Goal: Answer question/provide support: Share knowledge or assist other users

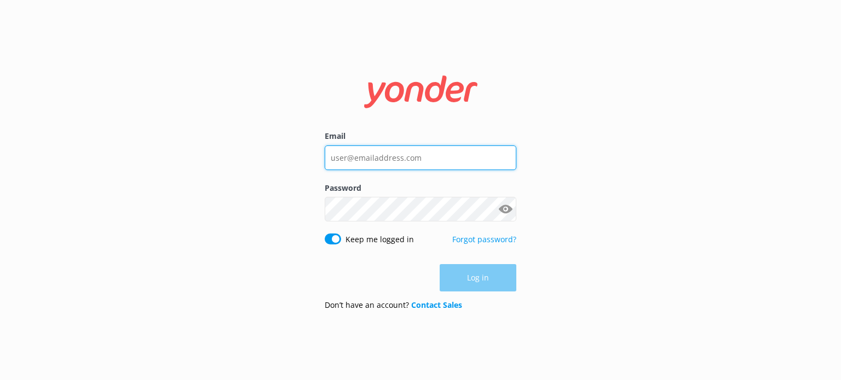
type input "[EMAIL_ADDRESS][DOMAIN_NAME]"
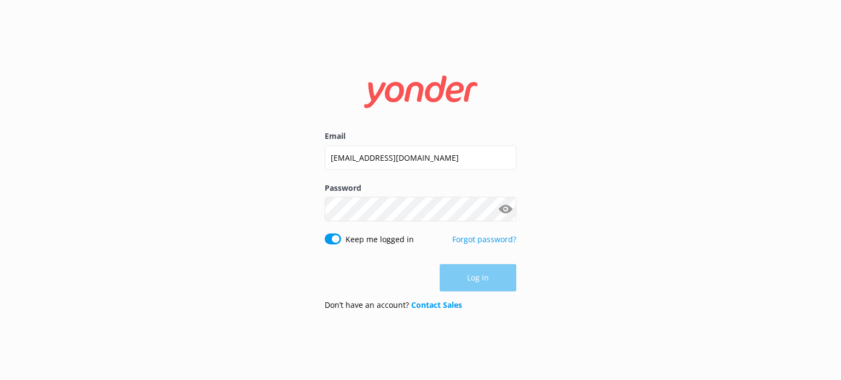
click at [479, 273] on div "Log in" at bounding box center [421, 277] width 192 height 27
drag, startPoint x: 479, startPoint y: 274, endPoint x: 479, endPoint y: 267, distance: 6.6
click at [479, 269] on button "Log in" at bounding box center [478, 278] width 77 height 27
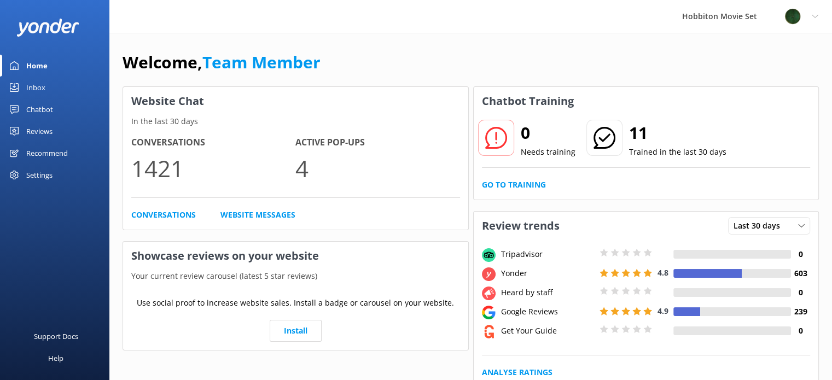
click at [39, 82] on div "Inbox" at bounding box center [35, 88] width 19 height 22
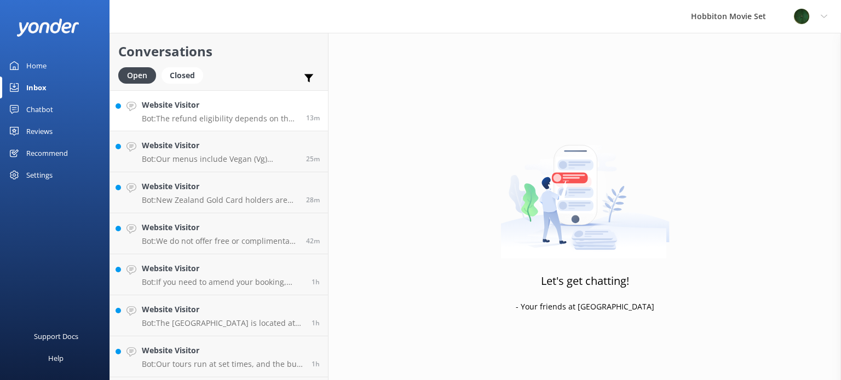
click at [248, 109] on h4 "Website Visitor" at bounding box center [220, 105] width 156 height 12
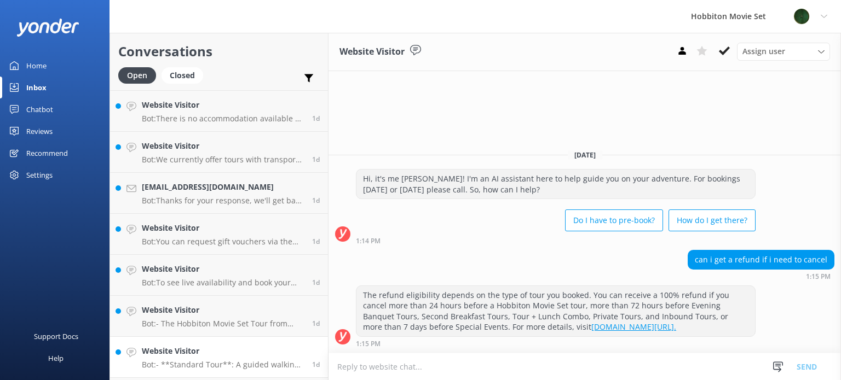
scroll to position [3158, 0]
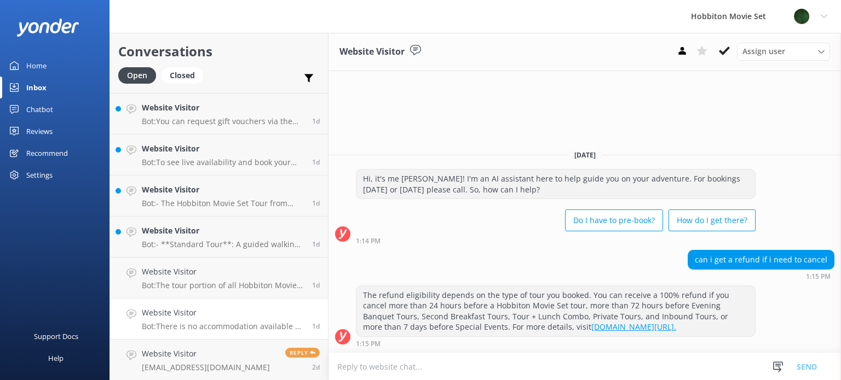
click at [224, 333] on link "Website Visitor Bot: There is no accommodation available at [GEOGRAPHIC_DATA] M…" at bounding box center [219, 319] width 218 height 41
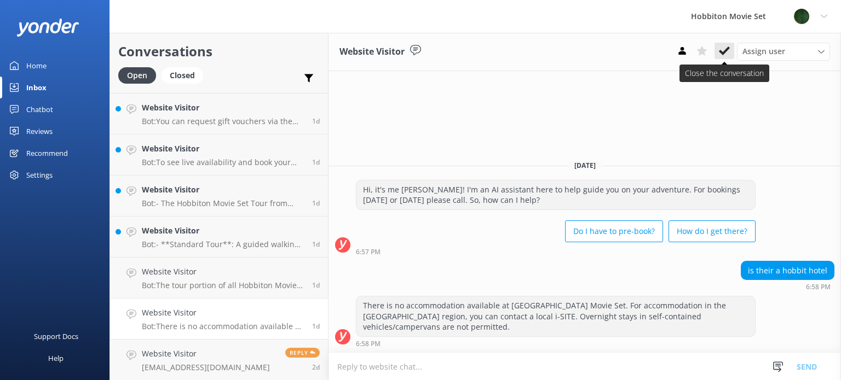
click at [725, 56] on button at bounding box center [724, 51] width 20 height 16
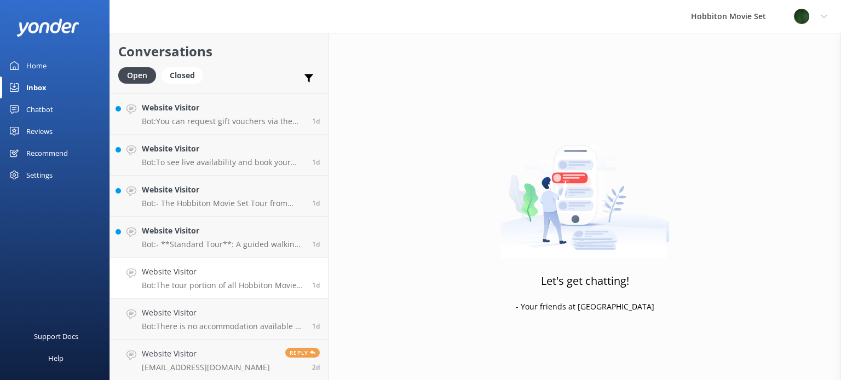
scroll to position [3117, 0]
click at [241, 313] on h4 "Website Visitor" at bounding box center [223, 313] width 162 height 12
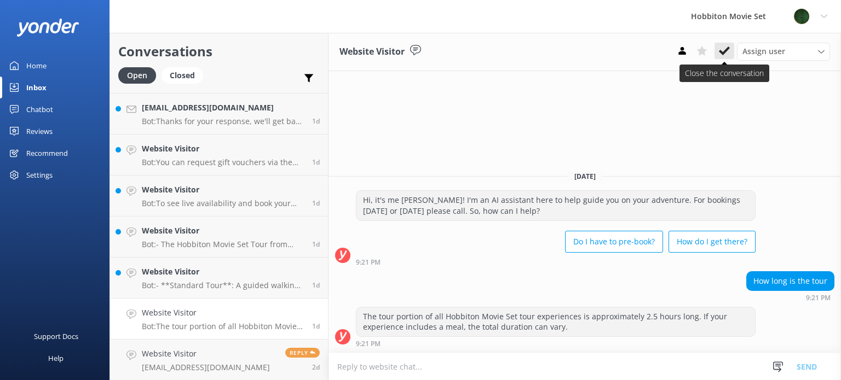
click at [727, 45] on icon at bounding box center [724, 50] width 11 height 11
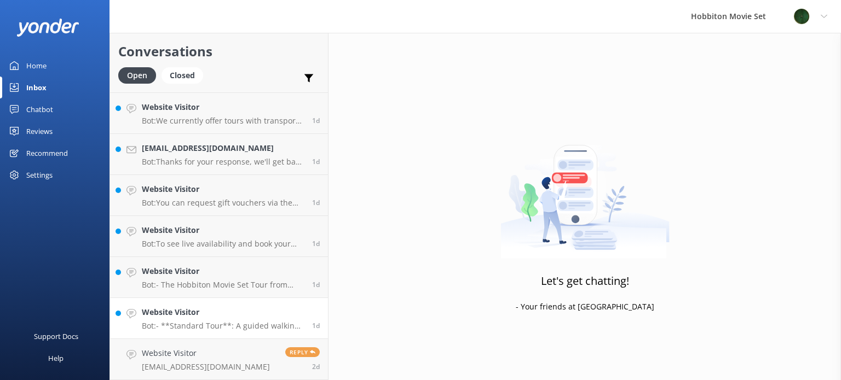
scroll to position [3076, 0]
click at [201, 305] on link "Website Visitor Bot: - **Standard Tour**: A guided walking tour of the Hobbiton…" at bounding box center [219, 318] width 218 height 41
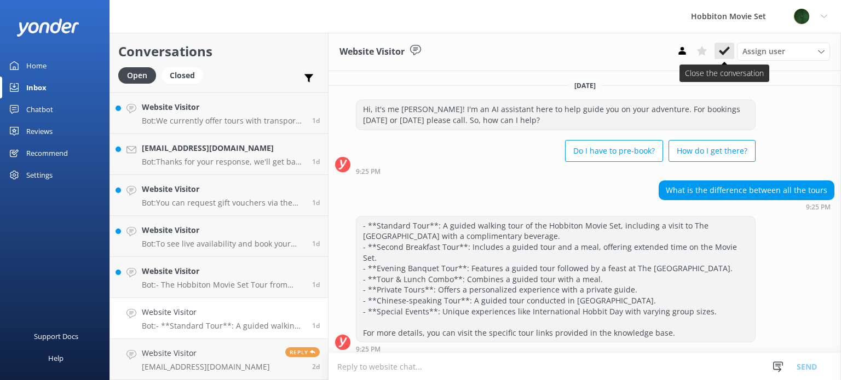
click at [725, 45] on button at bounding box center [724, 51] width 20 height 16
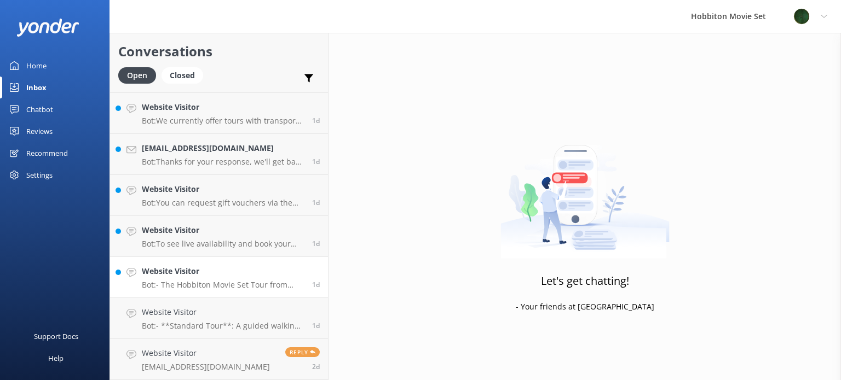
scroll to position [3034, 0]
drag, startPoint x: 216, startPoint y: 327, endPoint x: 209, endPoint y: 327, distance: 7.1
click at [216, 326] on p "Bot: - The Hobbiton Movie Set Tour from [GEOGRAPHIC_DATA] i-SITE includes retur…" at bounding box center [223, 327] width 162 height 10
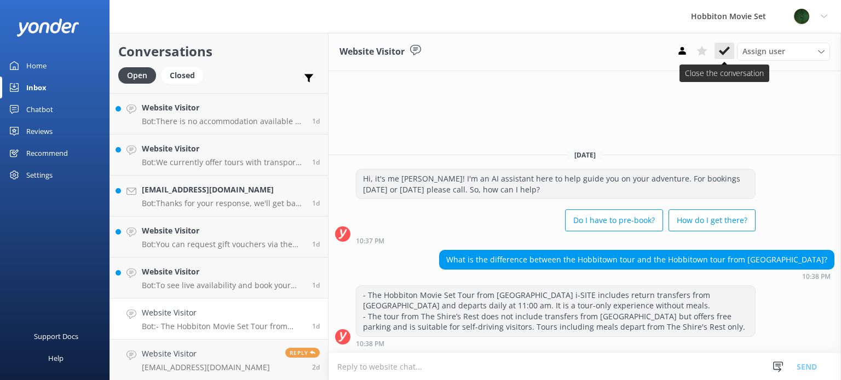
click at [728, 48] on use at bounding box center [724, 51] width 11 height 9
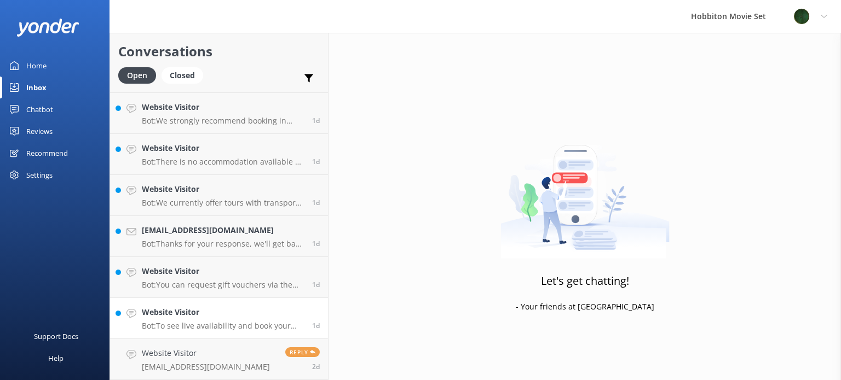
scroll to position [2993, 0]
click at [268, 325] on p "Bot: To see live availability and book your Hobbiton tour, please visit [DOMAIN…" at bounding box center [223, 327] width 162 height 10
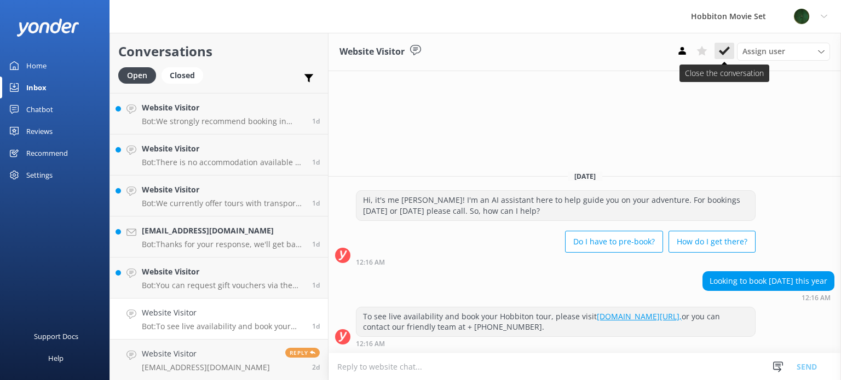
click at [729, 47] on icon at bounding box center [724, 50] width 11 height 11
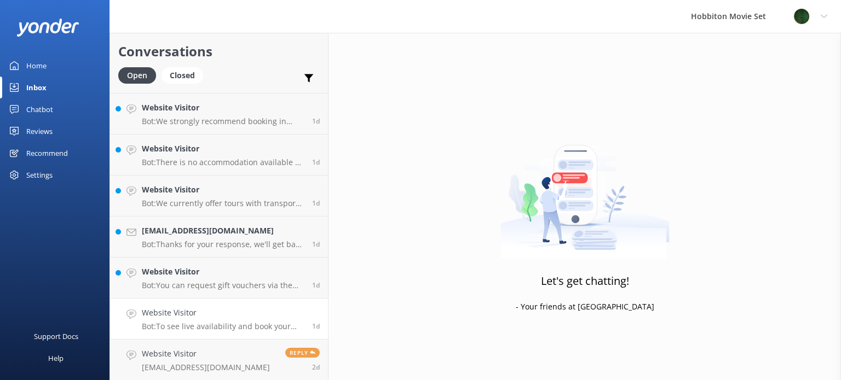
click at [274, 328] on p "Bot: To see live availability and book your Hobbiton tour, please visit [DOMAIN…" at bounding box center [223, 327] width 162 height 10
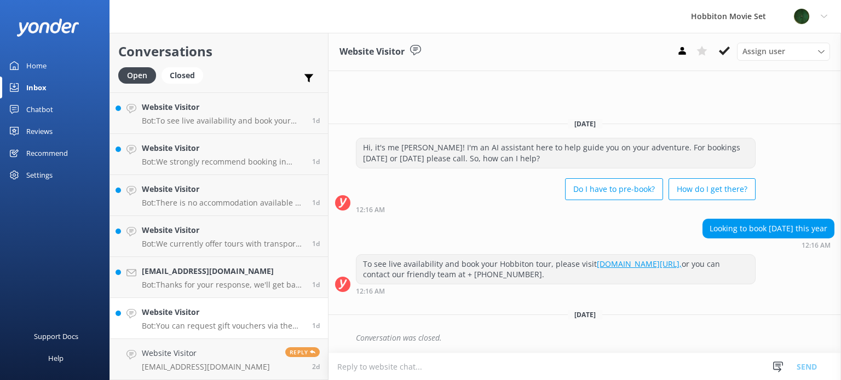
scroll to position [2952, 0]
click at [240, 320] on div "Website Visitor Bot: You can request gift vouchers via the form on our website …" at bounding box center [223, 319] width 162 height 24
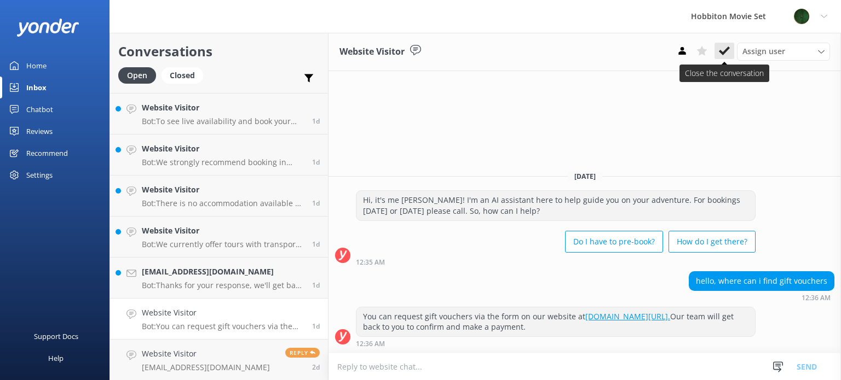
click at [727, 45] on icon at bounding box center [724, 50] width 11 height 11
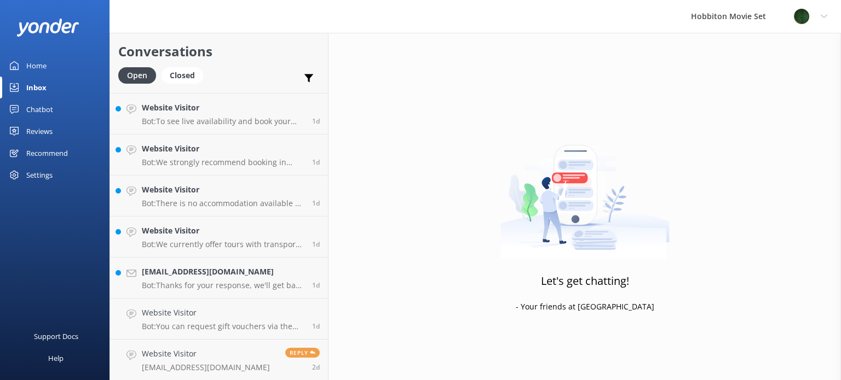
scroll to position [2912, 0]
click at [255, 317] on h4 "[EMAIL_ADDRESS][DOMAIN_NAME]" at bounding box center [223, 313] width 162 height 12
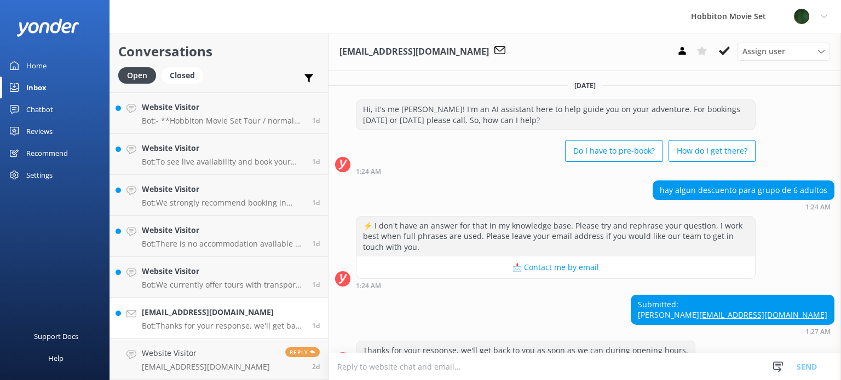
scroll to position [32, 0]
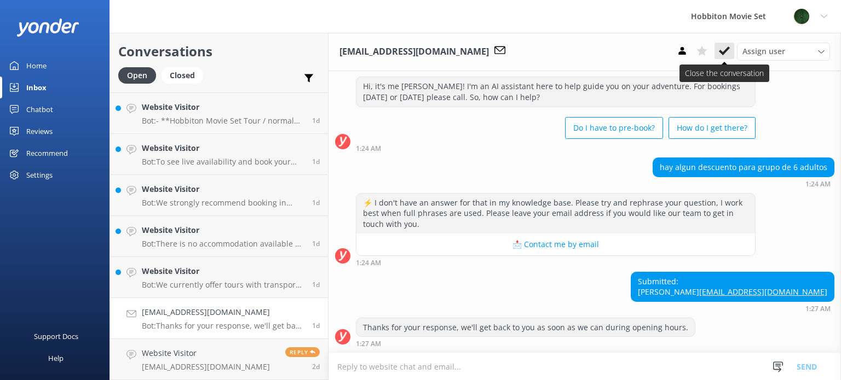
click at [720, 57] on button at bounding box center [724, 51] width 20 height 16
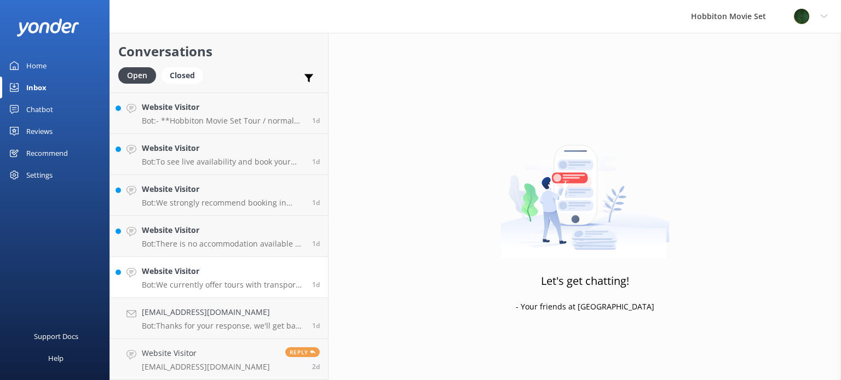
scroll to position [2870, 0]
click at [216, 335] on link "Website Visitor Bot: We currently offer tours with transport from The Shire's R…" at bounding box center [219, 319] width 218 height 41
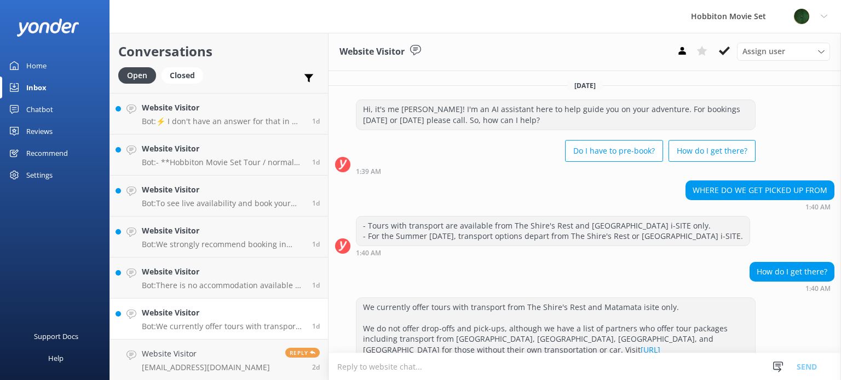
scroll to position [53, 0]
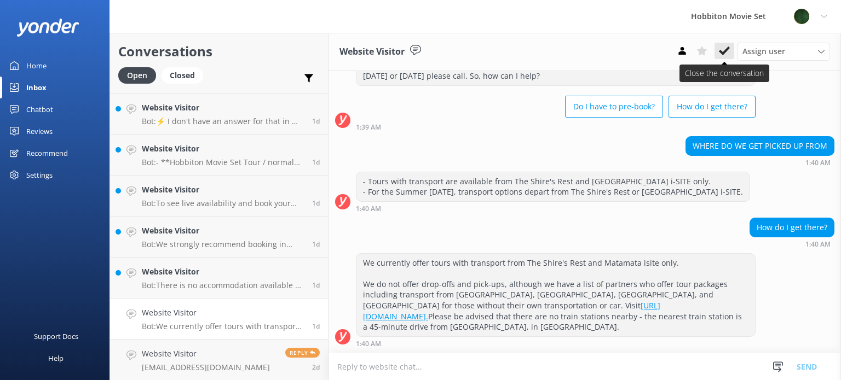
click at [720, 53] on use at bounding box center [724, 51] width 11 height 9
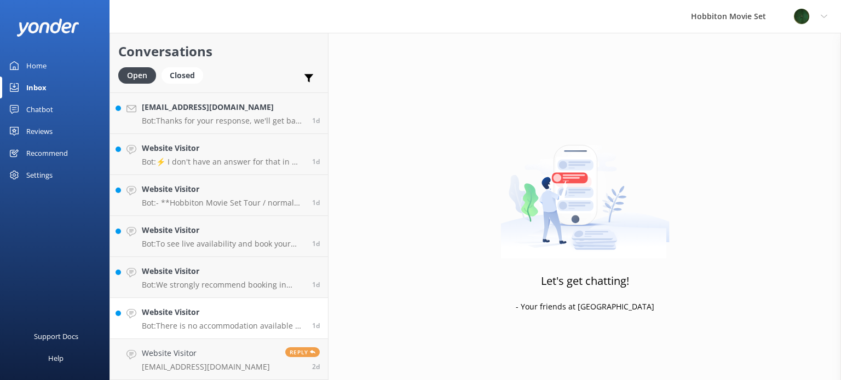
scroll to position [2829, 0]
click at [261, 304] on link "Website Visitor Bot: There is no accommodation available at [GEOGRAPHIC_DATA] M…" at bounding box center [219, 319] width 218 height 41
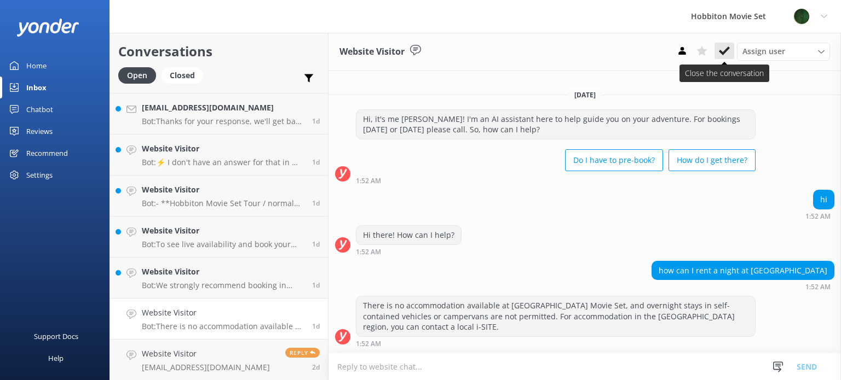
click at [726, 52] on use at bounding box center [724, 51] width 11 height 9
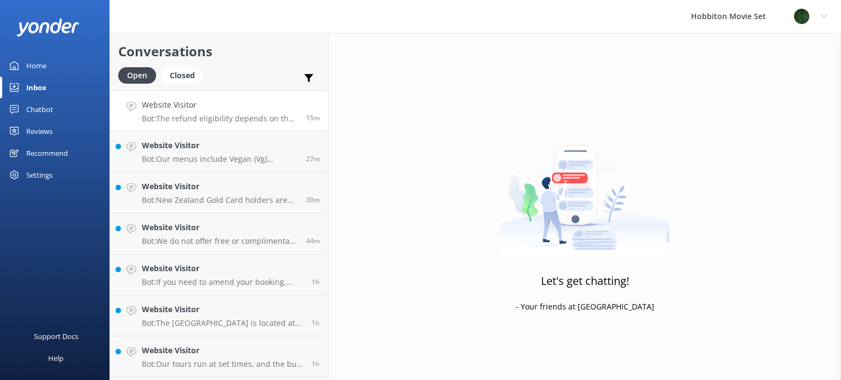
click at [230, 116] on p "Bot: The refund eligibility depends on the type of tour you booked. You can rec…" at bounding box center [220, 119] width 156 height 10
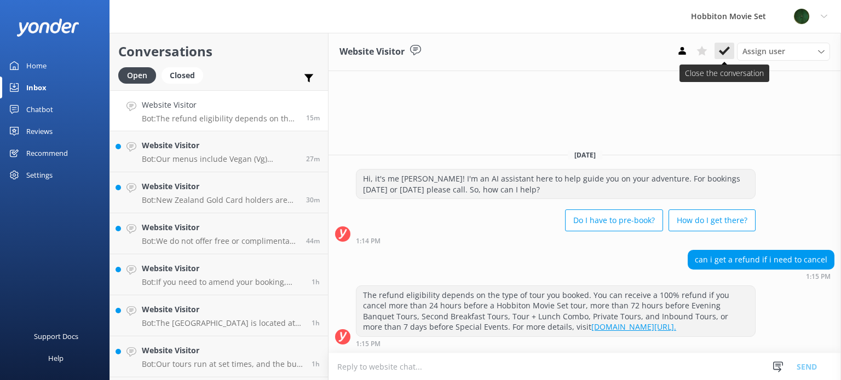
click at [722, 53] on use at bounding box center [724, 51] width 11 height 9
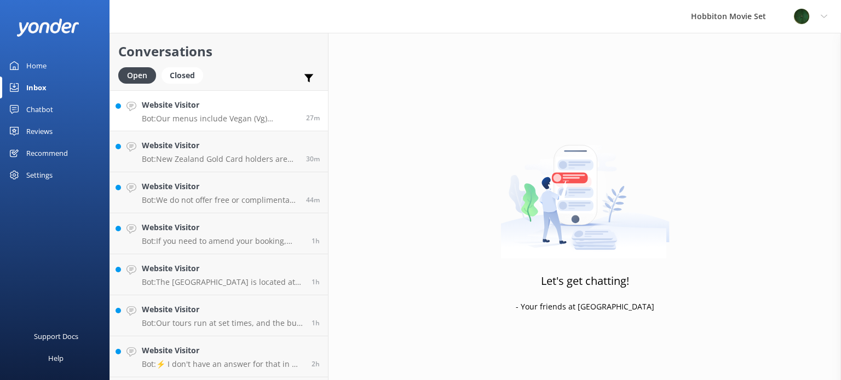
click at [239, 126] on link "Website Visitor Bot: Our menus include Vegan (Vg) options. Special dietary requ…" at bounding box center [219, 110] width 218 height 41
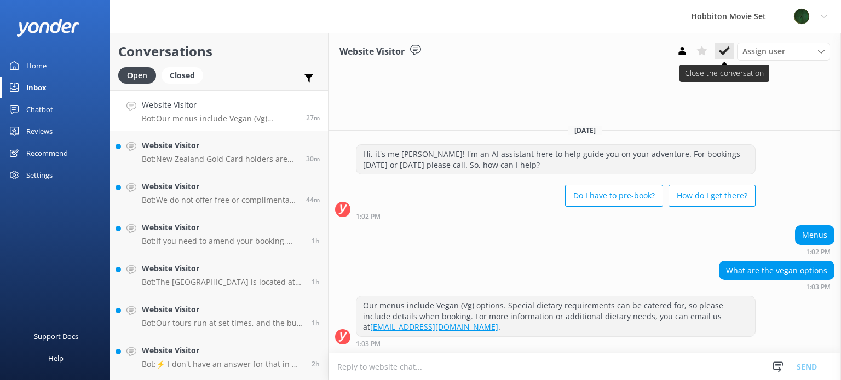
click at [725, 57] on button at bounding box center [724, 51] width 20 height 16
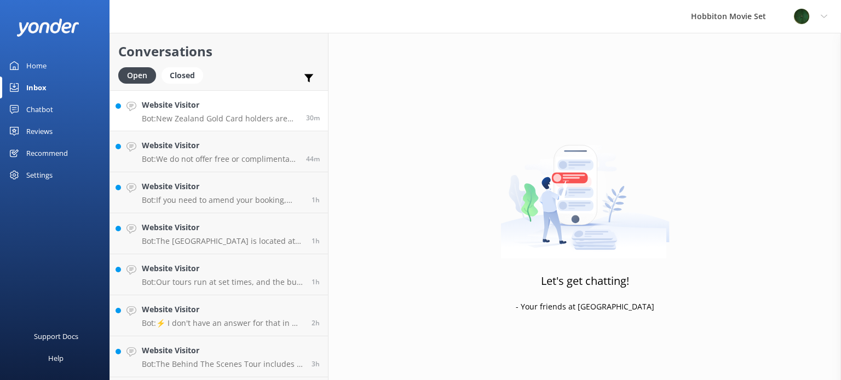
click at [233, 113] on div "Website Visitor Bot: New Zealand Gold Card holders are eligible for a discount …" at bounding box center [220, 111] width 156 height 24
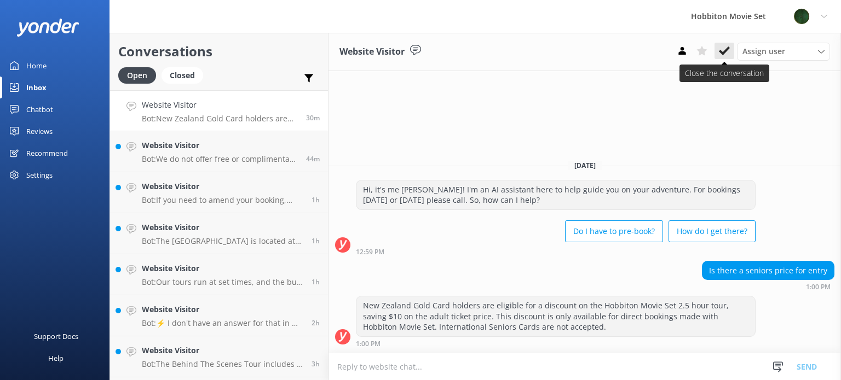
click at [726, 47] on icon at bounding box center [724, 50] width 11 height 11
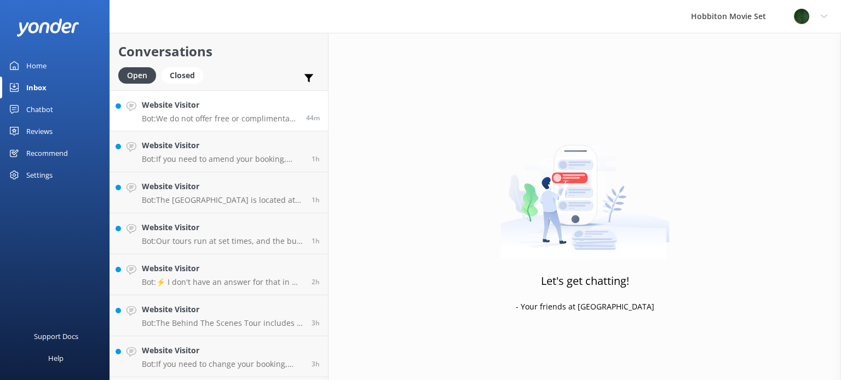
click at [256, 109] on h4 "Website Visitor" at bounding box center [220, 105] width 156 height 12
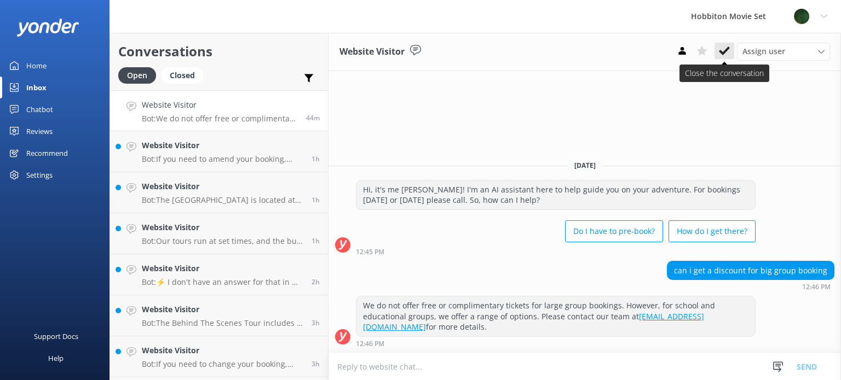
click at [722, 50] on icon at bounding box center [724, 50] width 11 height 11
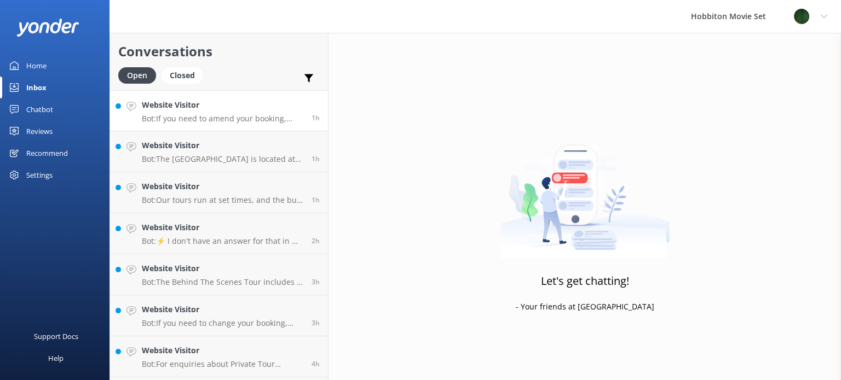
click at [251, 118] on p "Bot: If you need to amend your booking, please contact our team at [EMAIL_ADDRE…" at bounding box center [222, 119] width 161 height 10
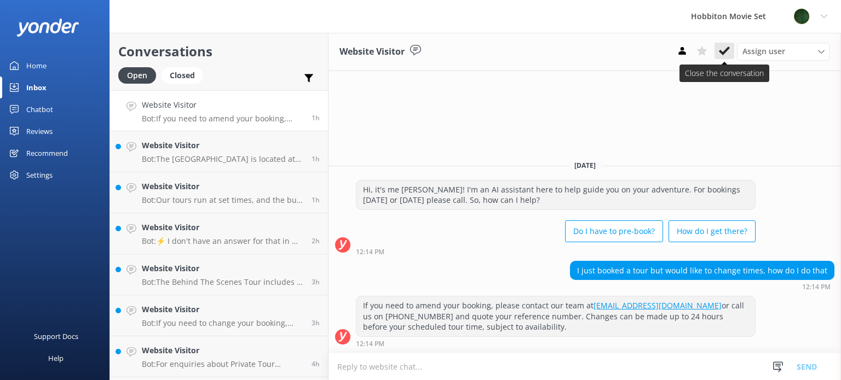
click at [729, 44] on button at bounding box center [724, 51] width 20 height 16
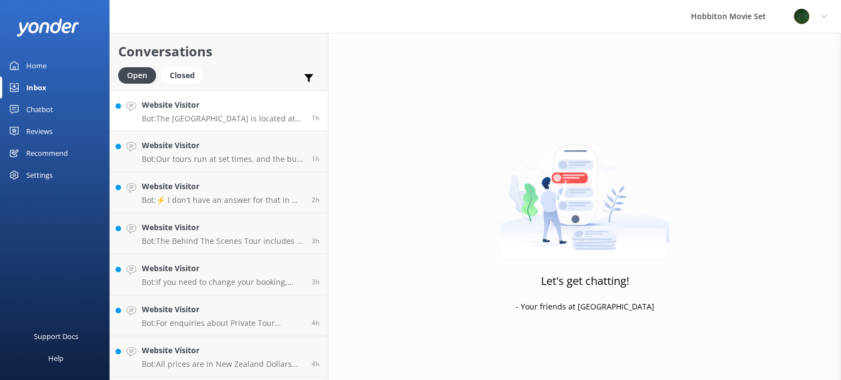
click at [263, 117] on p "Bot: The Shire's Rest is located at [STREET_ADDRESS]. It is not a hotel and doe…" at bounding box center [222, 119] width 161 height 10
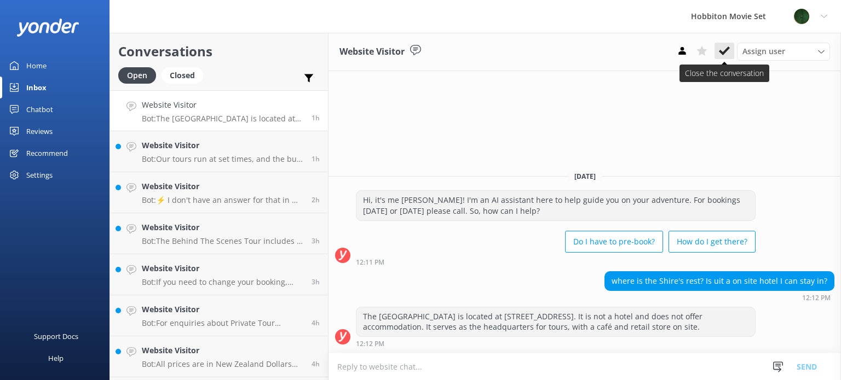
click at [730, 56] on button at bounding box center [724, 51] width 20 height 16
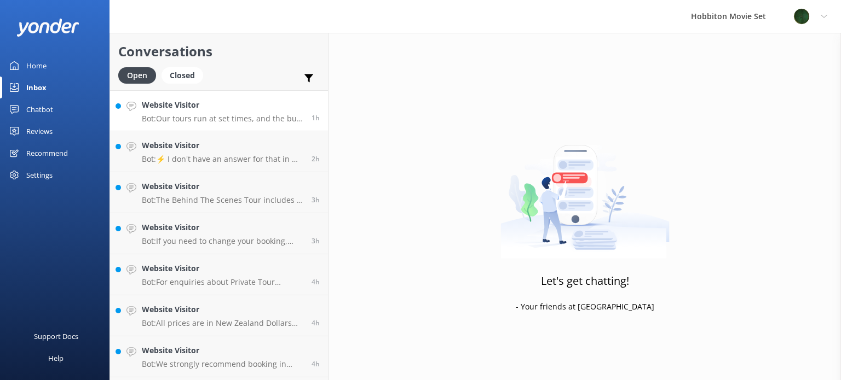
click at [267, 118] on p "Bot: Our tours run at set times, and the bus departs from The Shire's Rest on t…" at bounding box center [222, 119] width 161 height 10
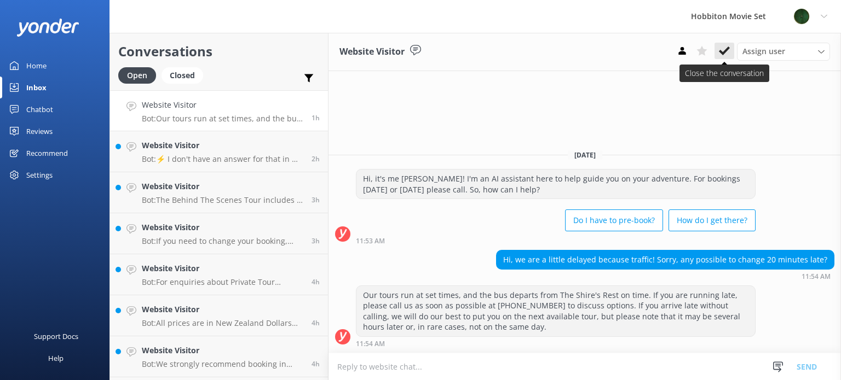
click at [727, 52] on icon at bounding box center [724, 50] width 11 height 11
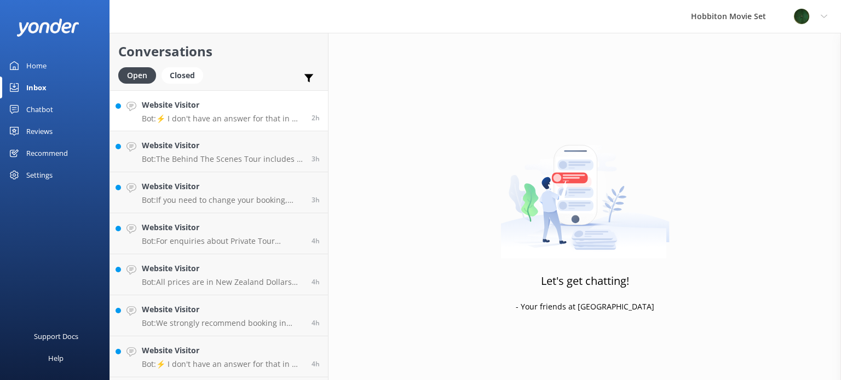
click at [239, 123] on p "Bot: ⚡ I don't have an answer for that in my knowledge base. Please try and rep…" at bounding box center [222, 119] width 161 height 10
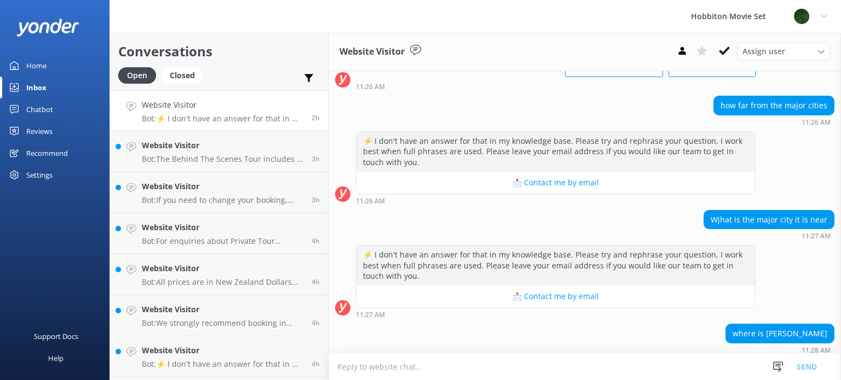
scroll to position [167, 0]
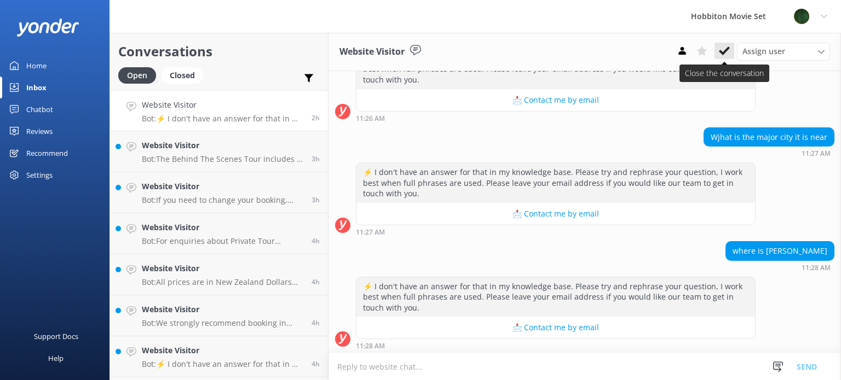
click at [731, 48] on button at bounding box center [724, 51] width 20 height 16
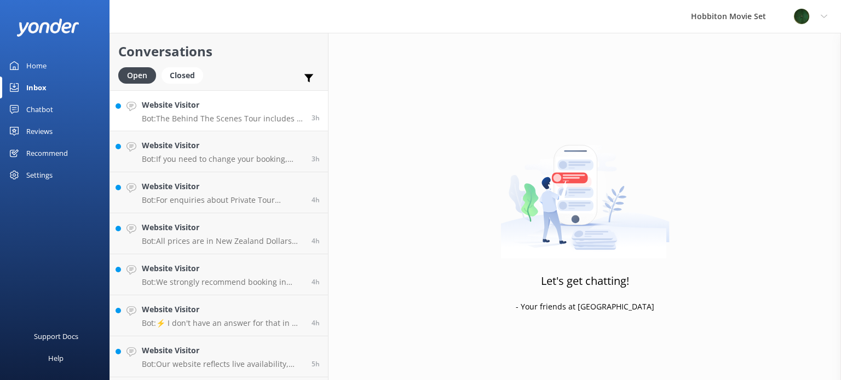
click at [230, 120] on p "Bot: The Behind The Scenes Tour includes a visit to [GEOGRAPHIC_DATA] for a gli…" at bounding box center [222, 119] width 161 height 10
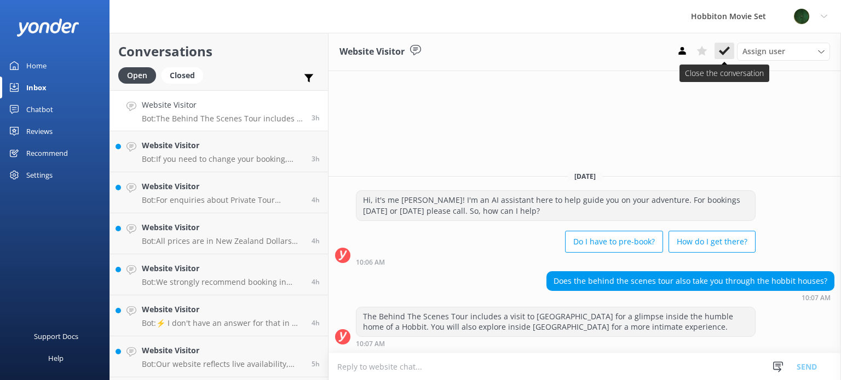
click at [731, 56] on button at bounding box center [724, 51] width 20 height 16
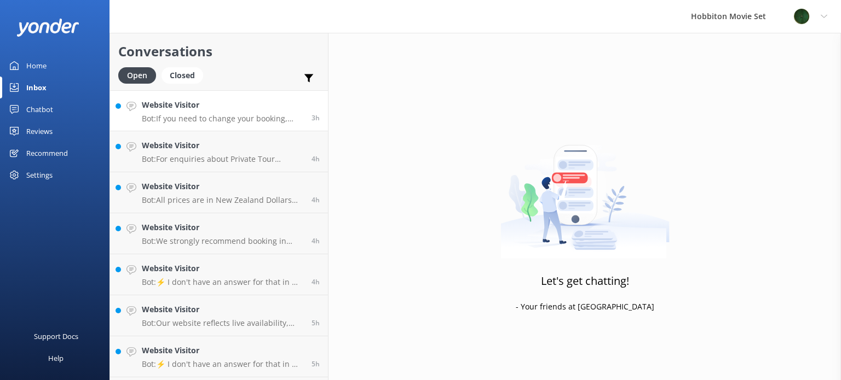
click at [236, 120] on p "Bot: If you need to change your booking, please contact our team at [EMAIL_ADDR…" at bounding box center [222, 119] width 161 height 10
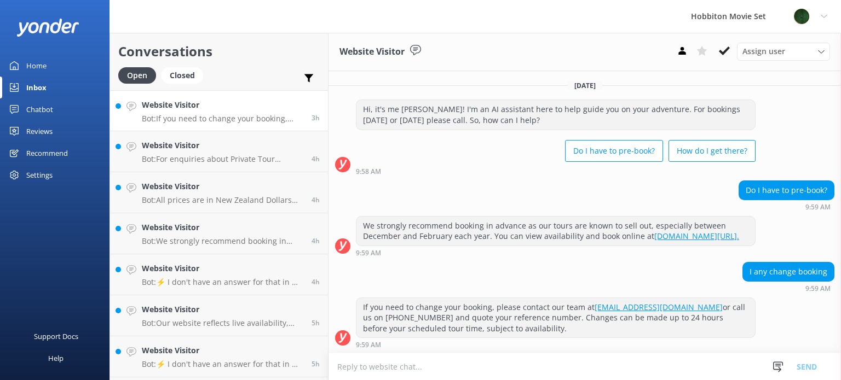
scroll to position [10, 0]
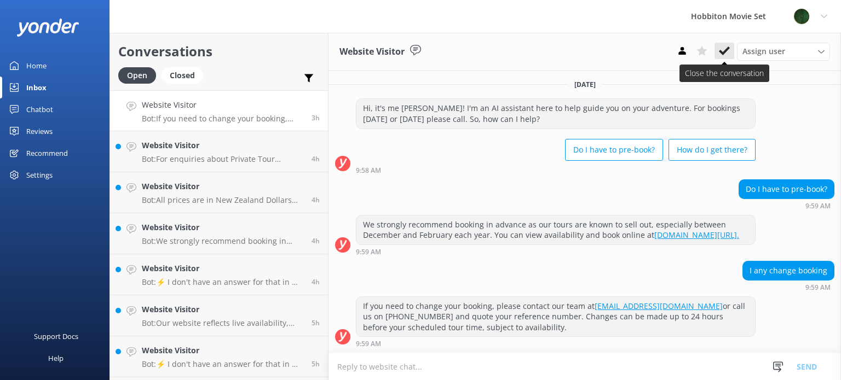
click at [722, 54] on use at bounding box center [724, 51] width 11 height 9
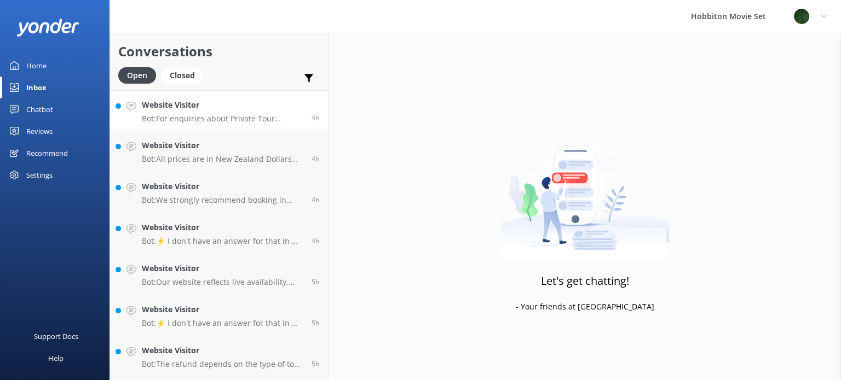
click at [190, 121] on p "Bot: For enquiries about Private Tour pricing, please contact our team at [EMAI…" at bounding box center [222, 119] width 161 height 10
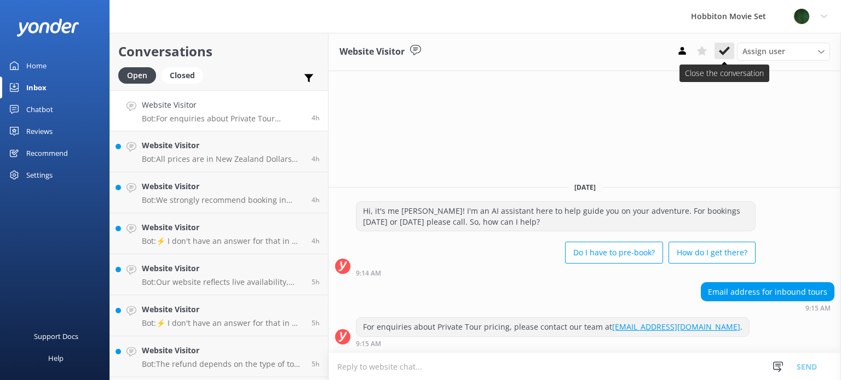
click at [732, 48] on button at bounding box center [724, 51] width 20 height 16
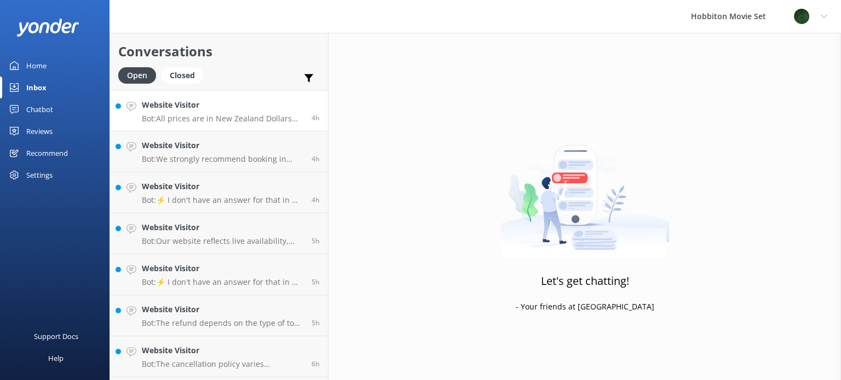
click at [176, 113] on div "Website Visitor Bot: All prices are in New Zealand Dollars (NZD) and are GST in…" at bounding box center [222, 111] width 161 height 24
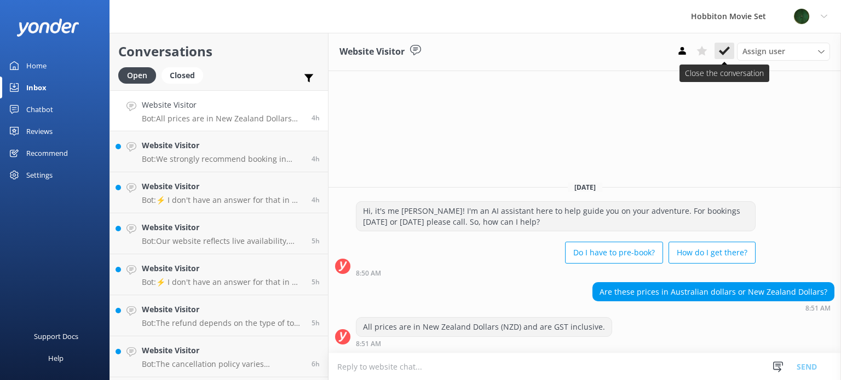
click at [725, 53] on use at bounding box center [724, 51] width 11 height 9
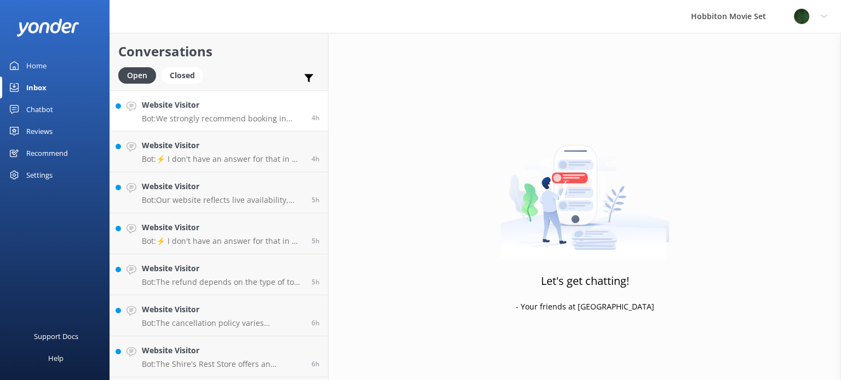
click at [221, 121] on p "Bot: We strongly recommend booking in advance as our tours are known to sell ou…" at bounding box center [222, 119] width 161 height 10
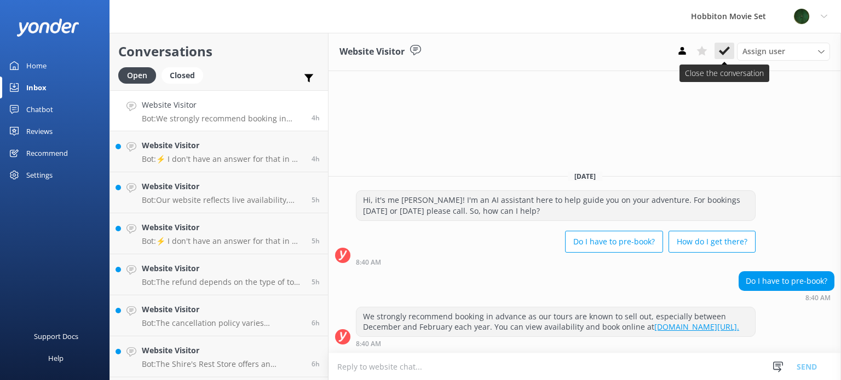
click at [727, 54] on icon at bounding box center [724, 50] width 11 height 11
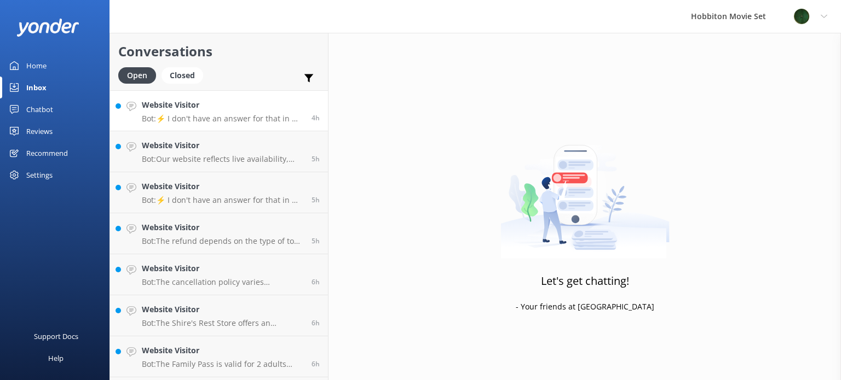
click at [226, 124] on link "Website Visitor Bot: ⚡ I don't have an answer for that in my knowledge base. Pl…" at bounding box center [219, 110] width 218 height 41
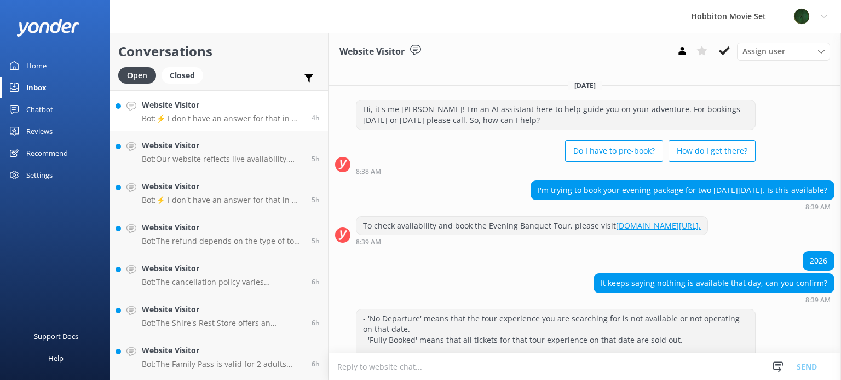
scroll to position [157, 0]
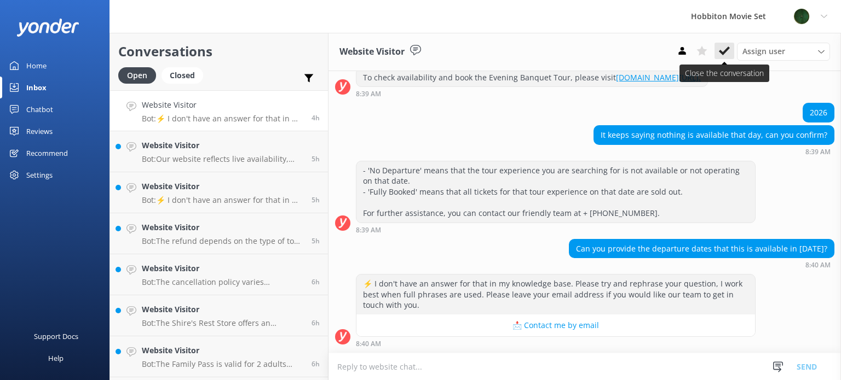
click at [725, 54] on icon at bounding box center [724, 50] width 11 height 11
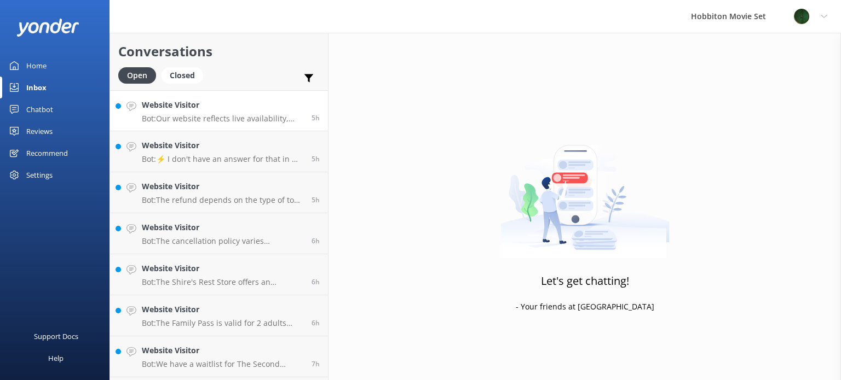
click at [238, 96] on link "Website Visitor Bot: Our website reflects live availability, and if you don't s…" at bounding box center [219, 110] width 218 height 41
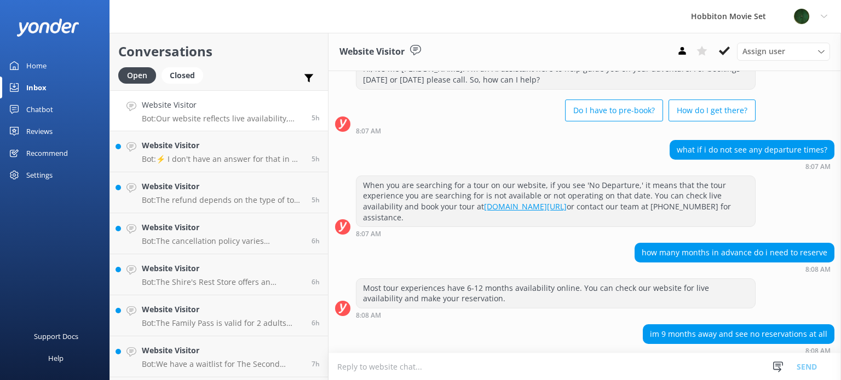
scroll to position [91, 0]
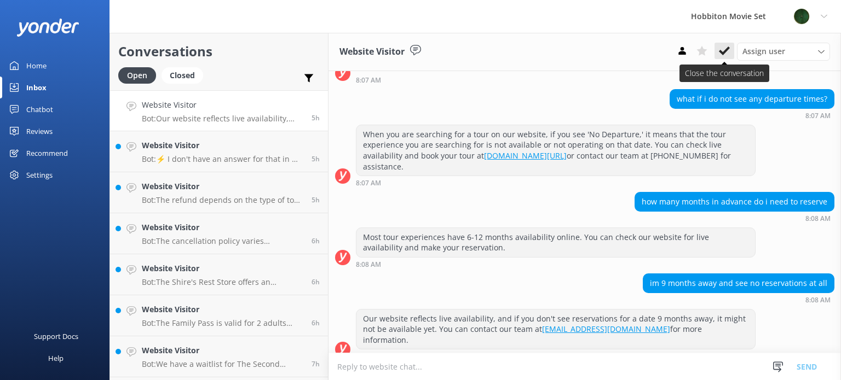
click at [722, 55] on use at bounding box center [724, 51] width 11 height 9
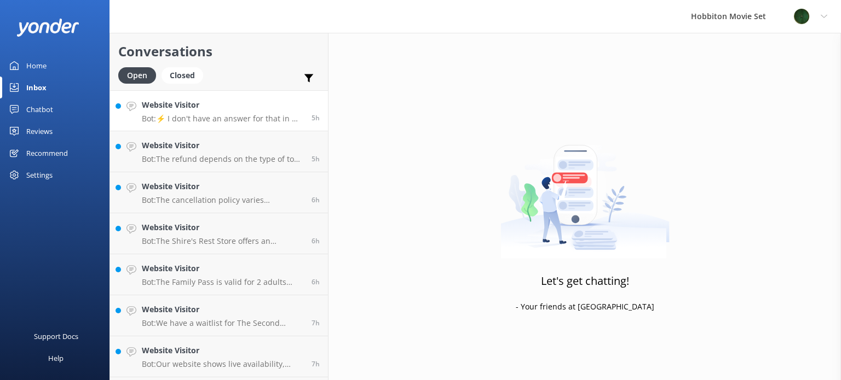
click at [256, 112] on div "Website Visitor Bot: ⚡ I don't have an answer for that in my knowledge base. Pl…" at bounding box center [222, 111] width 161 height 24
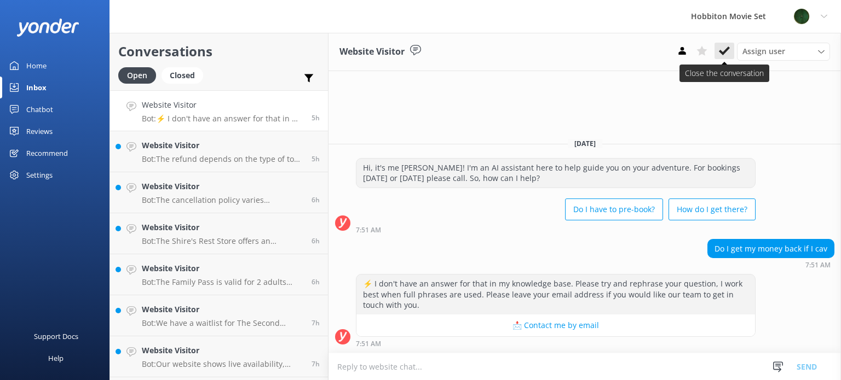
click at [726, 51] on use at bounding box center [724, 51] width 11 height 9
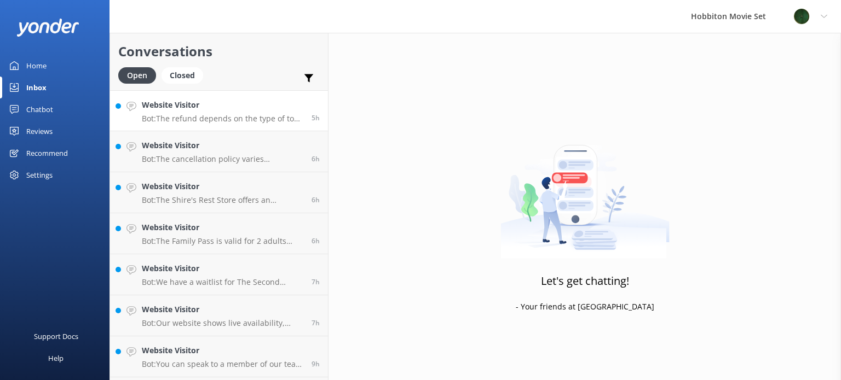
click at [228, 120] on p "Bot: The refund depends on the type of tour and the timing of your cancellation…" at bounding box center [222, 119] width 161 height 10
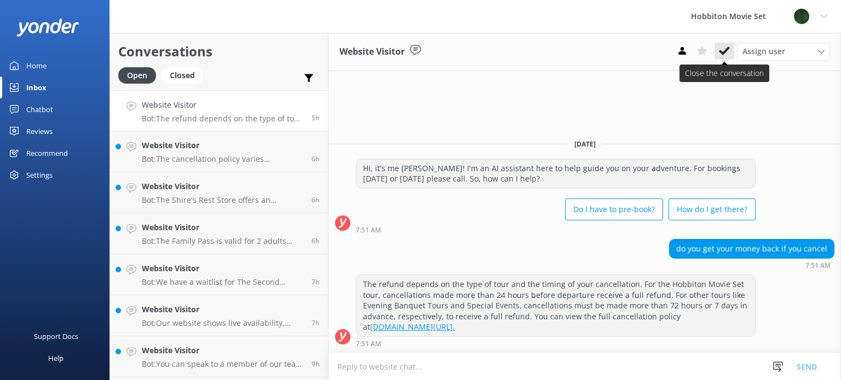
click at [720, 56] on icon at bounding box center [724, 50] width 11 height 11
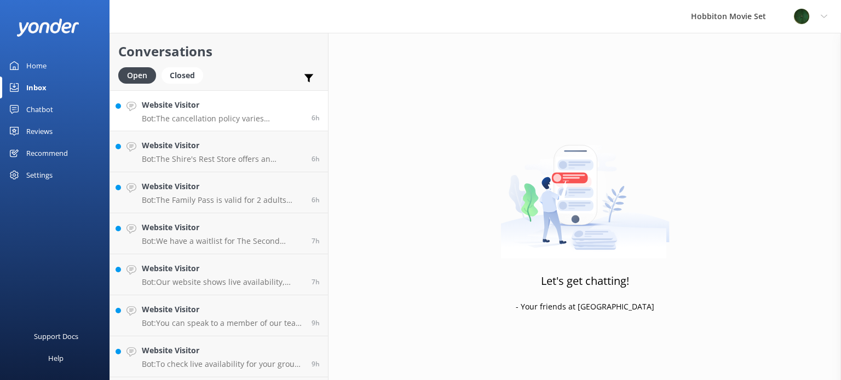
click at [244, 121] on p "Bot: The cancellation policy varies depending on the tour product booked: - Hob…" at bounding box center [222, 119] width 161 height 10
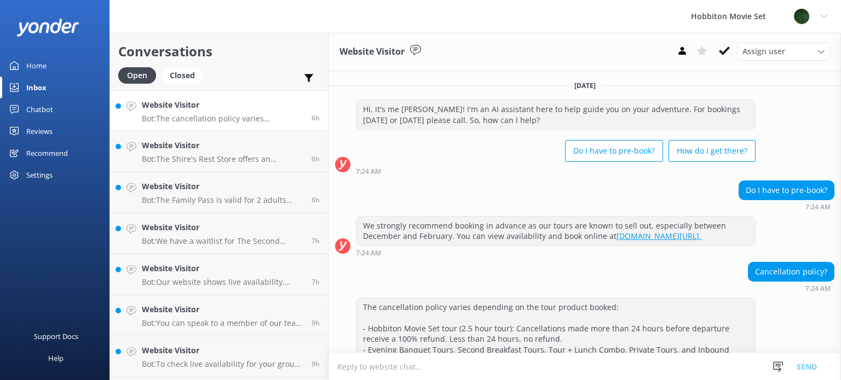
scroll to position [96, 0]
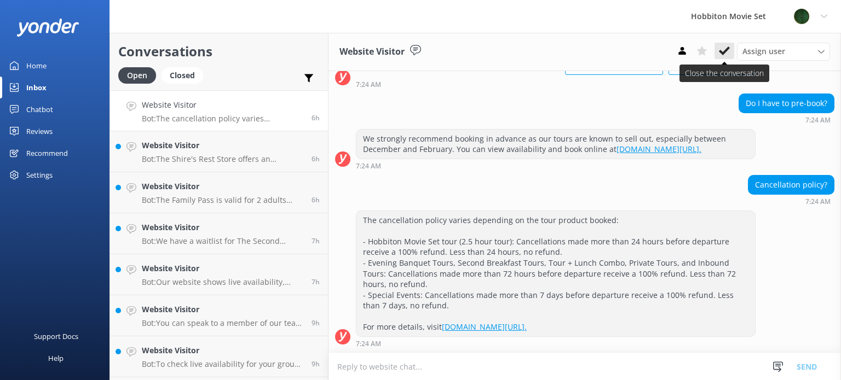
click at [732, 57] on button at bounding box center [724, 51] width 20 height 16
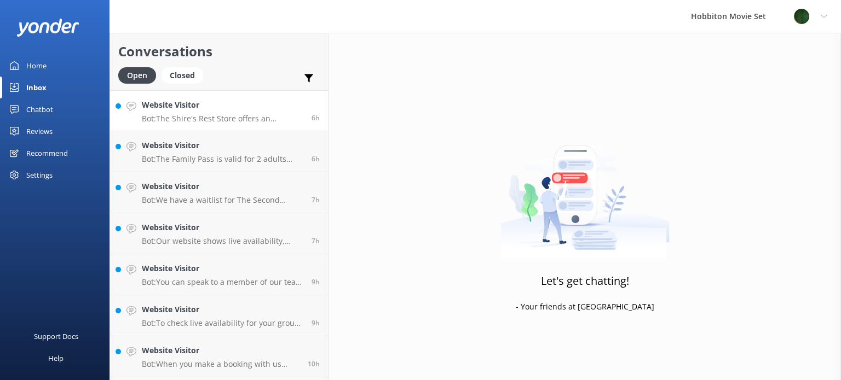
click at [189, 123] on p "Bot: The Shire's Rest Store offers an extensive selection of souvenirs, includi…" at bounding box center [222, 119] width 161 height 10
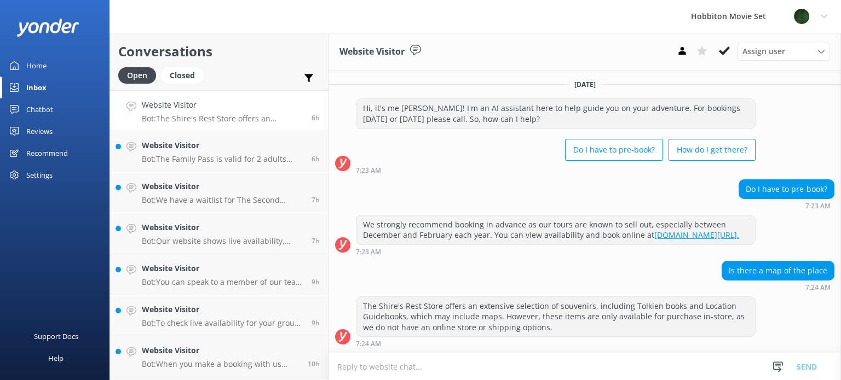
scroll to position [10, 0]
click at [726, 47] on icon at bounding box center [724, 50] width 11 height 11
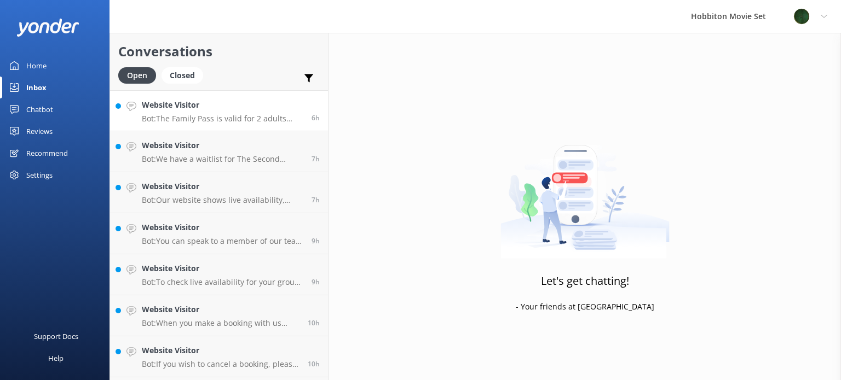
click at [272, 126] on link "Website Visitor Bot: The Family Pass is valid for 2 adults (18+) and 2 youths (…" at bounding box center [219, 110] width 218 height 41
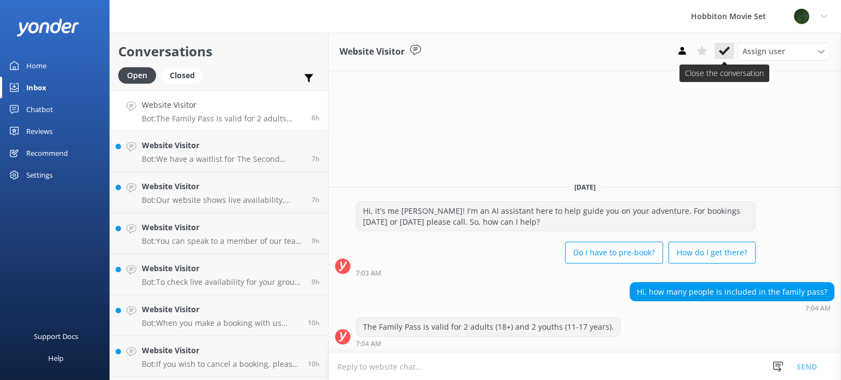
click at [729, 48] on use at bounding box center [724, 51] width 11 height 9
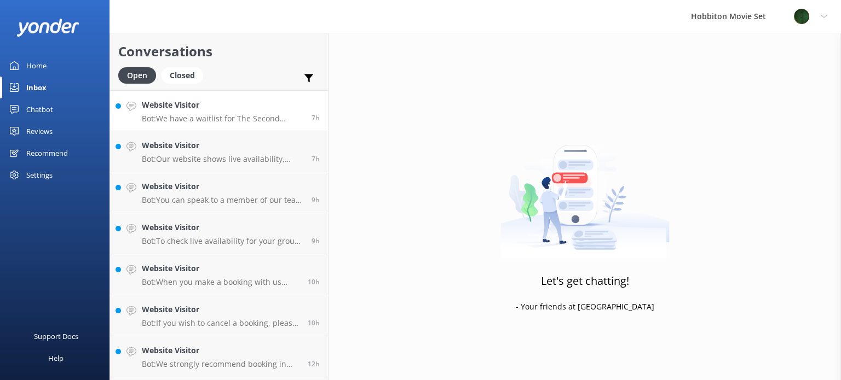
click at [232, 113] on div "Website Visitor Bot: We have a waitlist for The Second Breakfast Tours, Behind …" at bounding box center [222, 111] width 161 height 24
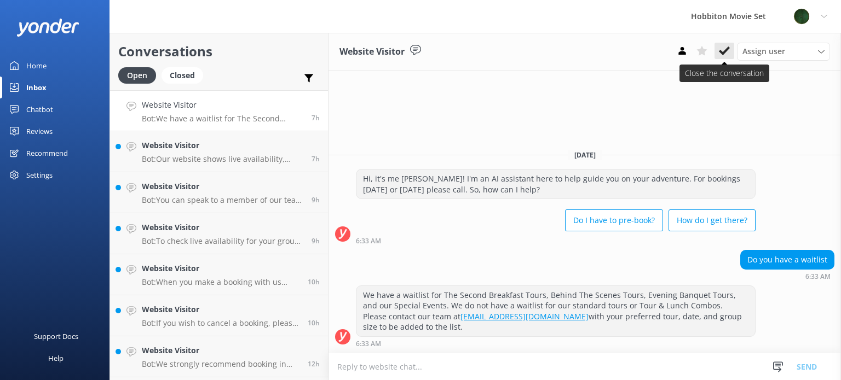
click at [724, 58] on button at bounding box center [724, 51] width 20 height 16
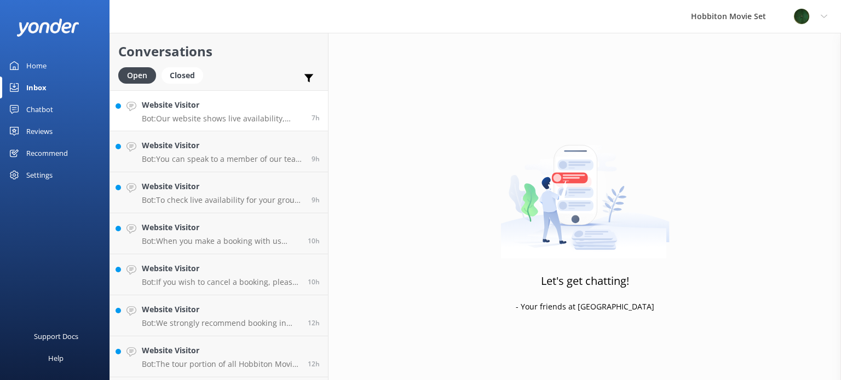
click at [232, 109] on h4 "Website Visitor" at bounding box center [222, 105] width 161 height 12
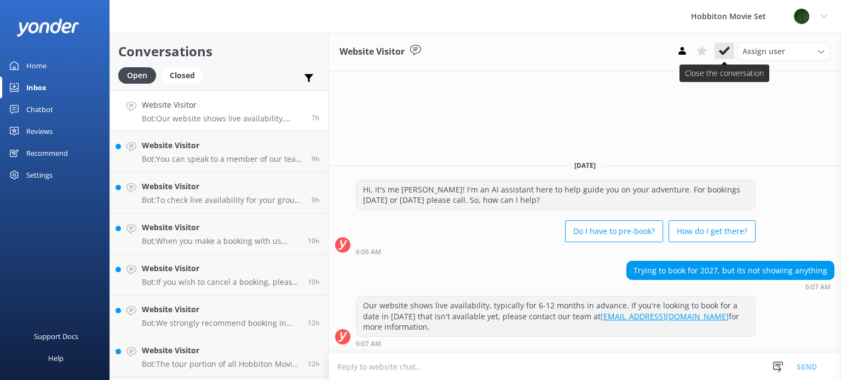
click at [730, 52] on button at bounding box center [724, 51] width 20 height 16
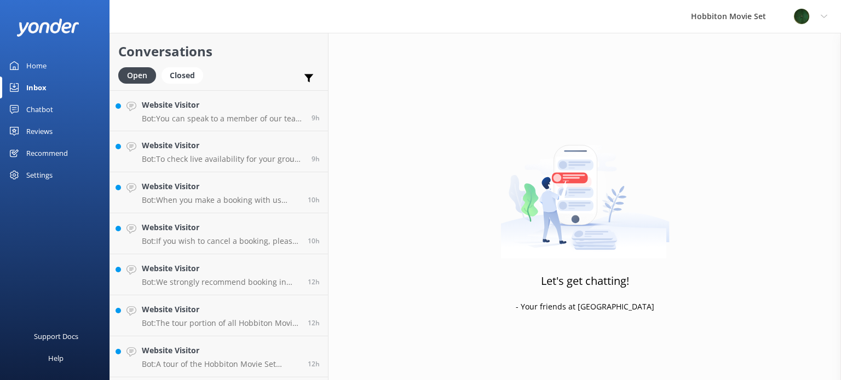
click at [234, 129] on link "Website Visitor Bot: You can speak to a member of our team by calling [PHONE_NU…" at bounding box center [219, 110] width 218 height 41
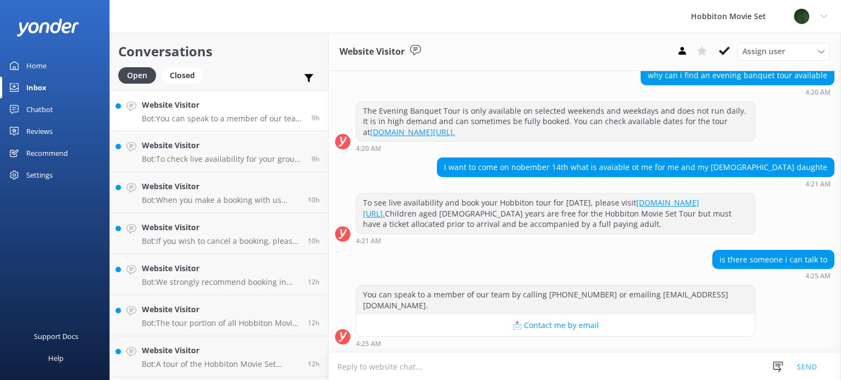
scroll to position [205, 0]
click at [726, 52] on use at bounding box center [724, 51] width 11 height 9
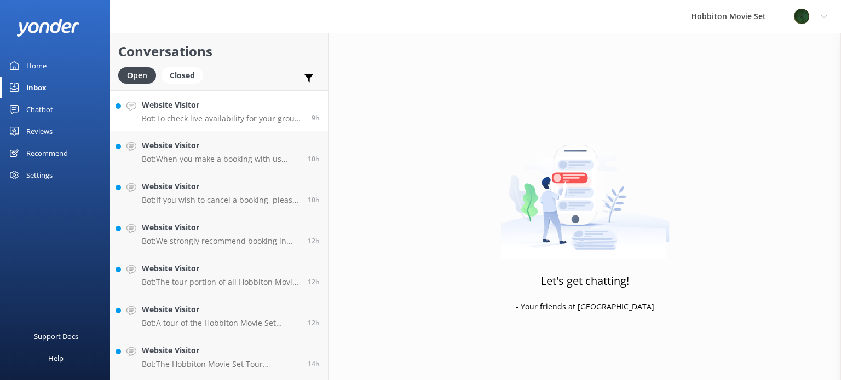
click at [252, 128] on link "Website Visitor Bot: To check live availability for your group on those dates, …" at bounding box center [219, 110] width 218 height 41
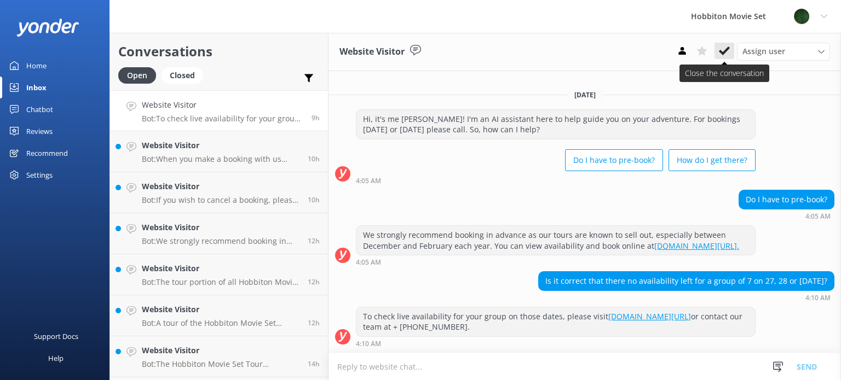
click at [727, 51] on use at bounding box center [724, 51] width 11 height 9
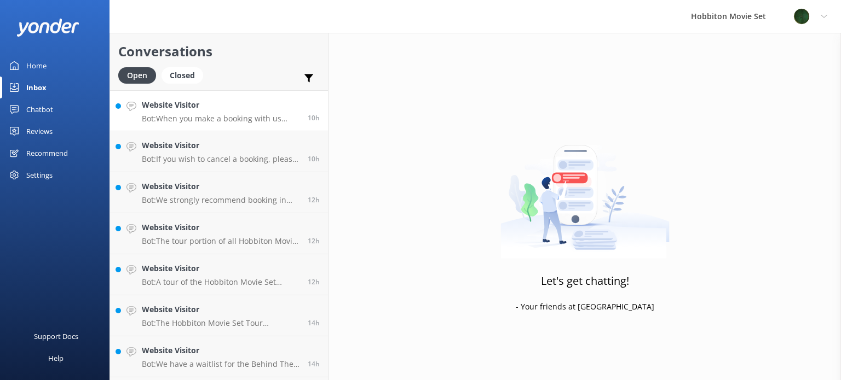
click at [239, 115] on p "Bot: When you make a booking with us online, our system will automatically send…" at bounding box center [221, 119] width 158 height 10
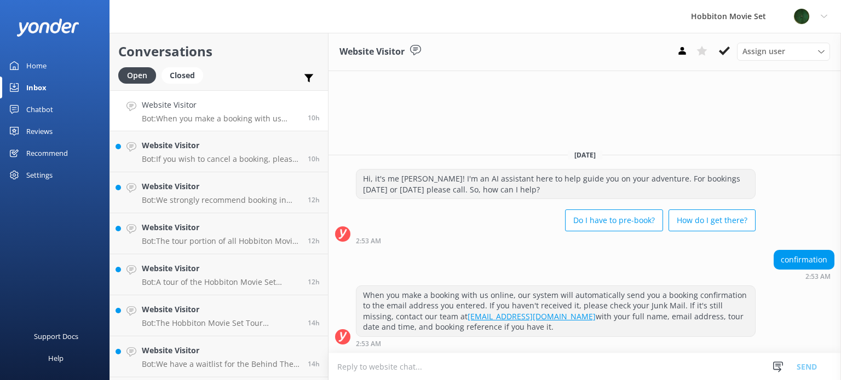
click at [722, 61] on div "Website Visitor Assign user [PERSON_NAME] Team Member [PERSON_NAME] Mikayla [PE…" at bounding box center [584, 52] width 512 height 38
click at [722, 52] on icon at bounding box center [724, 50] width 11 height 11
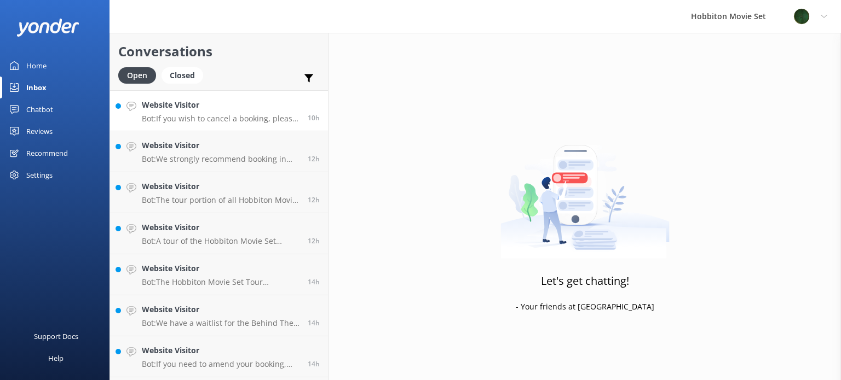
click at [240, 114] on p "Bot: If you wish to cancel a booking, please contact our reservations team via …" at bounding box center [221, 119] width 158 height 10
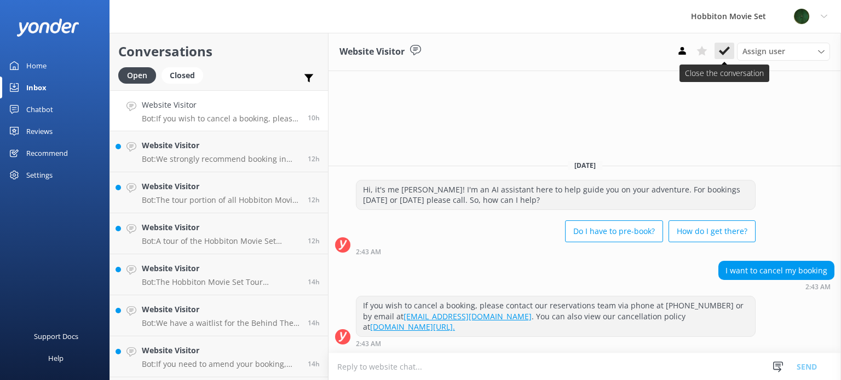
click at [725, 50] on icon at bounding box center [724, 50] width 11 height 11
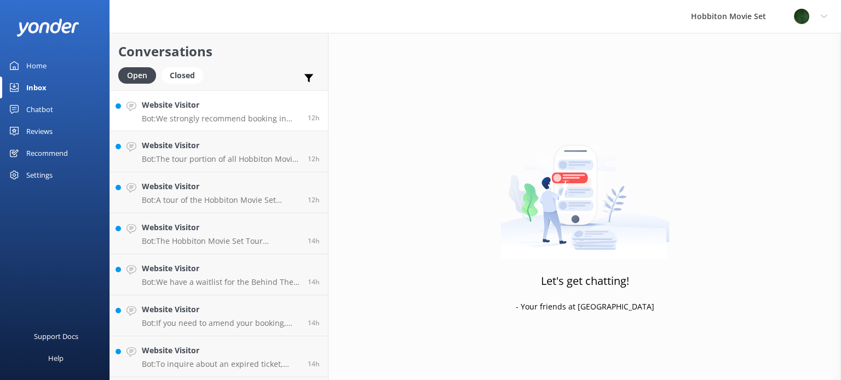
click at [267, 122] on p "Bot: We strongly recommend booking in advance as our tours are known to sell ou…" at bounding box center [221, 119] width 158 height 10
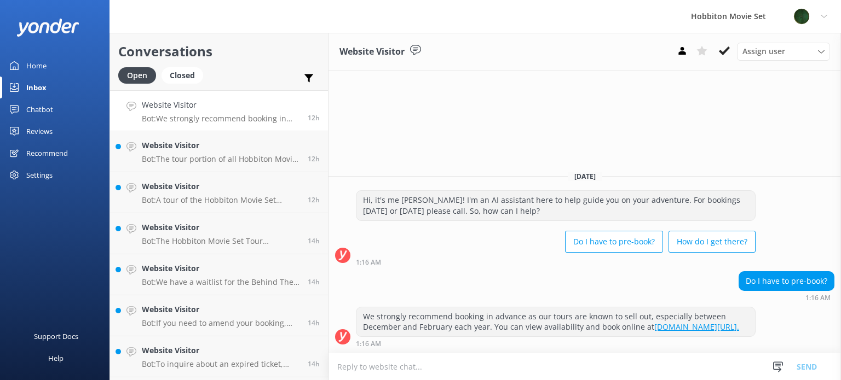
click at [725, 59] on div "Assign user [PERSON_NAME] Team Member Lily [PERSON_NAME] Mikayla [PERSON_NAME] …" at bounding box center [751, 52] width 158 height 18
click at [725, 48] on icon at bounding box center [724, 50] width 11 height 11
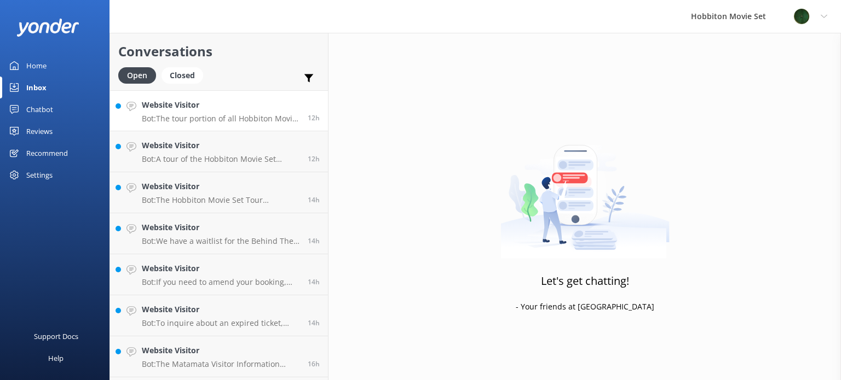
click at [219, 119] on p "Bot: The tour portion of all Hobbiton Movie Set tour experiences is approximate…" at bounding box center [221, 119] width 158 height 10
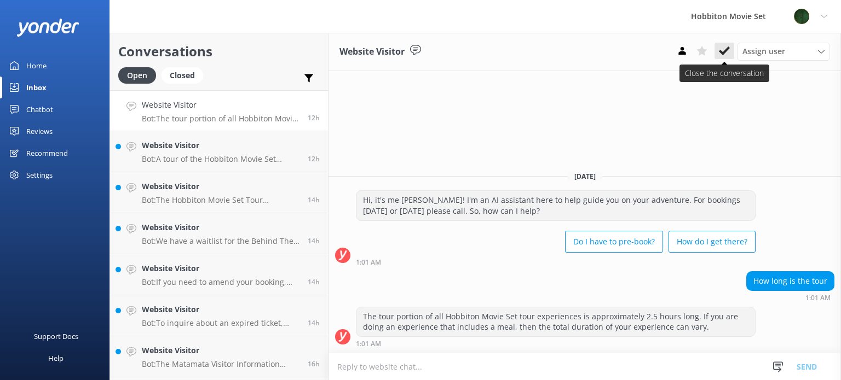
click at [718, 54] on button at bounding box center [724, 51] width 20 height 16
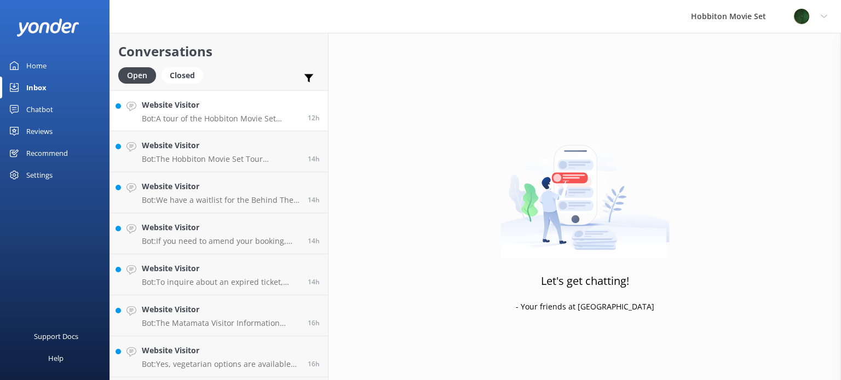
drag, startPoint x: 170, startPoint y: 101, endPoint x: 195, endPoint y: 107, distance: 25.2
click at [171, 101] on h4 "Website Visitor" at bounding box center [221, 105] width 158 height 12
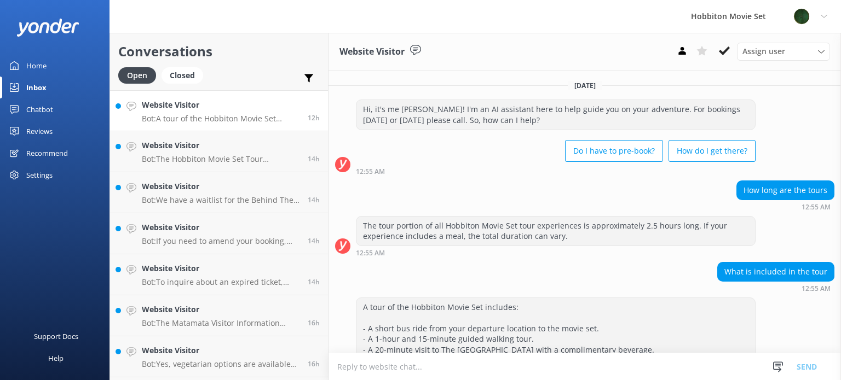
scroll to position [63, 0]
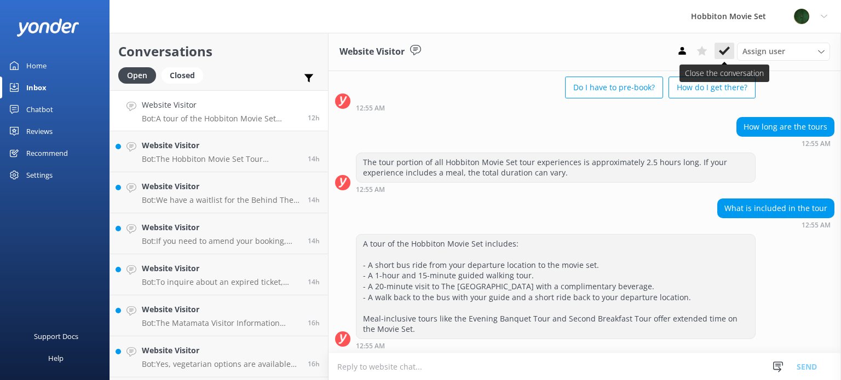
click at [720, 55] on icon at bounding box center [724, 50] width 11 height 11
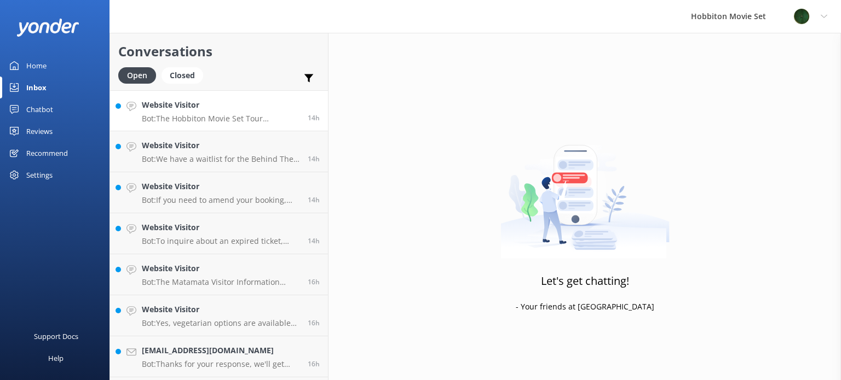
click at [214, 123] on p "Bot: The Hobbiton Movie Set Tour accommodates up to 40 people per group." at bounding box center [221, 119] width 158 height 10
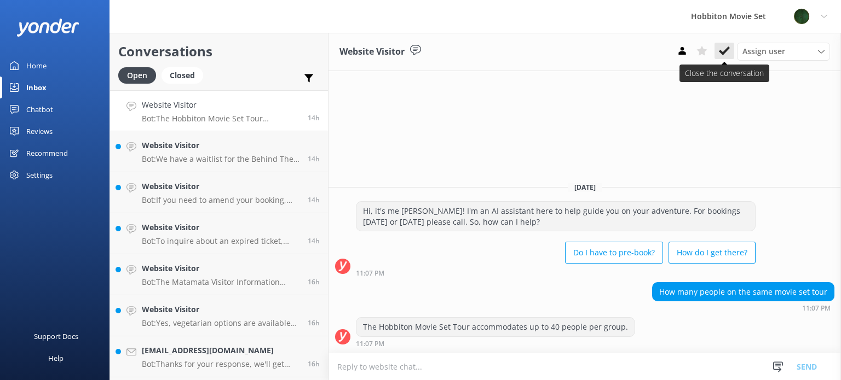
click at [724, 52] on use at bounding box center [724, 51] width 11 height 9
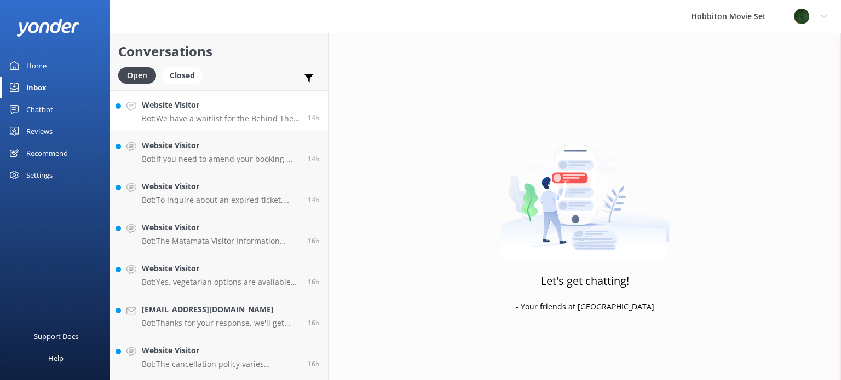
click at [254, 120] on p "Bot: We have a waitlist for the Behind The Scenes Tours. Please contact our tea…" at bounding box center [221, 119] width 158 height 10
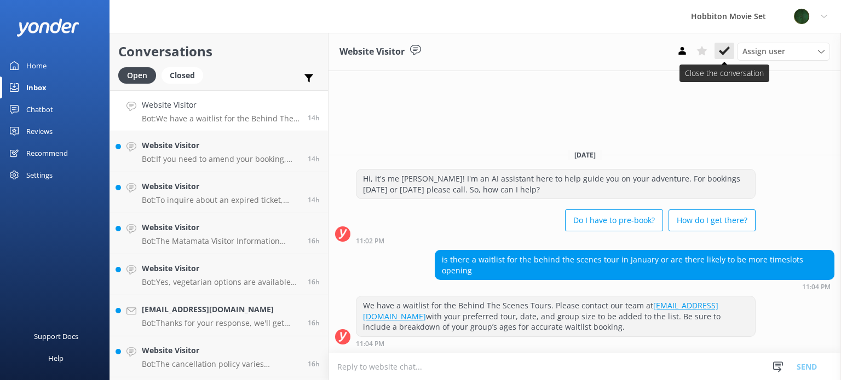
click at [726, 50] on use at bounding box center [724, 51] width 11 height 9
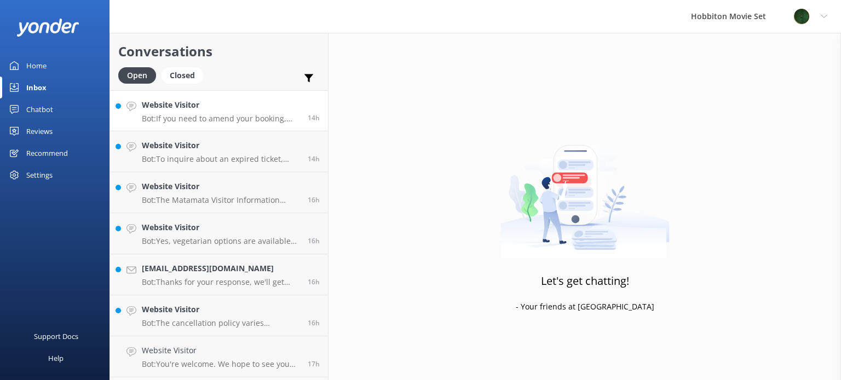
click at [252, 111] on h4 "Website Visitor" at bounding box center [221, 105] width 158 height 12
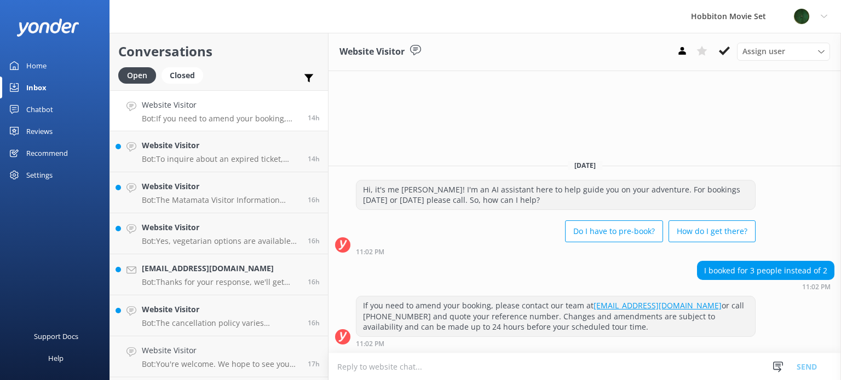
click at [232, 109] on h4 "Website Visitor" at bounding box center [221, 105] width 158 height 12
click at [721, 52] on use at bounding box center [724, 51] width 11 height 9
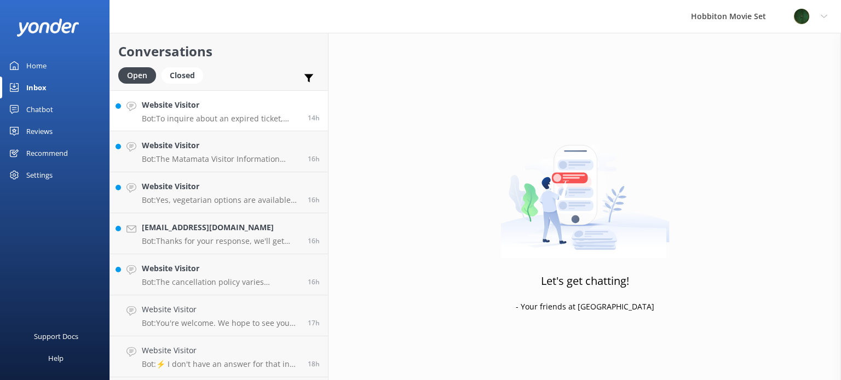
click at [256, 123] on p "Bot: To inquire about an expired ticket, please email us at [EMAIL_ADDRESS][DOM…" at bounding box center [221, 119] width 158 height 10
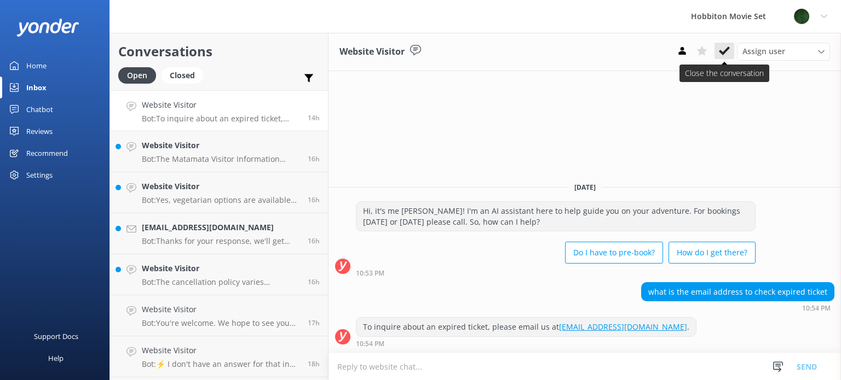
click at [727, 54] on icon at bounding box center [724, 50] width 11 height 11
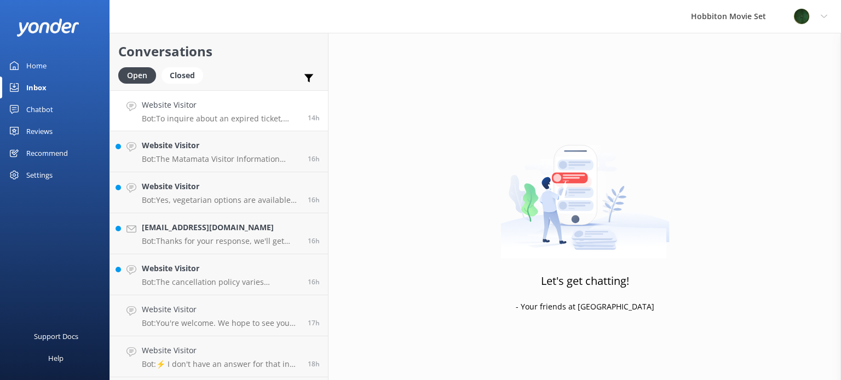
click at [213, 120] on p "Bot: To inquire about an expired ticket, please email us at [EMAIL_ADDRESS][DOM…" at bounding box center [221, 119] width 158 height 10
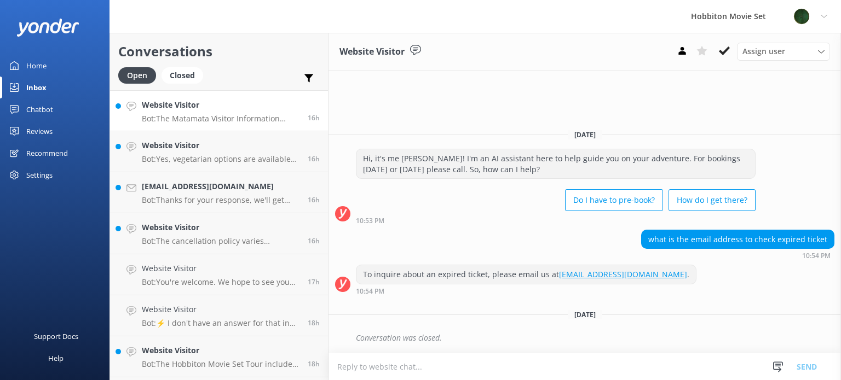
click at [213, 125] on link "Website Visitor Bot: The Matamata Visitor Information Centre will announce when…" at bounding box center [219, 110] width 218 height 41
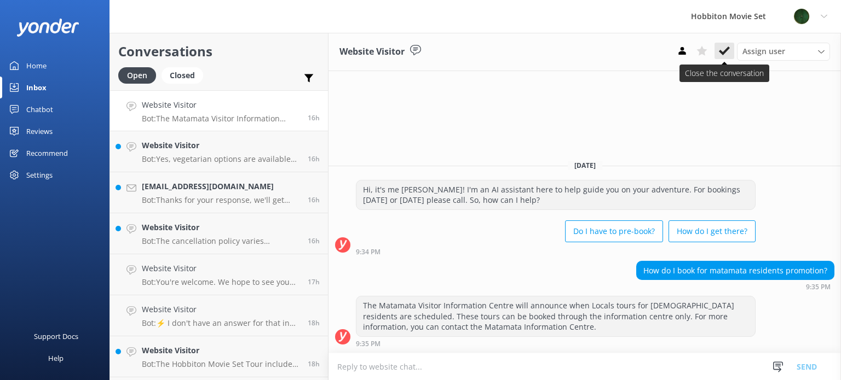
click at [729, 56] on icon at bounding box center [724, 50] width 11 height 11
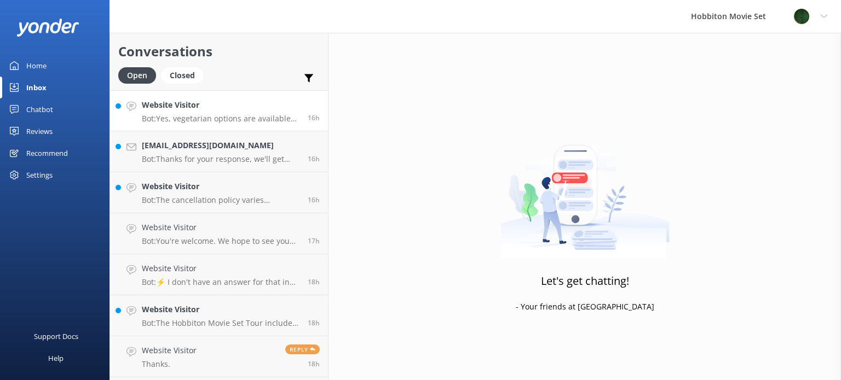
click at [259, 103] on h4 "Website Visitor" at bounding box center [221, 105] width 158 height 12
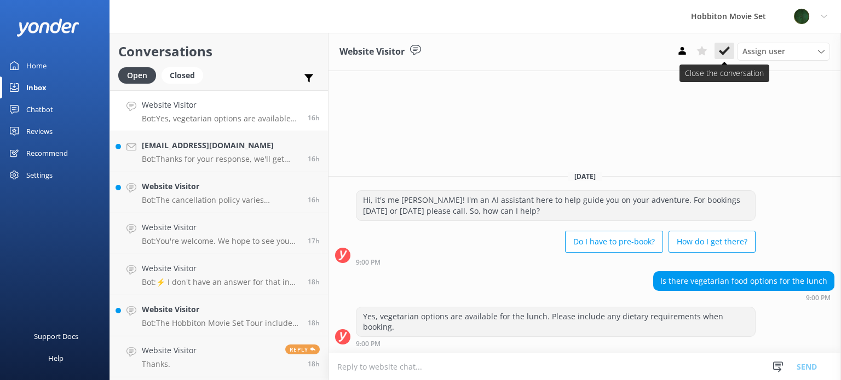
click at [720, 59] on button at bounding box center [724, 51] width 20 height 16
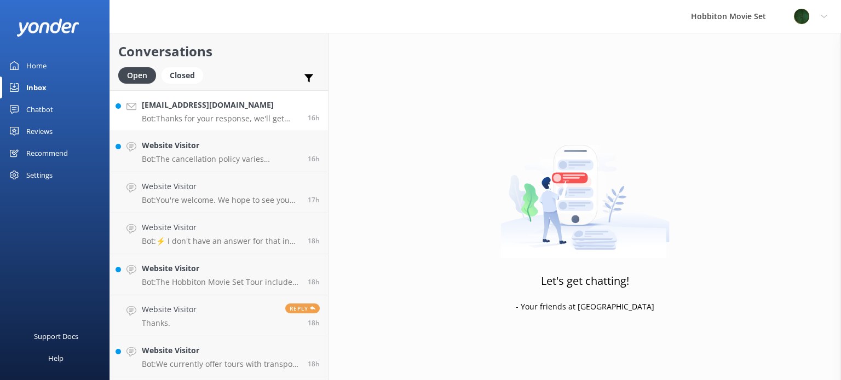
click at [173, 112] on div "[EMAIL_ADDRESS][DOMAIN_NAME] Bot: Thanks for your response, we'll get back to y…" at bounding box center [221, 111] width 158 height 24
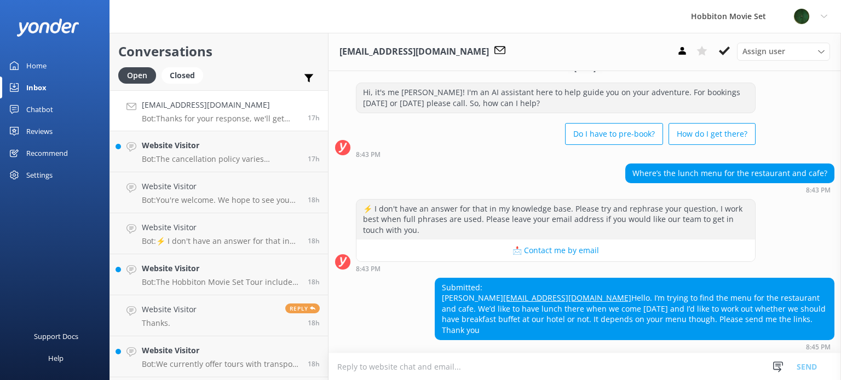
scroll to position [64, 0]
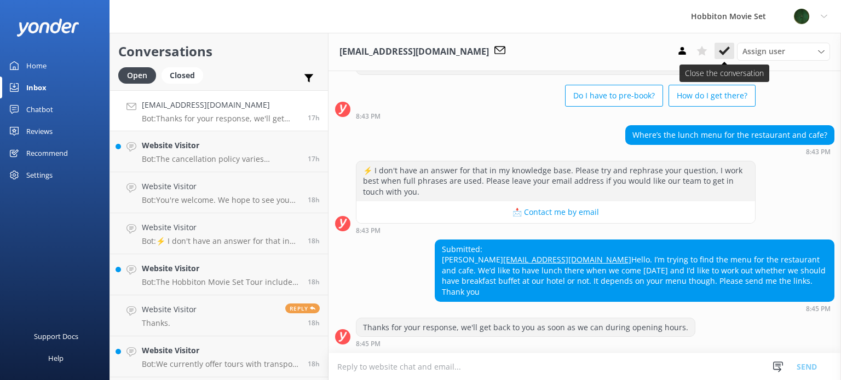
click at [730, 52] on button at bounding box center [724, 51] width 20 height 16
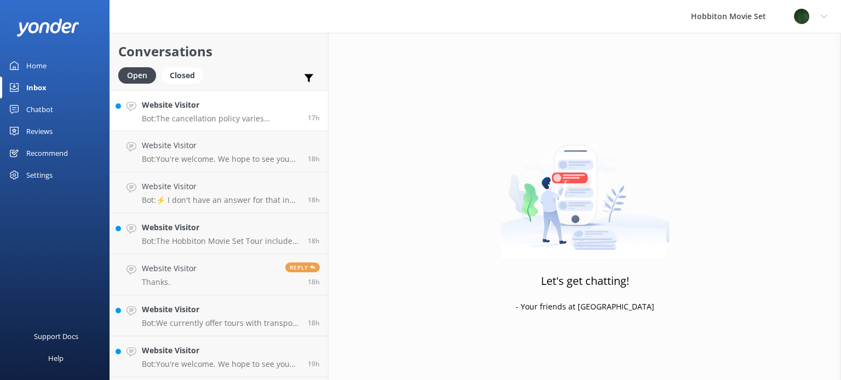
click at [255, 116] on p "Bot: The cancellation policy varies depending on the tour product: - Hobbiton M…" at bounding box center [221, 119] width 158 height 10
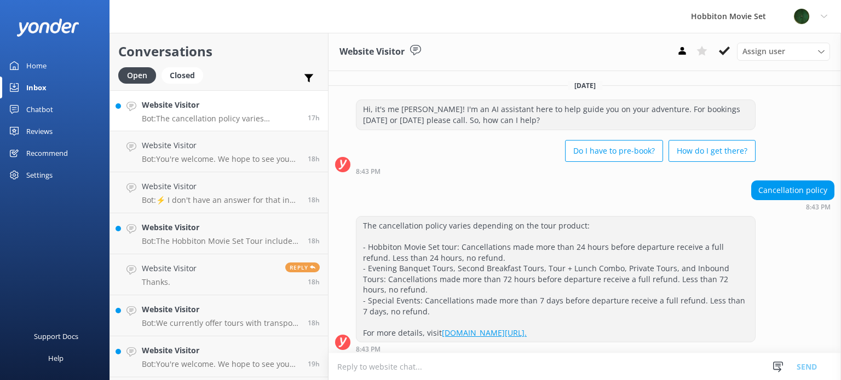
scroll to position [4, 0]
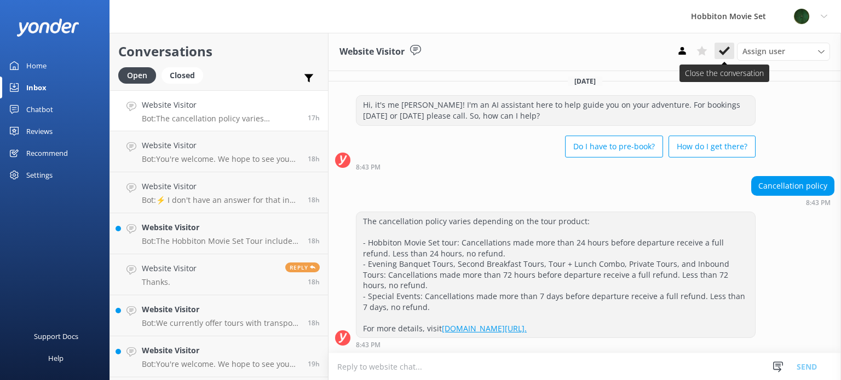
click at [718, 54] on button at bounding box center [724, 51] width 20 height 16
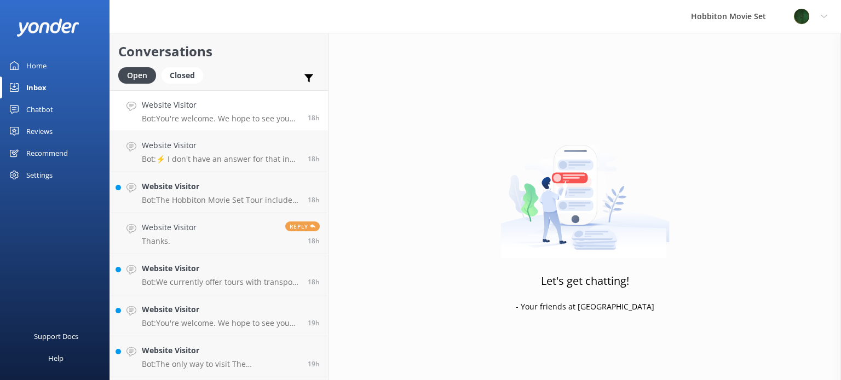
click at [201, 118] on p "Bot: You're welcome. We hope to see you for an adventure soon!" at bounding box center [221, 119] width 158 height 10
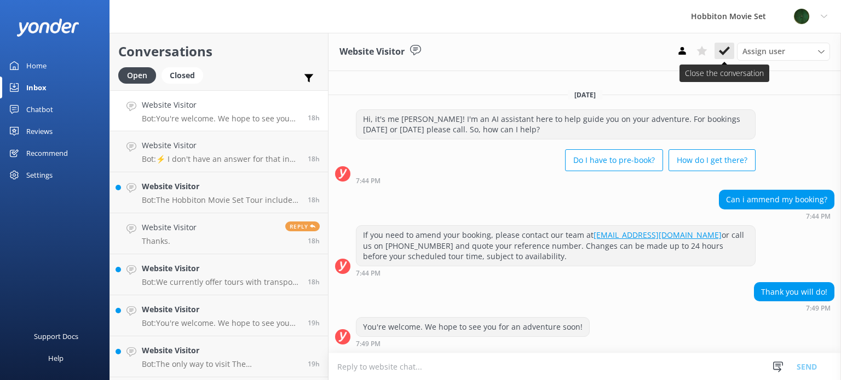
click at [727, 51] on icon at bounding box center [724, 50] width 11 height 11
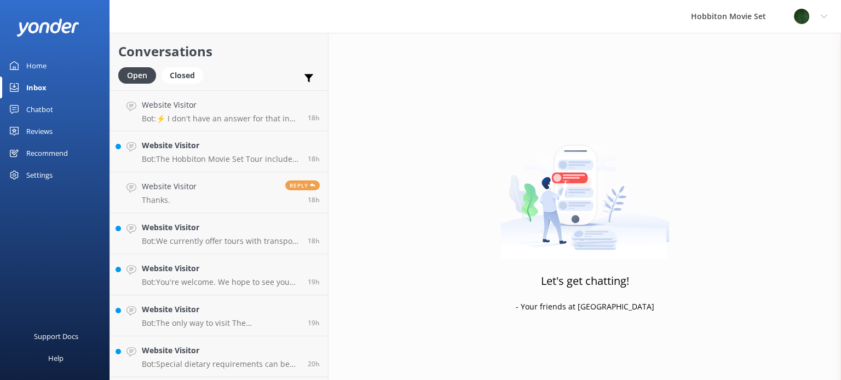
click at [204, 109] on h4 "Website Visitor" at bounding box center [221, 105] width 158 height 12
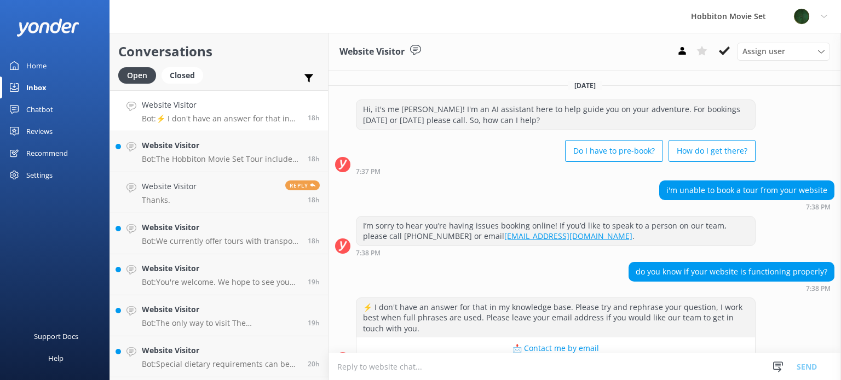
scroll to position [21, 0]
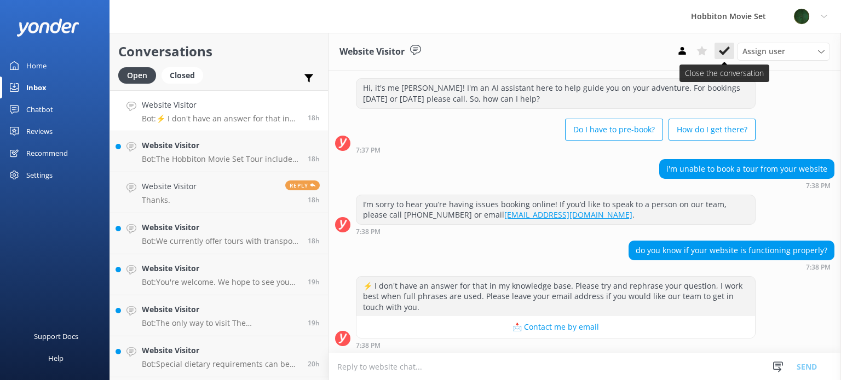
click at [725, 50] on use at bounding box center [724, 51] width 11 height 9
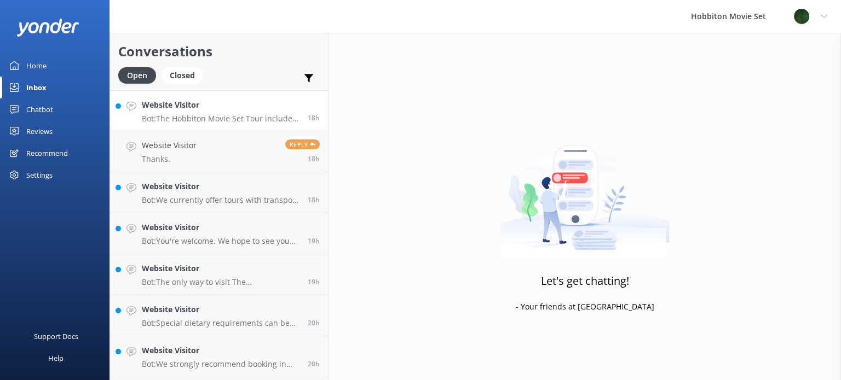
click at [167, 111] on h4 "Website Visitor" at bounding box center [221, 105] width 158 height 12
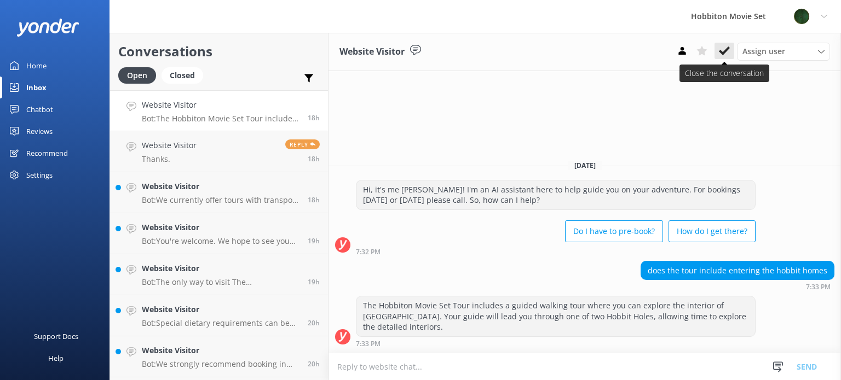
click at [732, 48] on button at bounding box center [724, 51] width 20 height 16
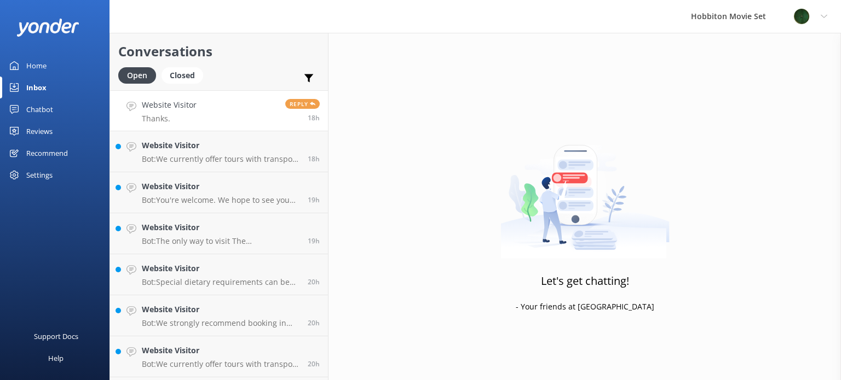
click at [162, 110] on h4 "Website Visitor" at bounding box center [169, 105] width 55 height 12
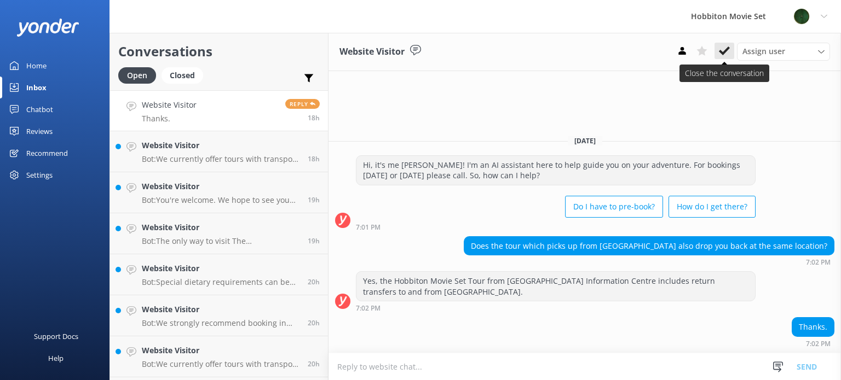
click at [722, 54] on use at bounding box center [724, 51] width 11 height 9
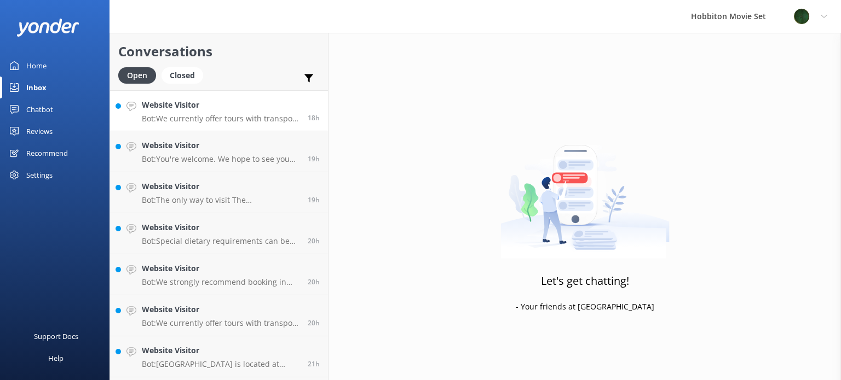
click at [206, 129] on link "Website Visitor Bot: We currently offer tours with transport from The Shire's R…" at bounding box center [219, 110] width 218 height 41
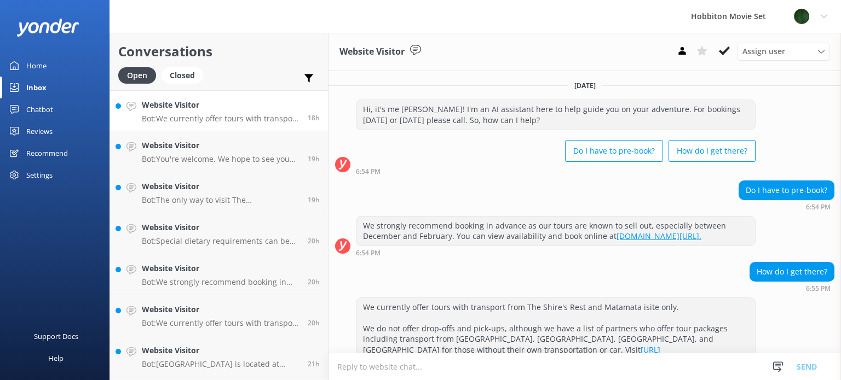
scroll to position [63, 0]
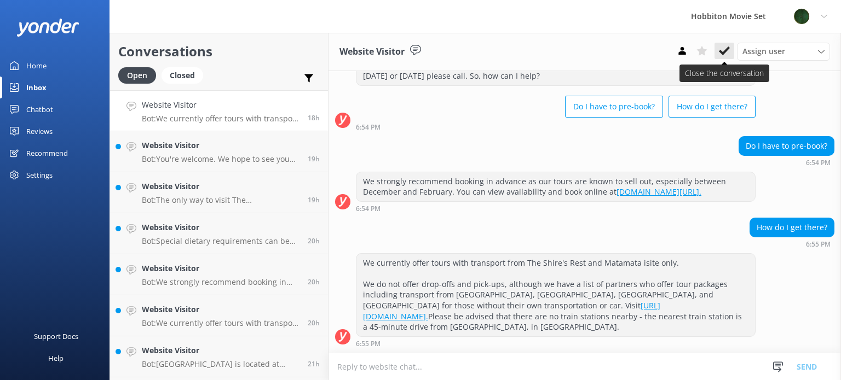
click at [725, 56] on icon at bounding box center [724, 50] width 11 height 11
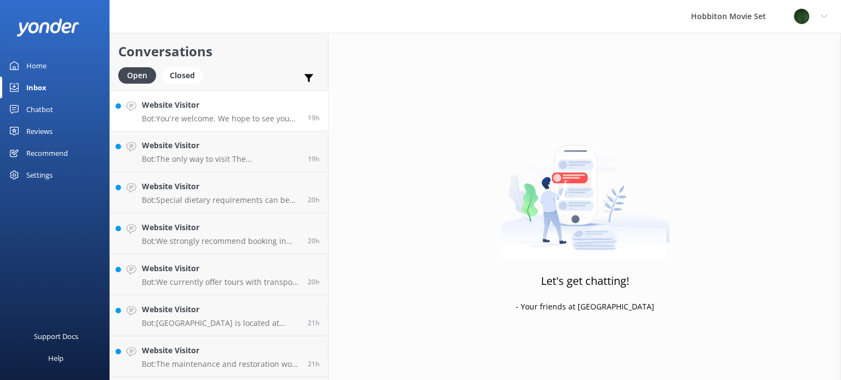
click at [229, 122] on p "Bot: You're welcome. We hope to see you for an adventure soon!" at bounding box center [221, 119] width 158 height 10
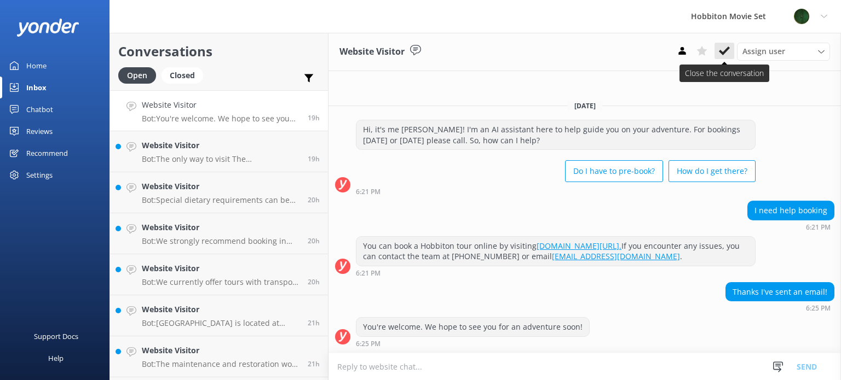
click at [720, 57] on button at bounding box center [724, 51] width 20 height 16
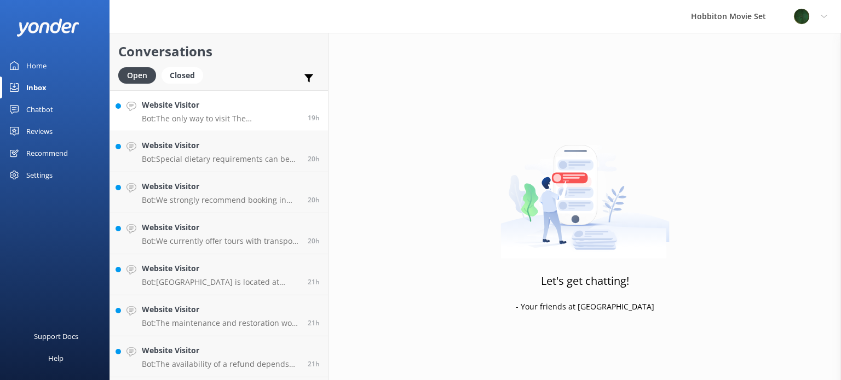
click at [175, 119] on p "Bot: The only way to visit The [GEOGRAPHIC_DATA] is as part of one of our guide…" at bounding box center [221, 119] width 158 height 10
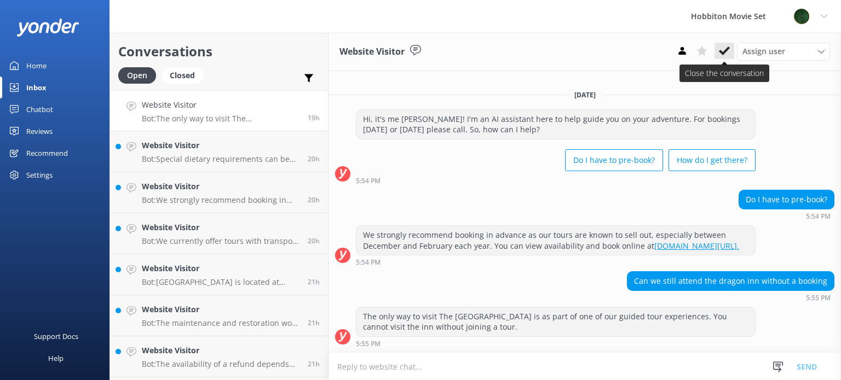
click at [727, 50] on use at bounding box center [724, 51] width 11 height 9
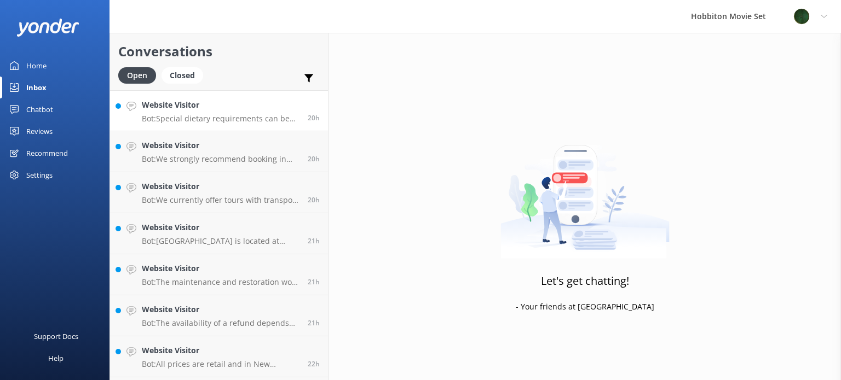
click at [190, 120] on p "Bot: Special dietary requirements can be catered for, including Gluten Free (GF…" at bounding box center [221, 119] width 158 height 10
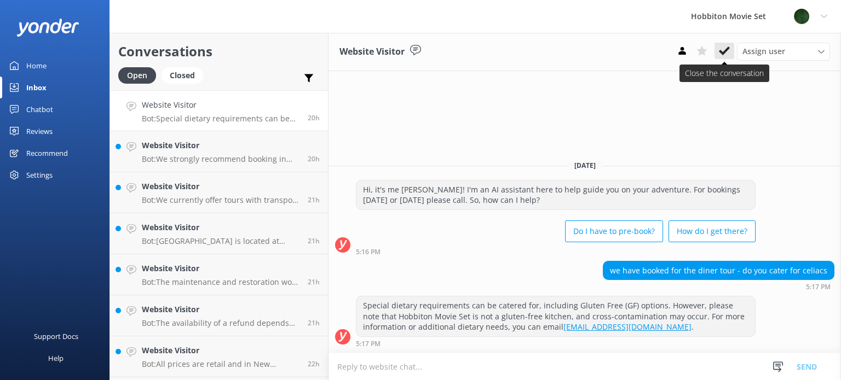
click at [728, 44] on button at bounding box center [724, 51] width 20 height 16
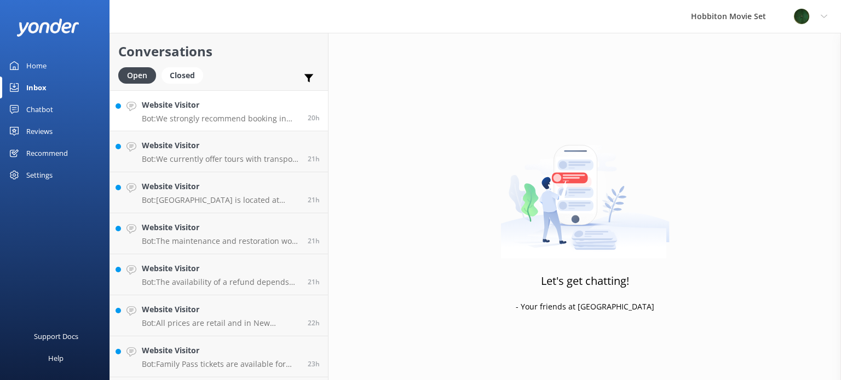
click at [216, 109] on h4 "Website Visitor" at bounding box center [221, 105] width 158 height 12
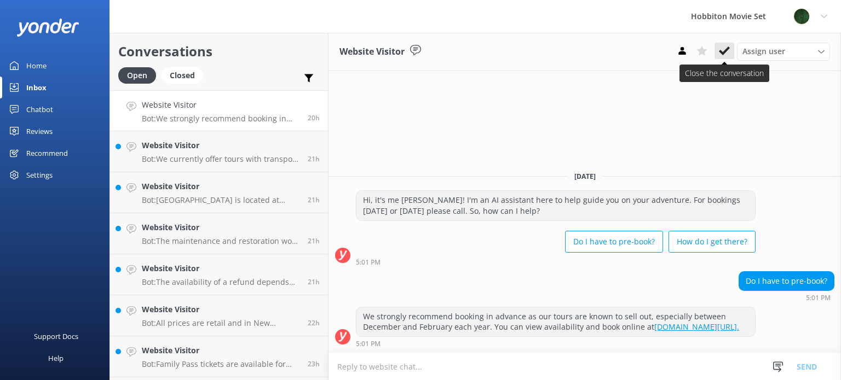
click at [729, 54] on icon at bounding box center [724, 50] width 11 height 11
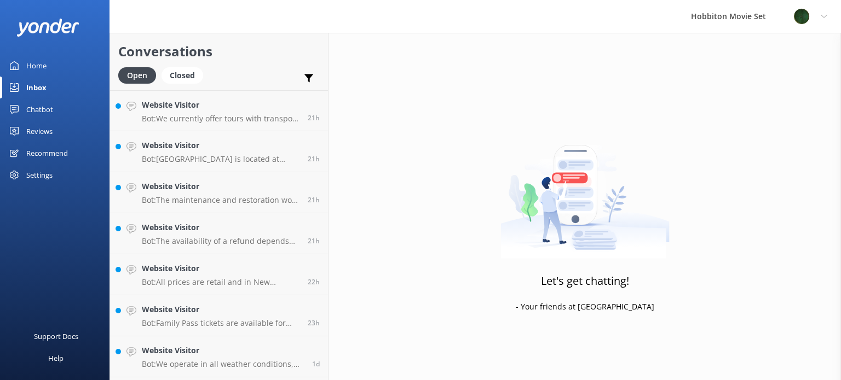
click at [223, 115] on p "Bot: We currently offer tours with transport from The Shire's Rest and Matamata…" at bounding box center [221, 119] width 158 height 10
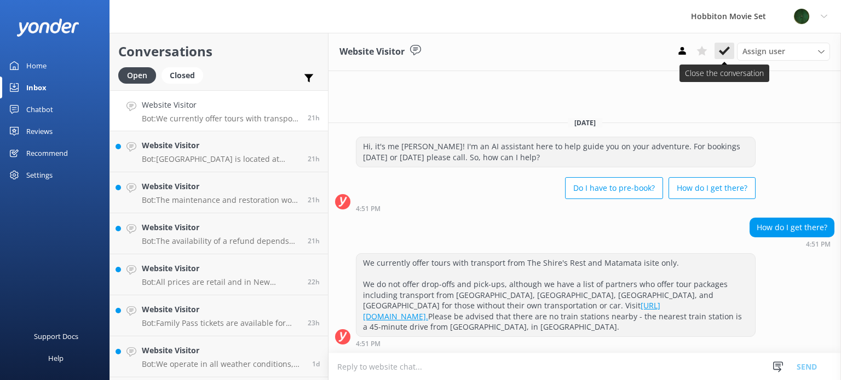
click at [720, 56] on icon at bounding box center [724, 50] width 11 height 11
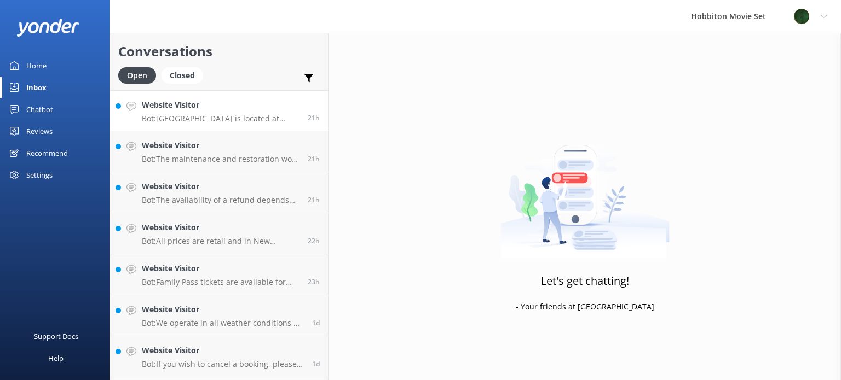
click at [212, 114] on p "Bot: [GEOGRAPHIC_DATA] is located at [STREET_ADDRESS], in the heart of [GEOGRAP…" at bounding box center [221, 119] width 158 height 10
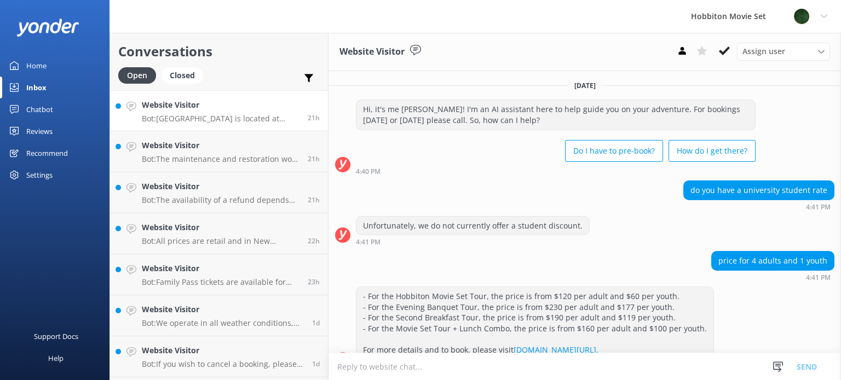
scroll to position [161, 0]
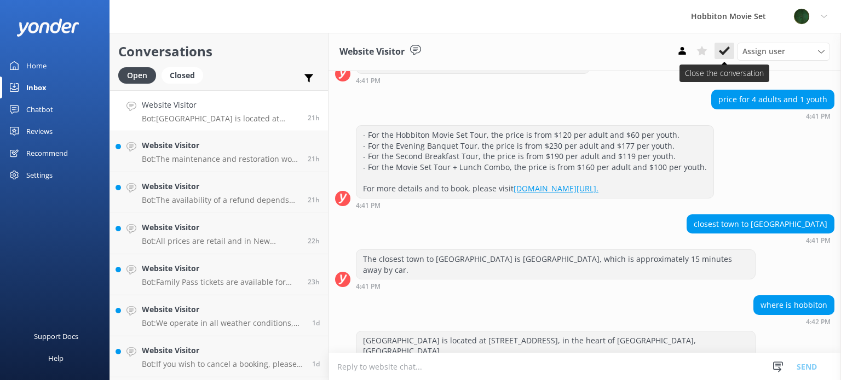
click at [725, 56] on button at bounding box center [724, 51] width 20 height 16
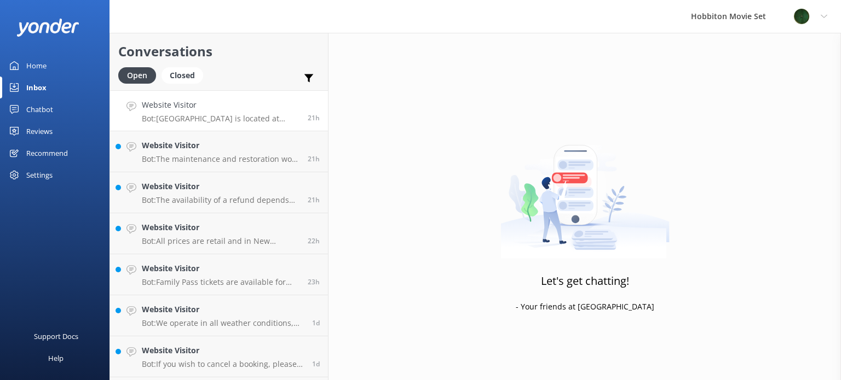
click at [230, 114] on p "Bot: [GEOGRAPHIC_DATA] is located at [STREET_ADDRESS], in the heart of [GEOGRAP…" at bounding box center [221, 119] width 158 height 10
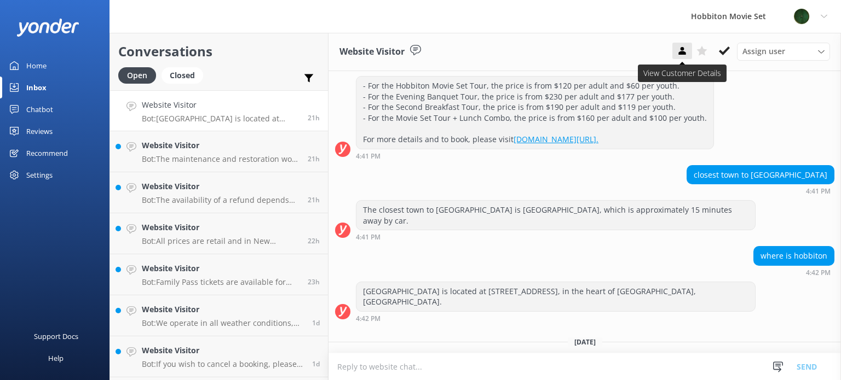
scroll to position [214, 0]
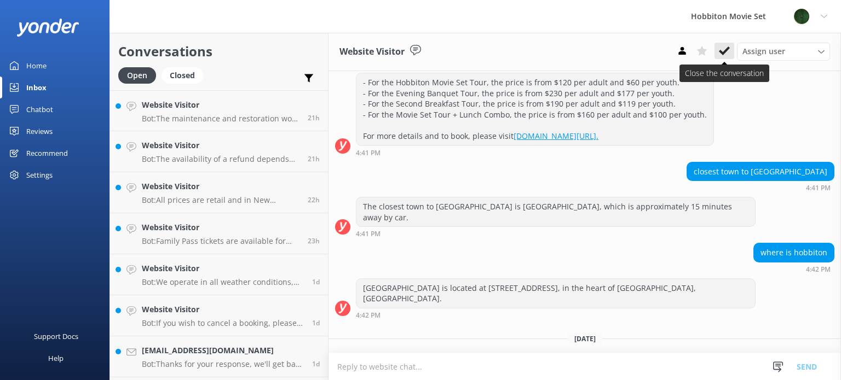
click at [722, 55] on use at bounding box center [724, 51] width 11 height 9
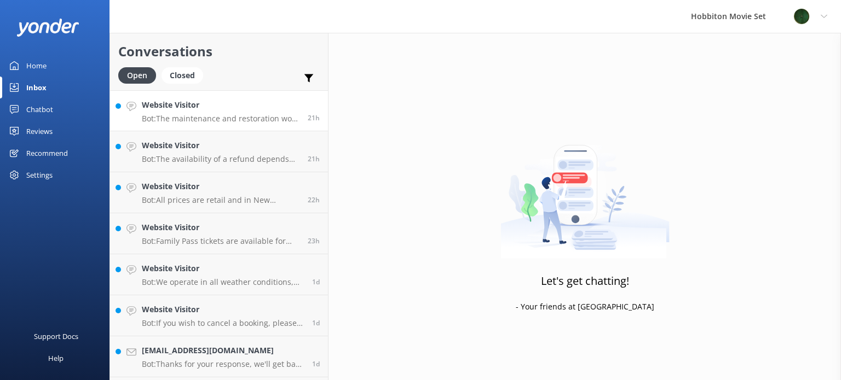
click at [256, 102] on h4 "Website Visitor" at bounding box center [221, 105] width 158 height 12
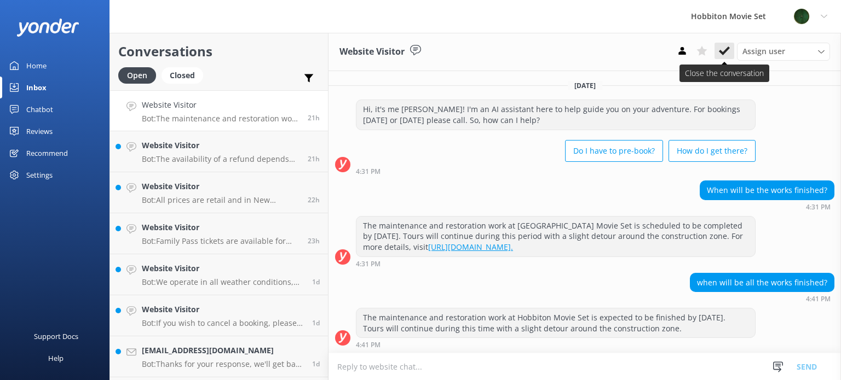
click at [729, 53] on icon at bounding box center [724, 50] width 11 height 11
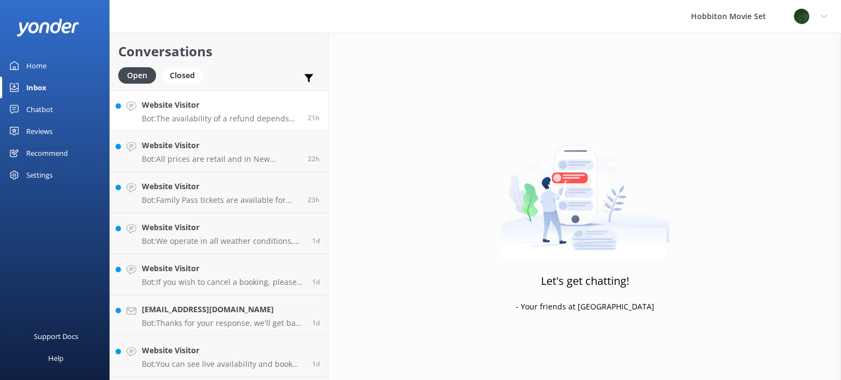
click at [211, 126] on link "Website Visitor Bot: The availability of a refund depends on the type of tour y…" at bounding box center [219, 110] width 218 height 41
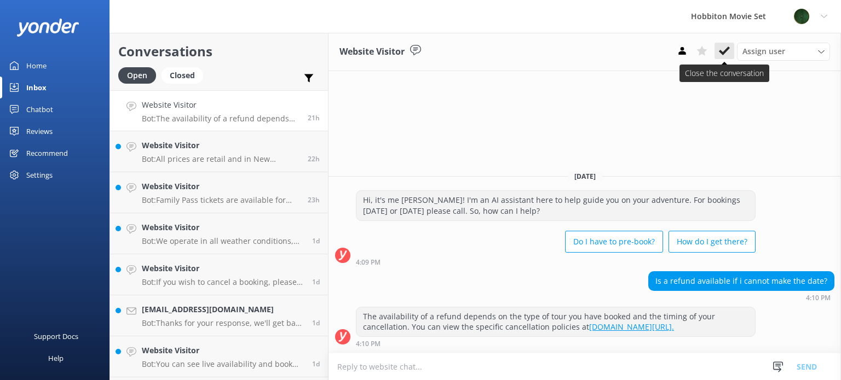
click at [720, 52] on use at bounding box center [724, 51] width 11 height 9
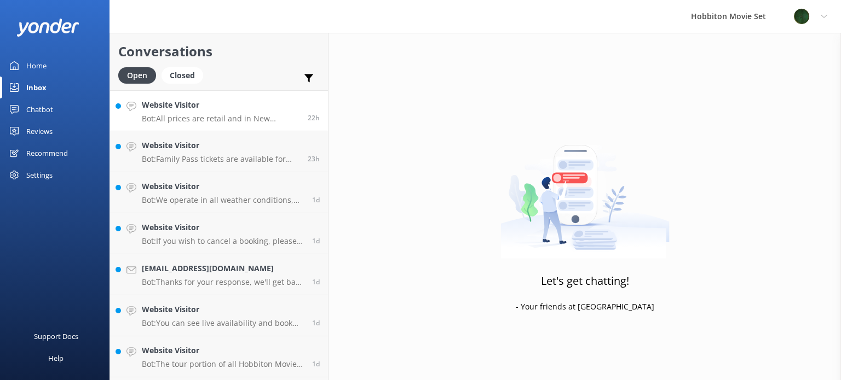
click at [224, 107] on h4 "Website Visitor" at bounding box center [221, 105] width 158 height 12
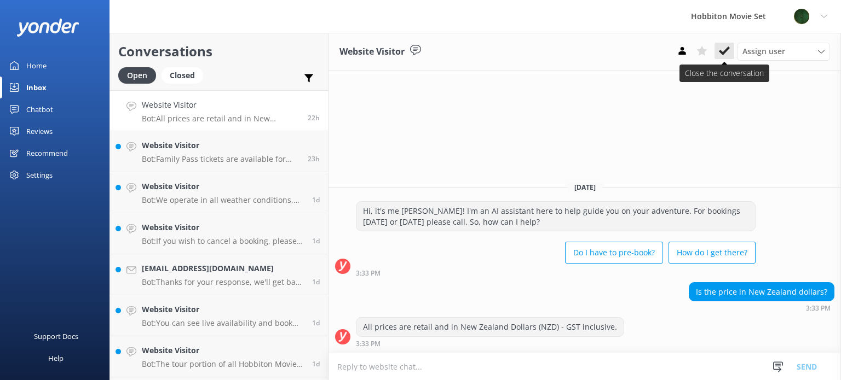
click at [725, 52] on use at bounding box center [724, 51] width 11 height 9
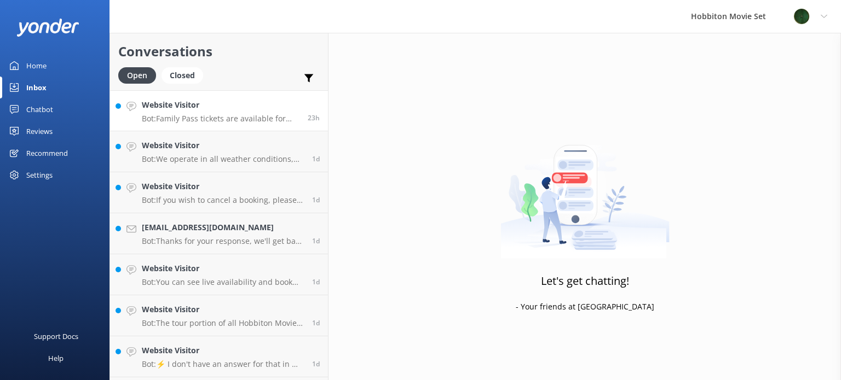
click at [267, 121] on p "Bot: Family Pass tickets are available for the 2.5-hour Hobbiton Movie Set tour…" at bounding box center [221, 119] width 158 height 10
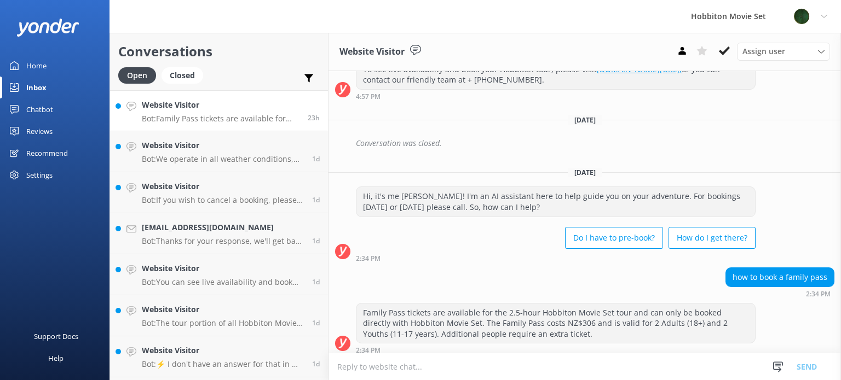
scroll to position [161, 0]
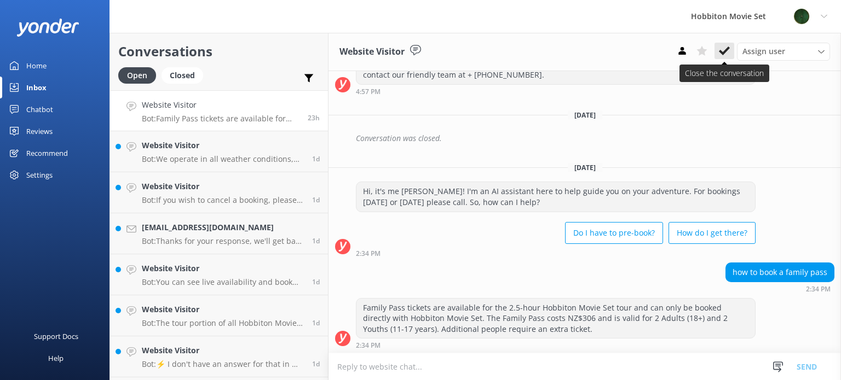
click at [727, 51] on use at bounding box center [724, 51] width 11 height 9
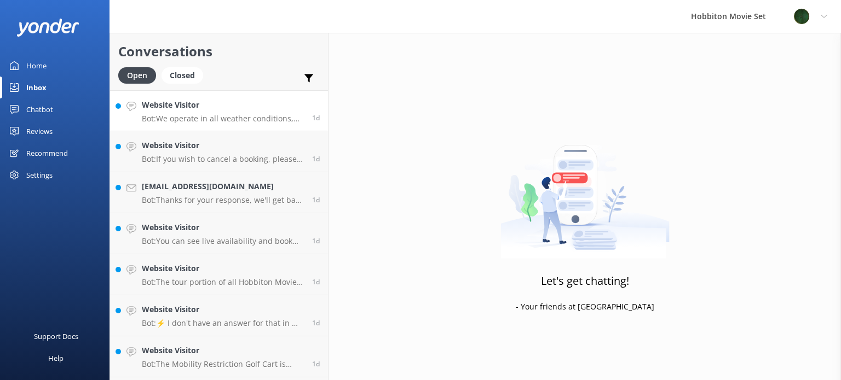
click at [232, 120] on p "Bot: We operate in all weather conditions, including rain. Umbrellas are provid…" at bounding box center [223, 119] width 162 height 10
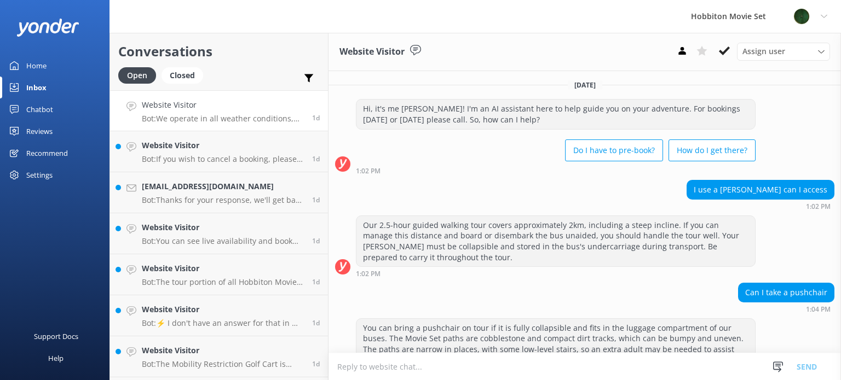
scroll to position [123, 0]
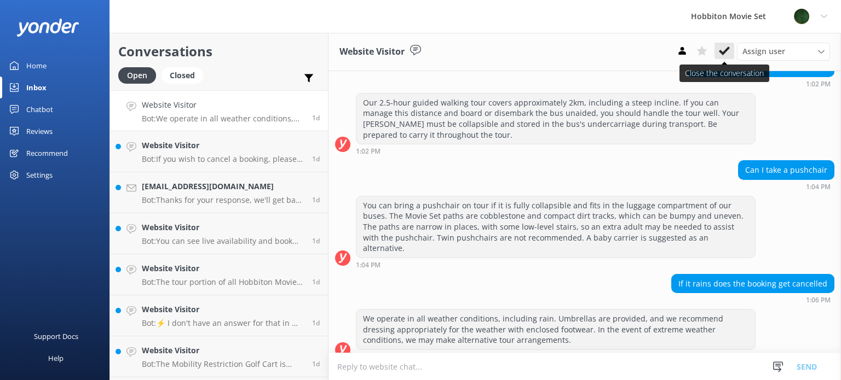
click at [725, 54] on use at bounding box center [724, 51] width 11 height 9
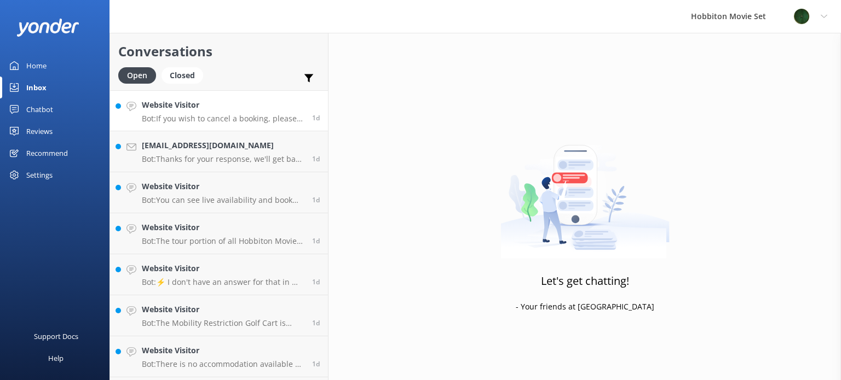
click at [210, 118] on p "Bot: If you wish to cancel a booking, please contact our reservations team via …" at bounding box center [223, 119] width 162 height 10
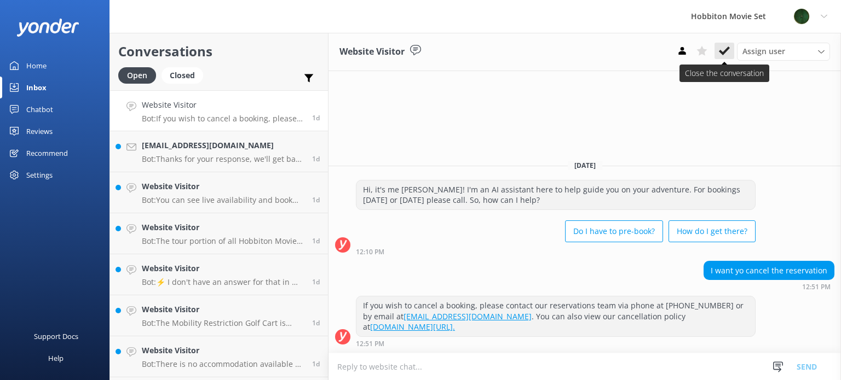
click at [725, 48] on icon at bounding box center [724, 50] width 11 height 11
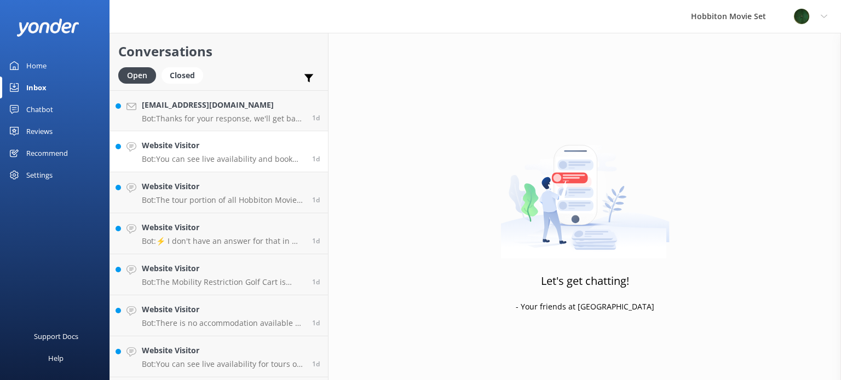
click at [227, 143] on h4 "Website Visitor" at bounding box center [223, 146] width 162 height 12
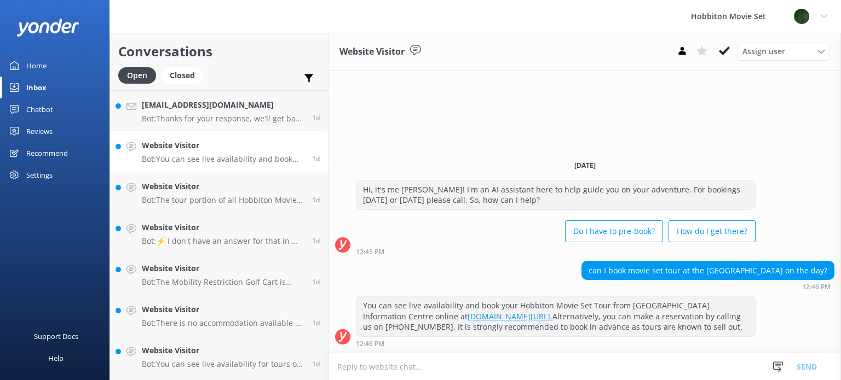
click at [229, 131] on link "Website Visitor Bot: You can see live availability and book your Hobbiton Movie…" at bounding box center [219, 151] width 218 height 41
click at [724, 50] on icon at bounding box center [724, 50] width 11 height 11
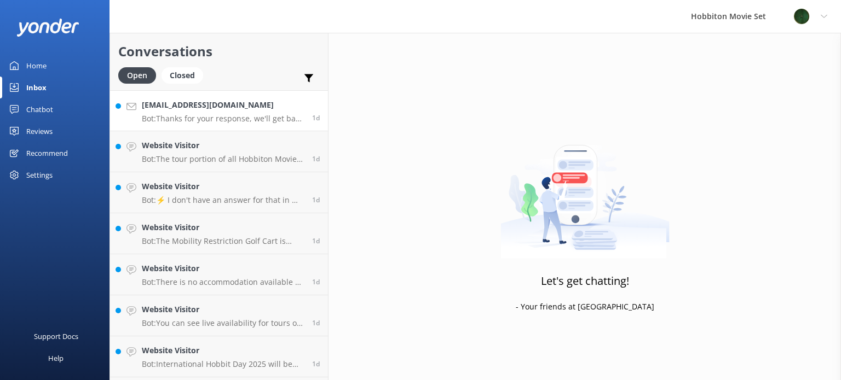
click at [220, 122] on p "Bot: Thanks for your response, we'll get back to you as soon as we can during o…" at bounding box center [223, 119] width 162 height 10
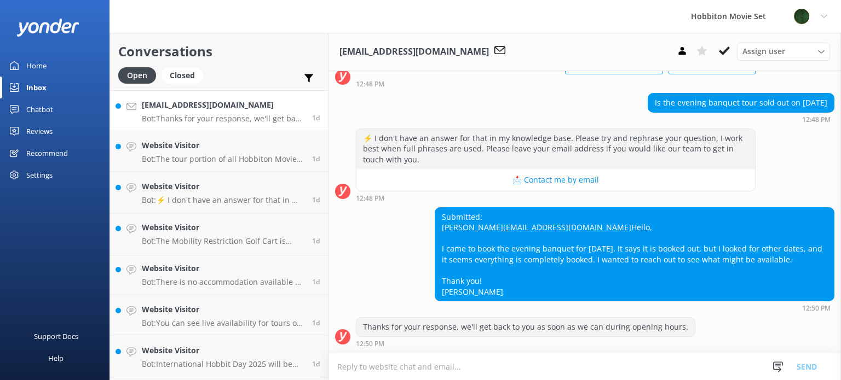
scroll to position [107, 0]
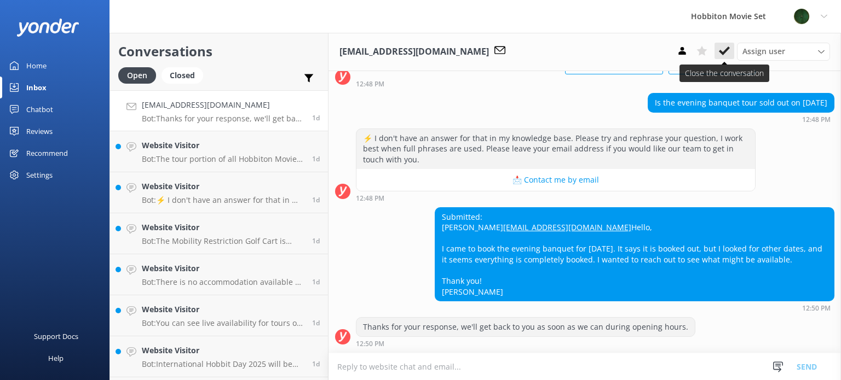
click at [724, 54] on use at bounding box center [724, 51] width 11 height 9
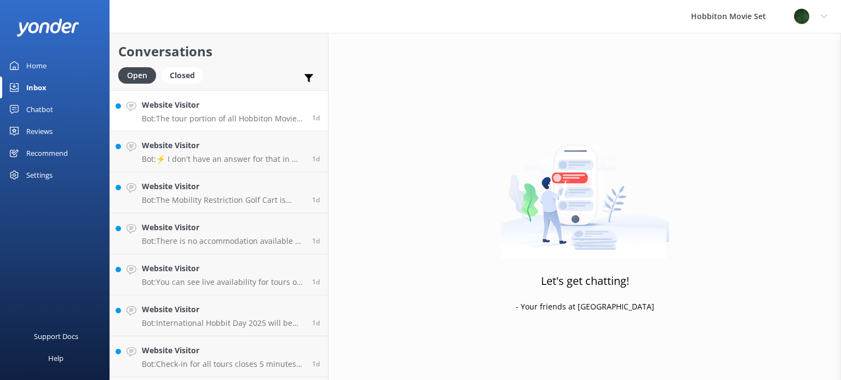
click at [239, 112] on div "Website Visitor Bot: The tour portion of all Hobbiton Movie Set tour experience…" at bounding box center [223, 111] width 162 height 24
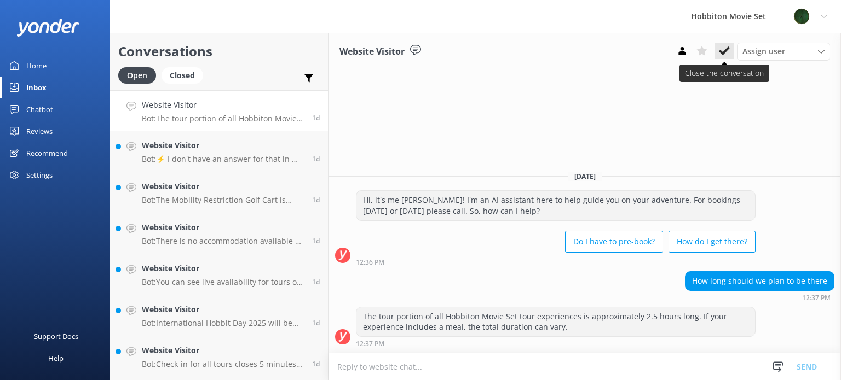
click at [727, 44] on button at bounding box center [724, 51] width 20 height 16
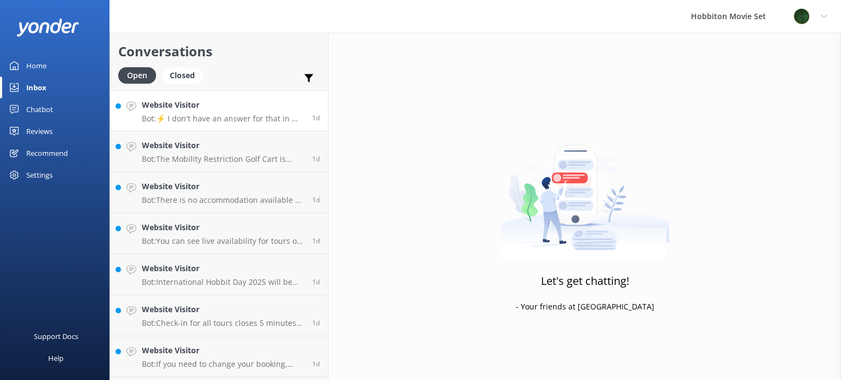
click at [207, 127] on link "Website Visitor Bot: ⚡ I don't have an answer for that in my knowledge base. Pl…" at bounding box center [219, 110] width 218 height 41
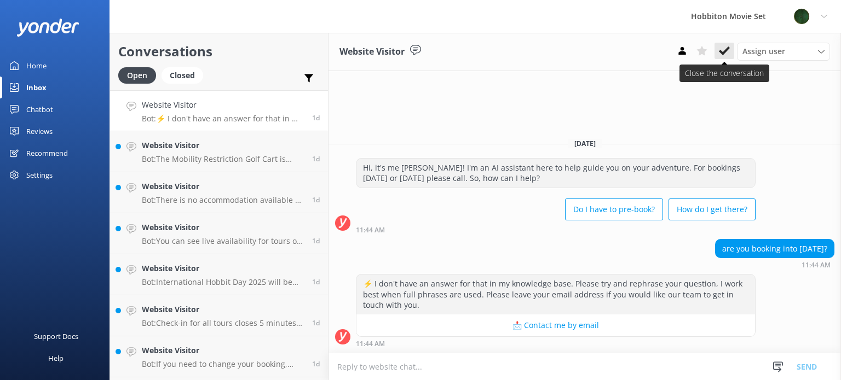
click at [720, 53] on icon at bounding box center [724, 50] width 11 height 11
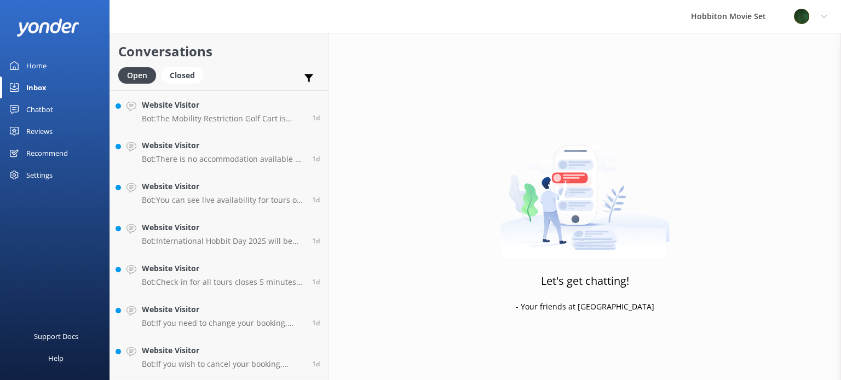
click at [211, 112] on div "Website Visitor Bot: The Mobility Restriction Golf Cart is available for indivi…" at bounding box center [223, 111] width 162 height 24
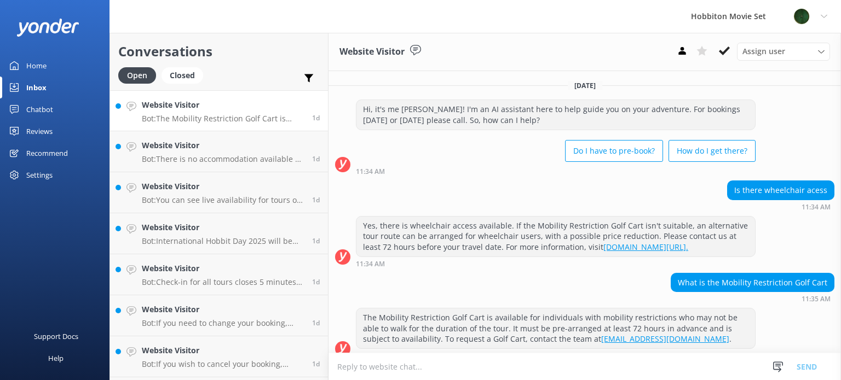
scroll to position [21, 0]
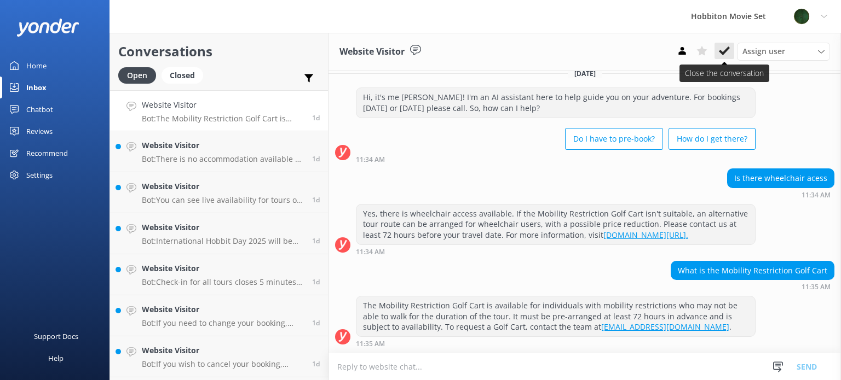
click at [726, 59] on button at bounding box center [724, 51] width 20 height 16
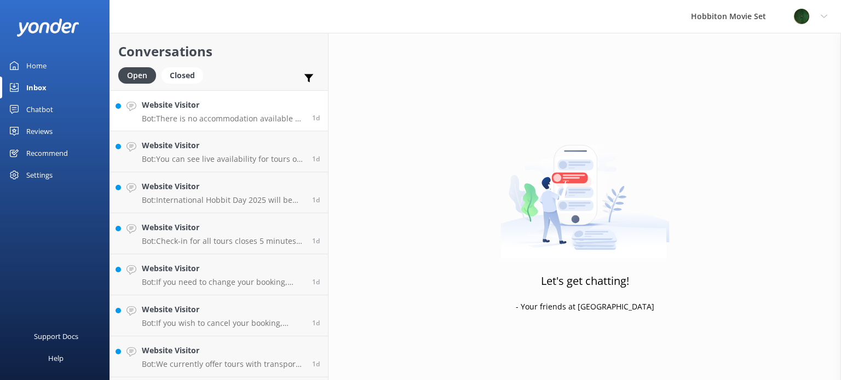
click at [215, 100] on h4 "Website Visitor" at bounding box center [223, 105] width 162 height 12
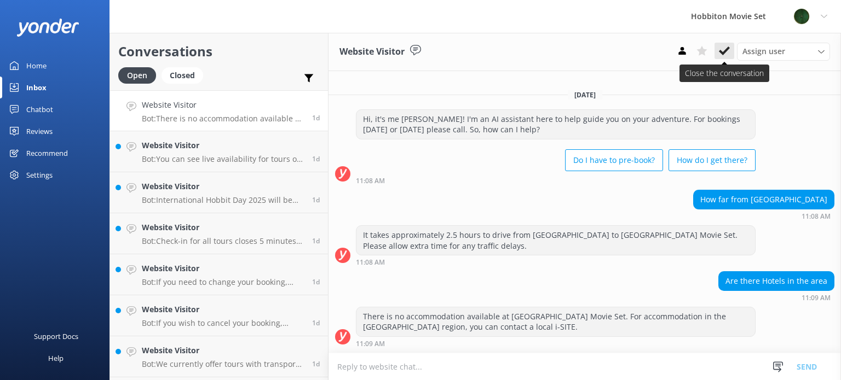
click at [716, 55] on button at bounding box center [724, 51] width 20 height 16
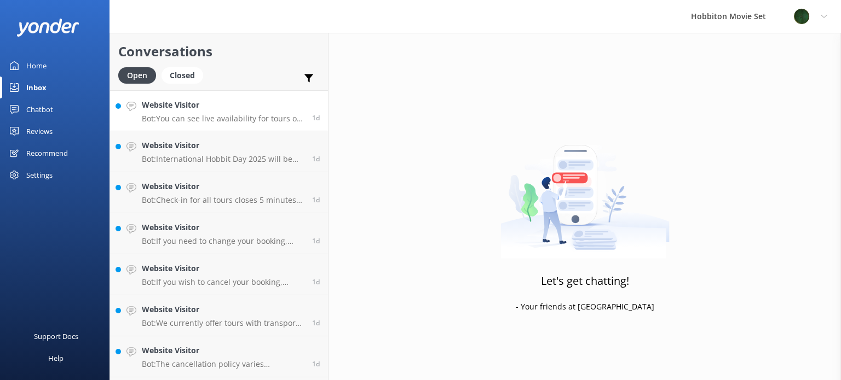
click at [197, 112] on div "Website Visitor Bot: You can see live availability for tours on our website at …" at bounding box center [223, 111] width 162 height 24
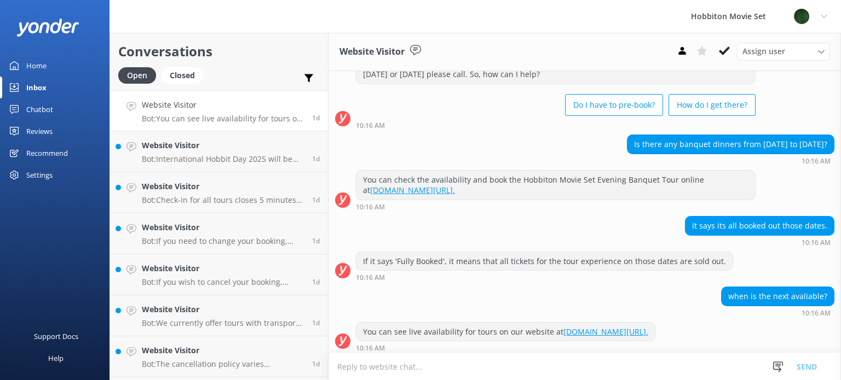
scroll to position [48, 0]
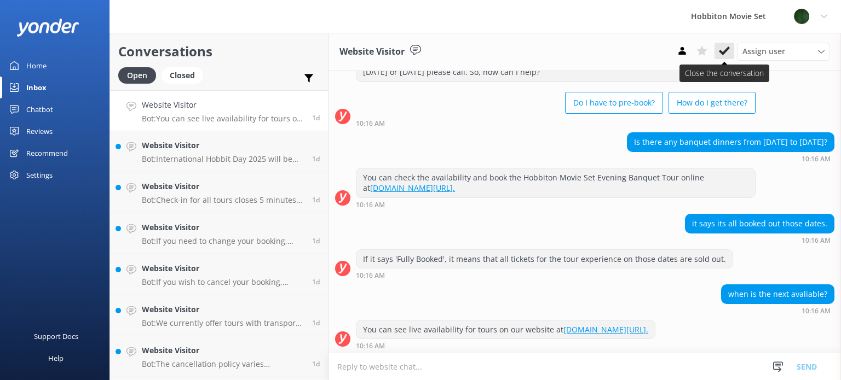
click at [725, 50] on use at bounding box center [724, 51] width 11 height 9
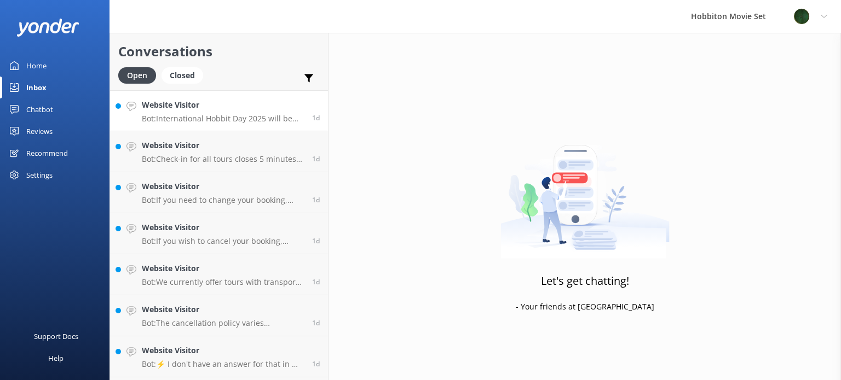
click at [194, 115] on p "Bot: International Hobbit Day 2025 will be celebrated on [DATE] and [DATE]. It …" at bounding box center [223, 119] width 162 height 10
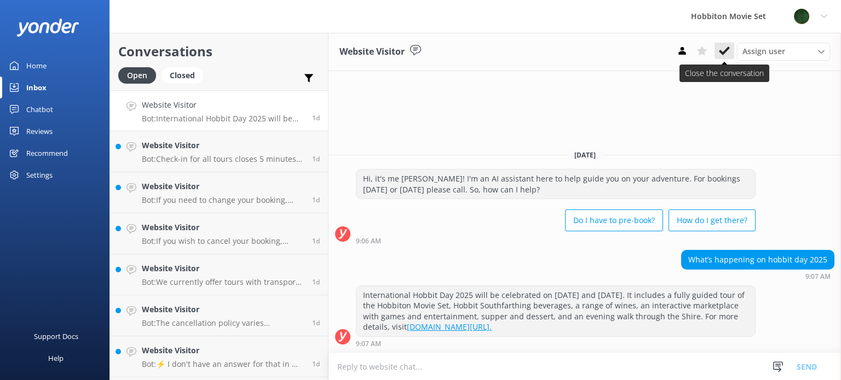
click at [726, 55] on icon at bounding box center [724, 50] width 11 height 11
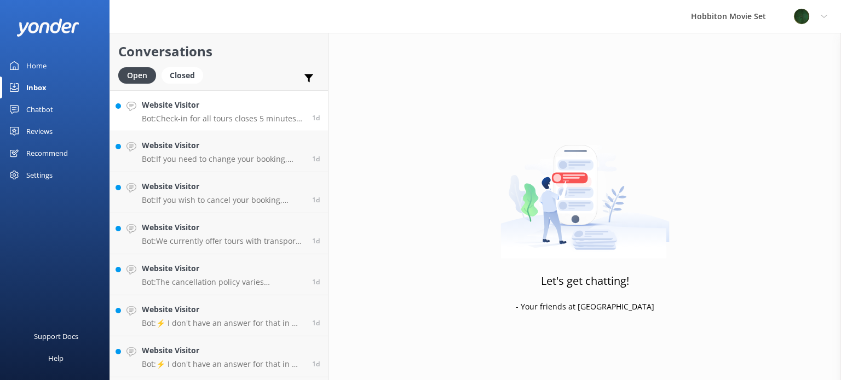
click at [256, 121] on p "Bot: Check-in for all tours closes 5 minutes prior to your scheduled tour depar…" at bounding box center [223, 119] width 162 height 10
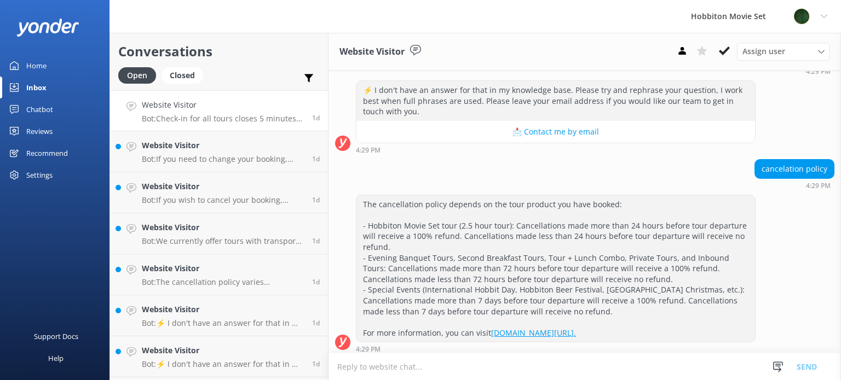
scroll to position [4517, 0]
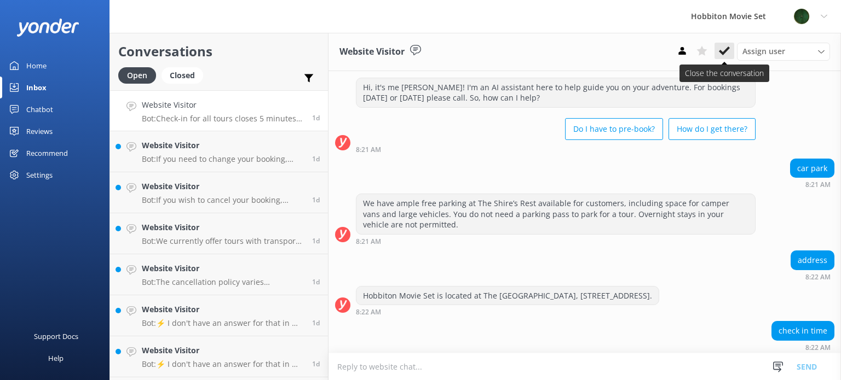
click at [725, 54] on use at bounding box center [724, 51] width 11 height 9
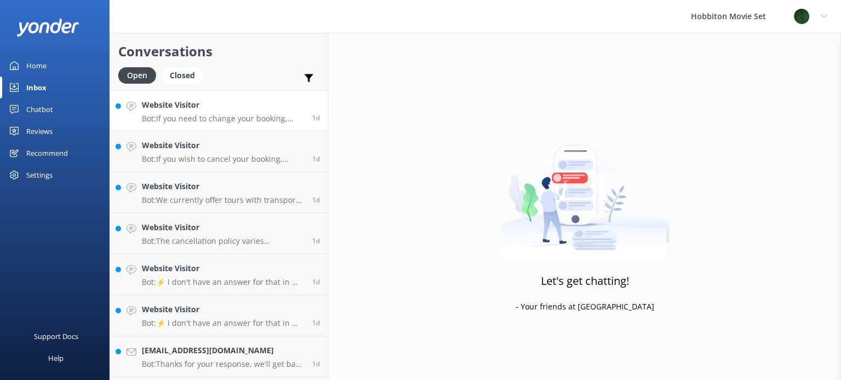
click at [230, 109] on h4 "Website Visitor" at bounding box center [223, 105] width 162 height 12
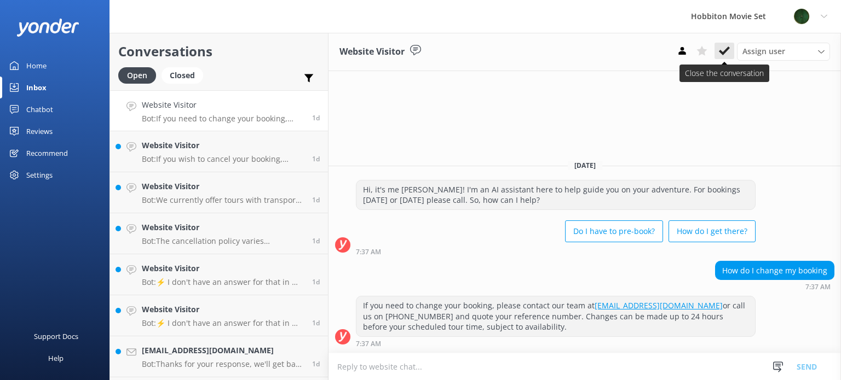
click at [729, 58] on button at bounding box center [724, 51] width 20 height 16
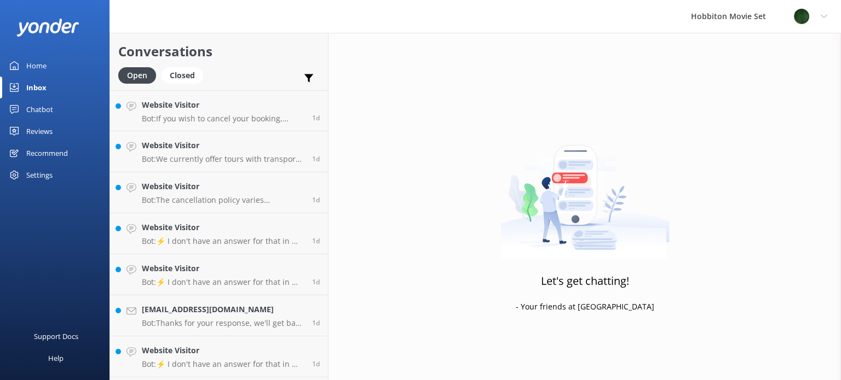
click at [229, 113] on div "Website Visitor Bot: If you wish to cancel your booking, please contact our res…" at bounding box center [223, 111] width 162 height 24
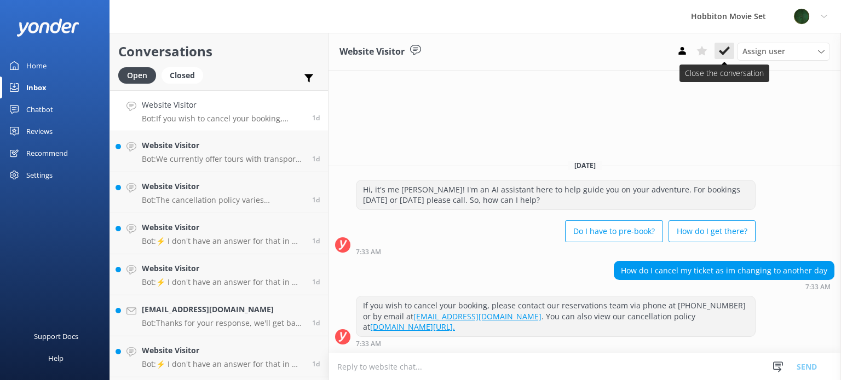
click at [722, 53] on use at bounding box center [724, 51] width 11 height 9
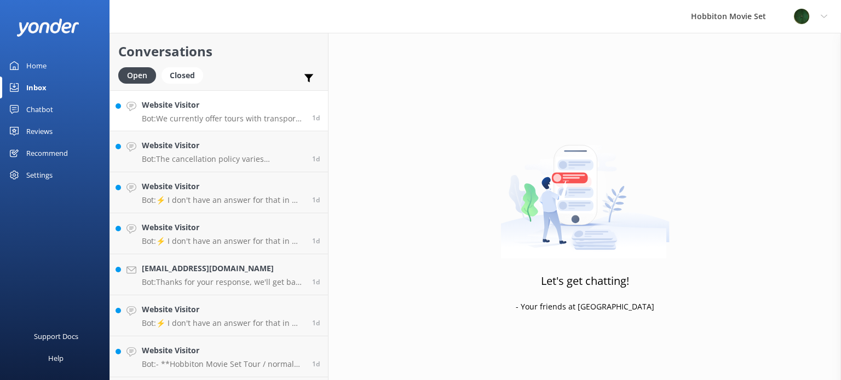
click at [152, 109] on h4 "Website Visitor" at bounding box center [223, 105] width 162 height 12
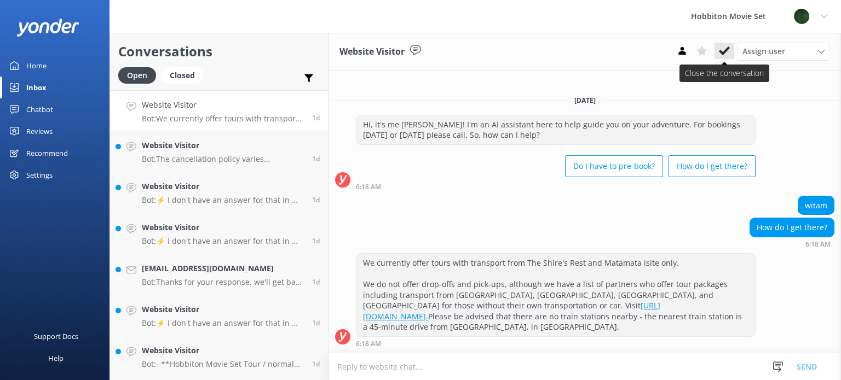
click at [722, 50] on icon at bounding box center [724, 50] width 11 height 11
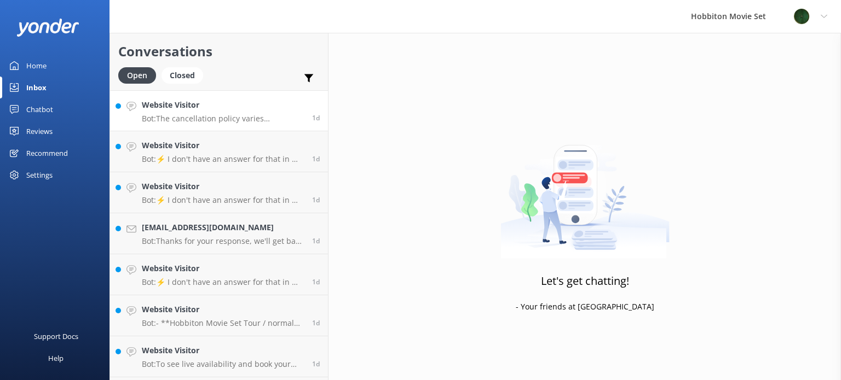
click at [236, 117] on p "Bot: The cancellation policy varies depending on the tour product you book. For…" at bounding box center [223, 119] width 162 height 10
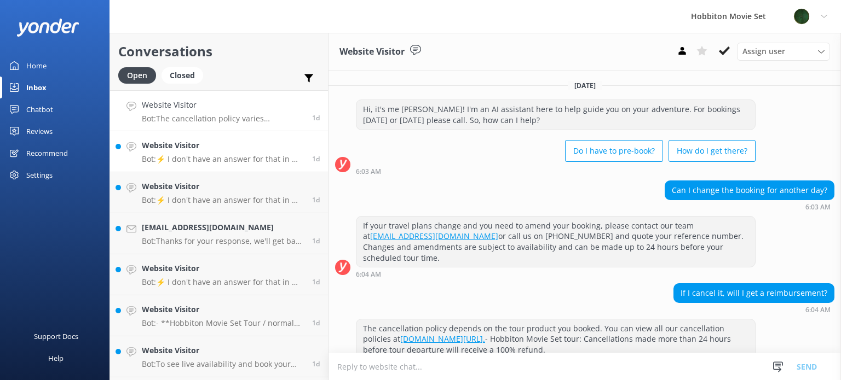
scroll to position [199, 0]
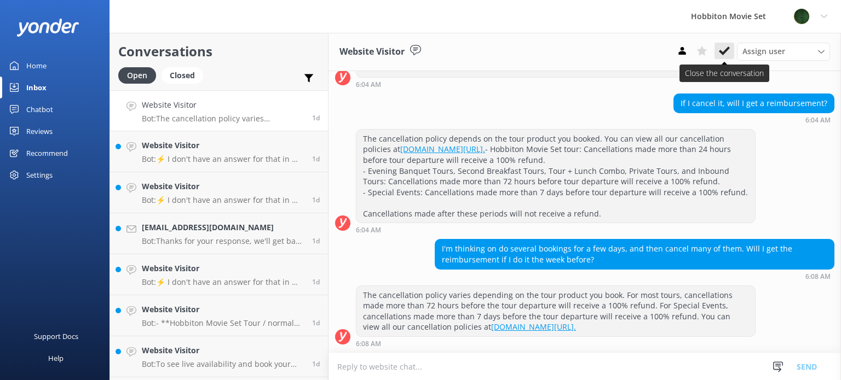
click at [726, 48] on icon at bounding box center [724, 50] width 11 height 11
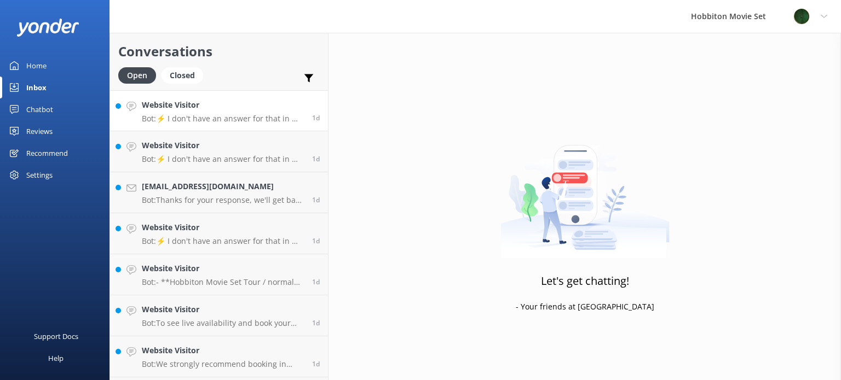
click at [230, 119] on p "Bot: ⚡ I don't have an answer for that in my knowledge base. Please try and rep…" at bounding box center [223, 119] width 162 height 10
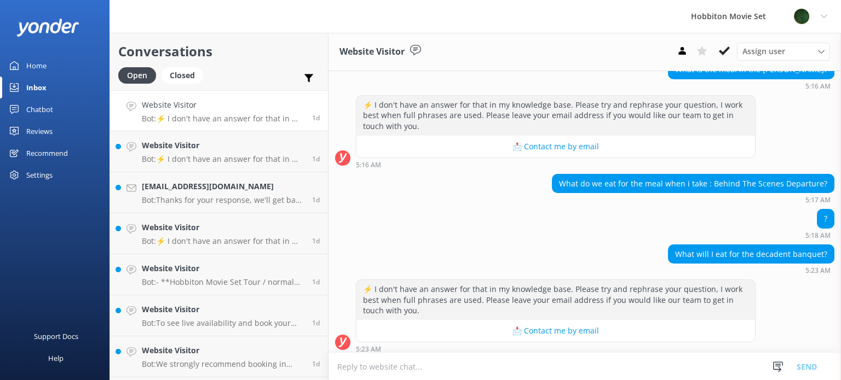
scroll to position [276, 0]
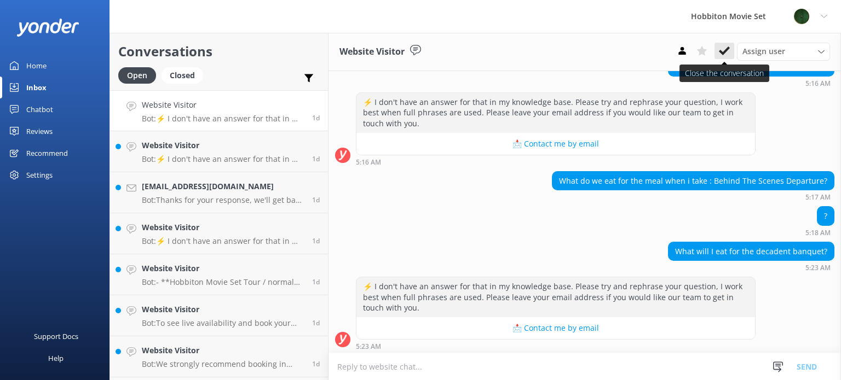
click at [730, 49] on button at bounding box center [724, 51] width 20 height 16
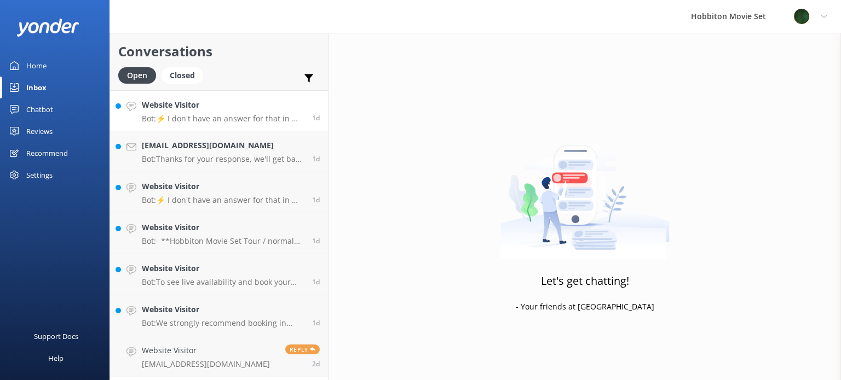
click at [240, 121] on p "Bot: ⚡ I don't have an answer for that in my knowledge base. Please try and rep…" at bounding box center [223, 119] width 162 height 10
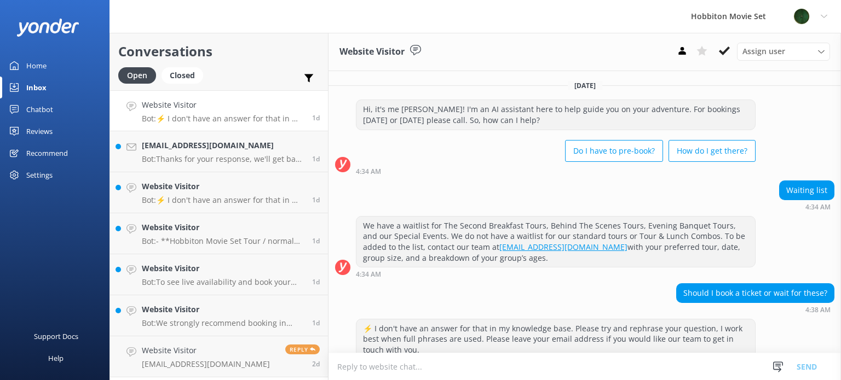
scroll to position [43, 0]
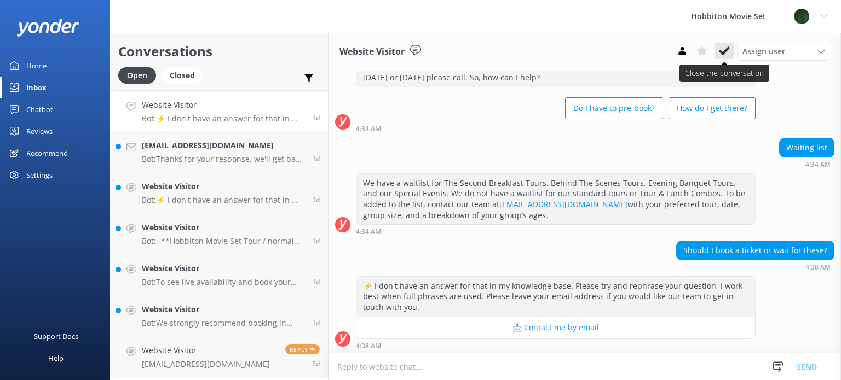
click at [718, 55] on button at bounding box center [724, 51] width 20 height 16
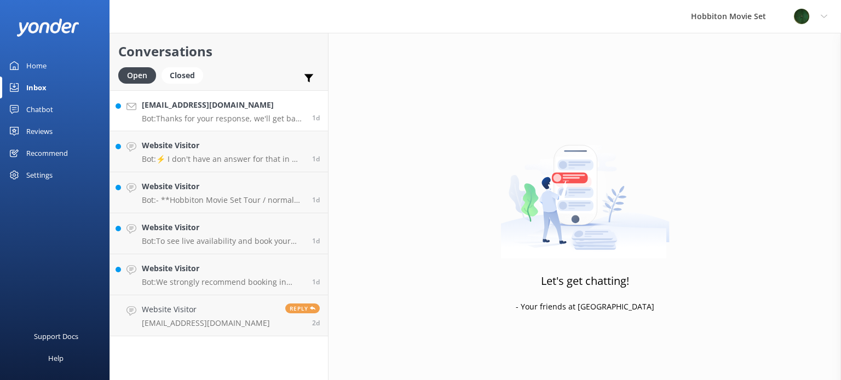
click at [199, 106] on h4 "[EMAIL_ADDRESS][DOMAIN_NAME]" at bounding box center [223, 105] width 162 height 12
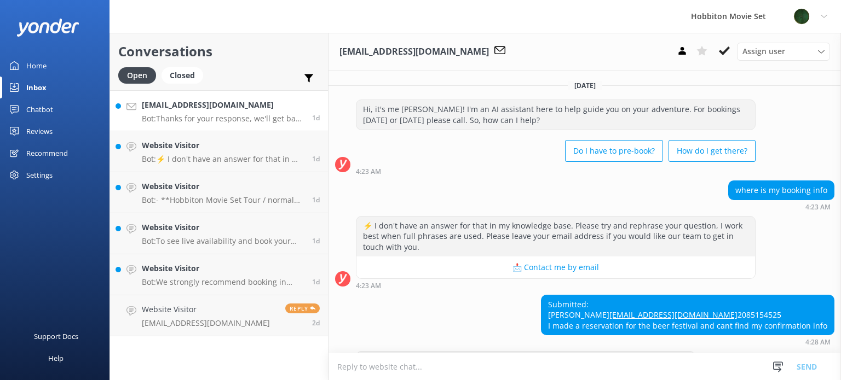
scroll to position [64, 0]
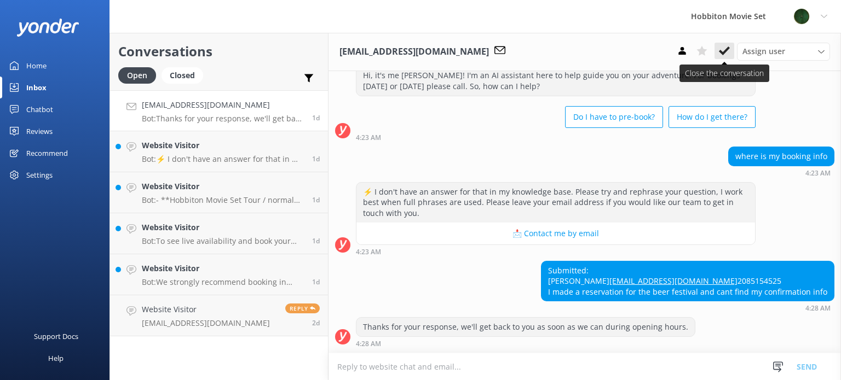
click at [724, 55] on icon at bounding box center [724, 50] width 11 height 11
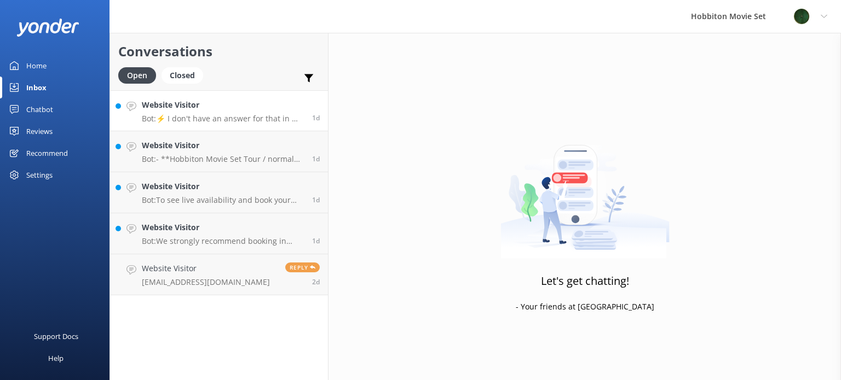
click at [232, 109] on h4 "Website Visitor" at bounding box center [223, 105] width 162 height 12
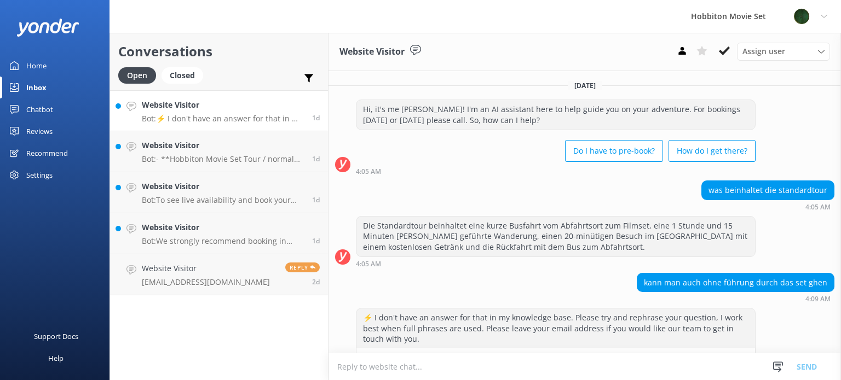
scroll to position [146, 0]
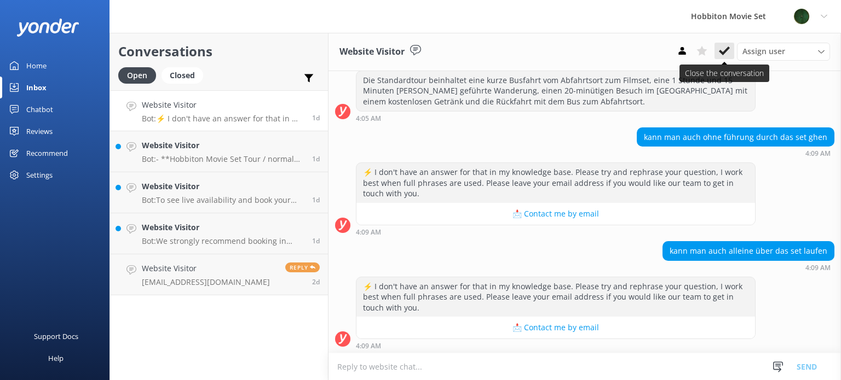
click at [730, 46] on button at bounding box center [724, 51] width 20 height 16
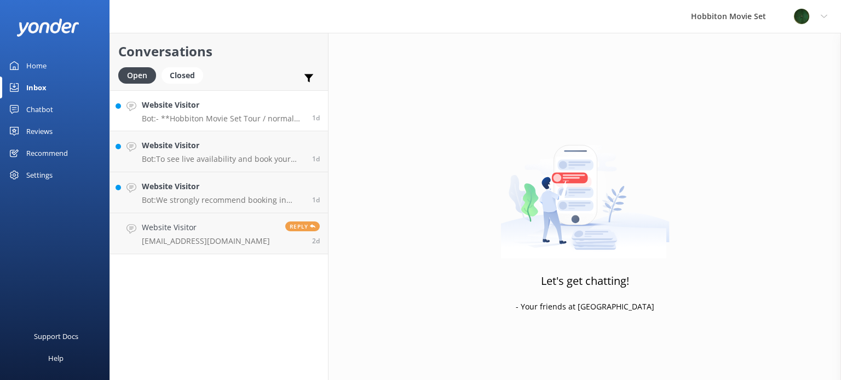
click at [209, 118] on p "Bot: - **Hobbiton Movie Set Tour / normal tour**: Diese Tour beinhaltet eine Bu…" at bounding box center [223, 119] width 162 height 10
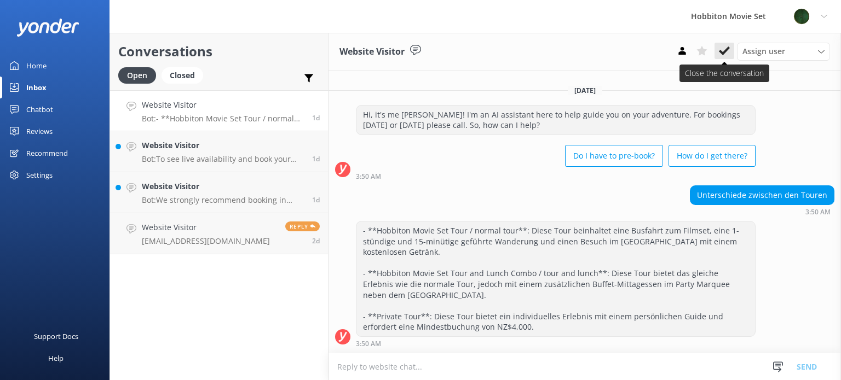
click at [725, 43] on button at bounding box center [724, 51] width 20 height 16
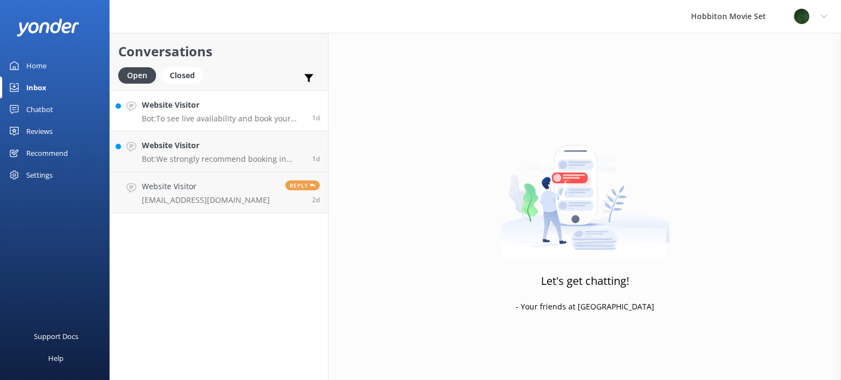
click at [186, 109] on h4 "Website Visitor" at bounding box center [223, 105] width 162 height 12
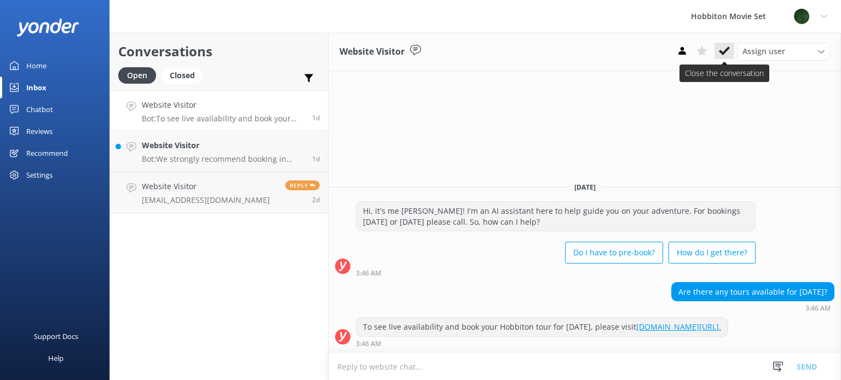
click at [722, 50] on icon at bounding box center [724, 50] width 11 height 11
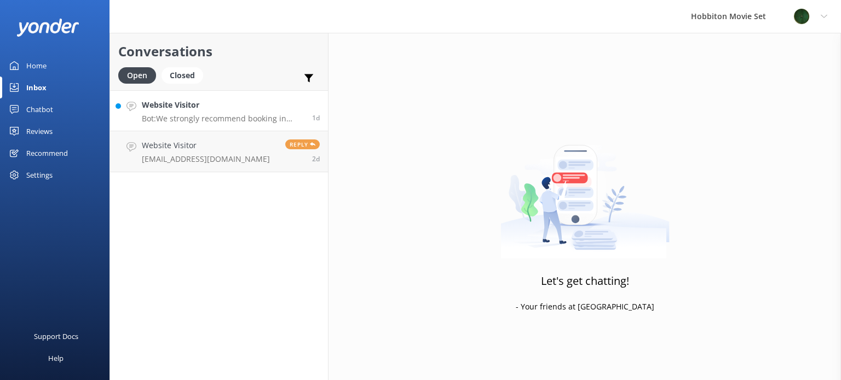
click at [243, 118] on p "Bot: We strongly recommend booking in advance as our tours are known to sell ou…" at bounding box center [223, 119] width 162 height 10
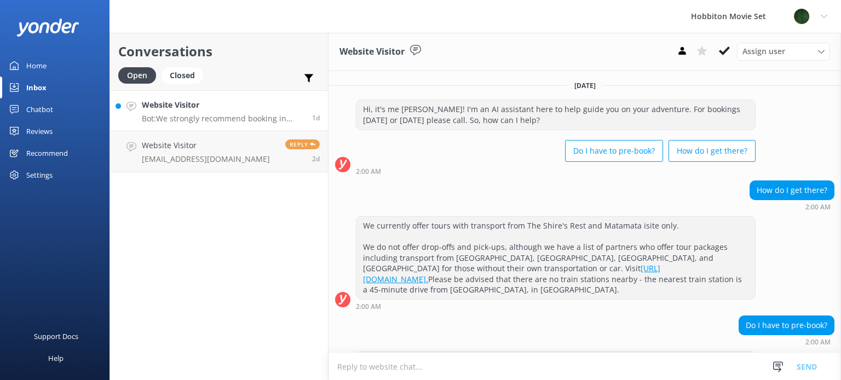
scroll to position [74, 0]
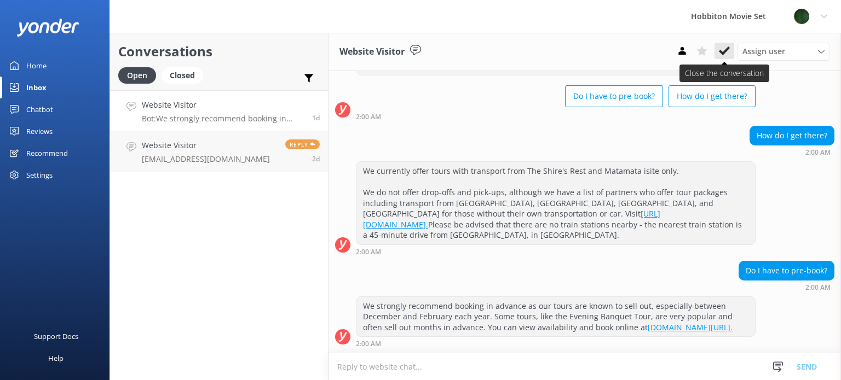
click at [724, 49] on icon at bounding box center [724, 50] width 11 height 11
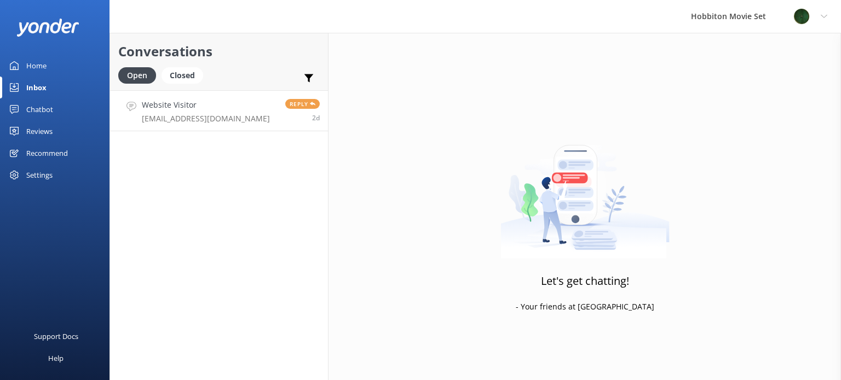
click at [175, 115] on p "[EMAIL_ADDRESS][DOMAIN_NAME]" at bounding box center [206, 119] width 128 height 10
